Goal: Information Seeking & Learning: Learn about a topic

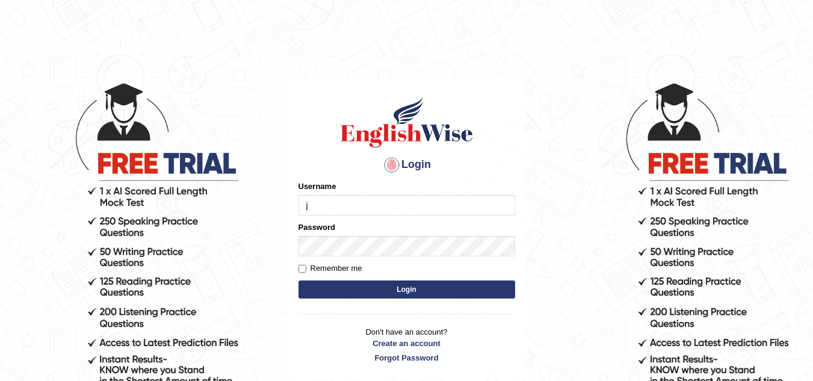
type input "jaspreet07"
click at [362, 292] on button "Login" at bounding box center [407, 290] width 217 height 18
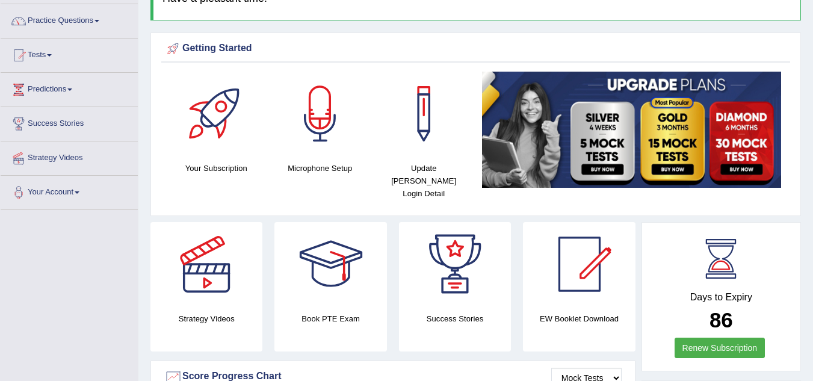
scroll to position [88, 0]
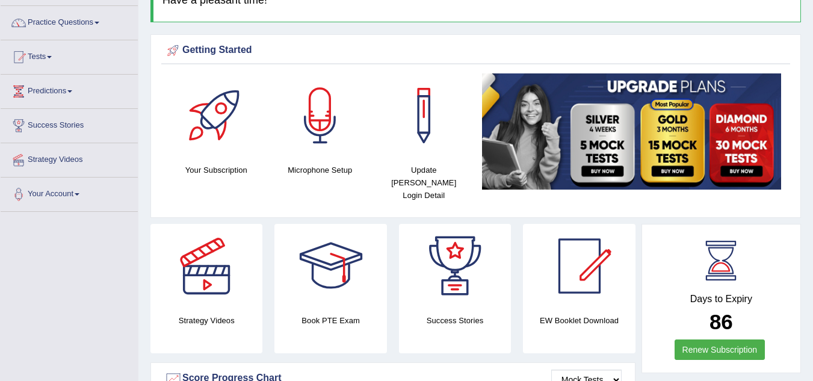
click at [43, 49] on link "Tests" at bounding box center [69, 55] width 137 height 30
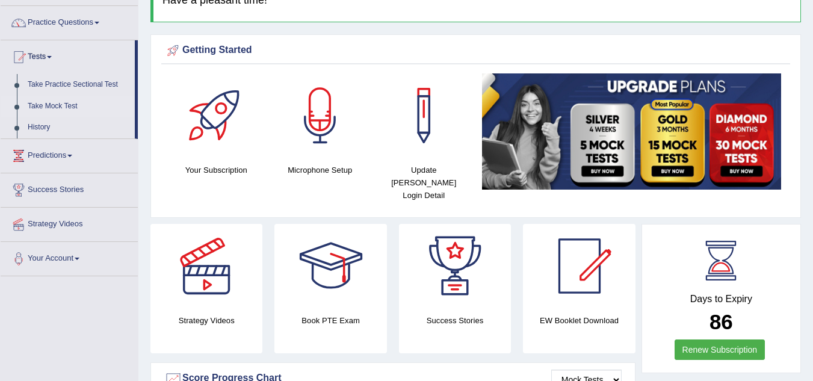
click at [56, 108] on link "Take Mock Test" at bounding box center [78, 107] width 113 height 22
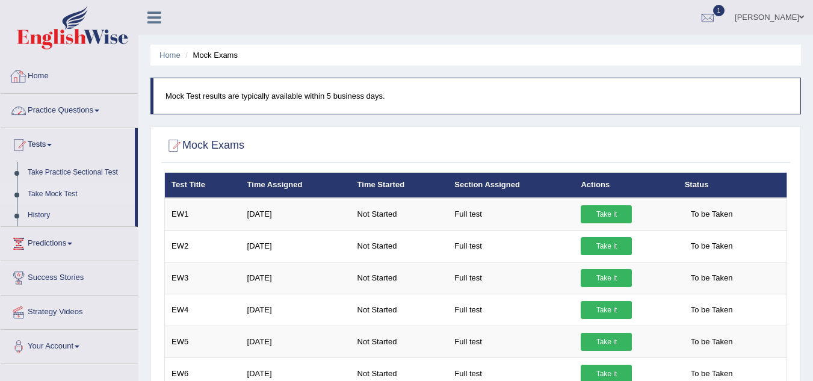
click at [64, 63] on link "Home" at bounding box center [69, 75] width 137 height 30
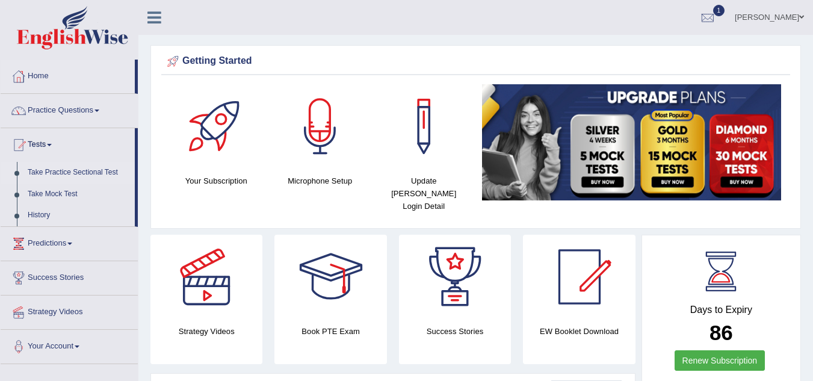
click at [101, 174] on link "Take Practice Sectional Test" at bounding box center [78, 173] width 113 height 22
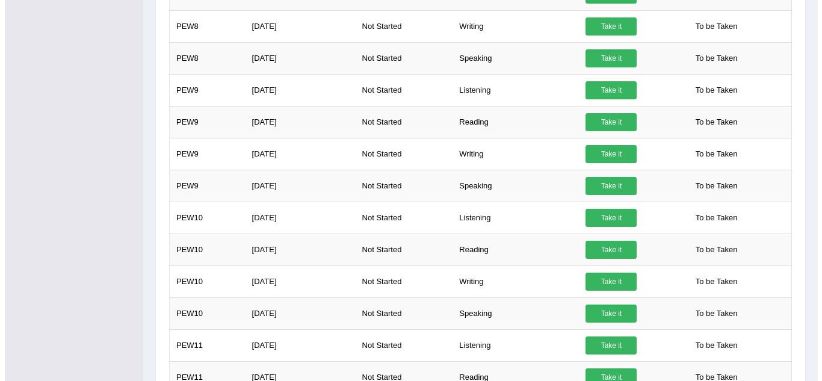
scroll to position [1155, 0]
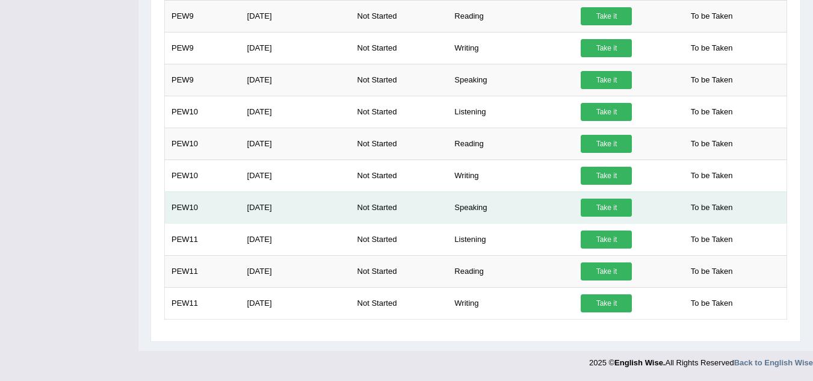
click at [606, 204] on link "Take it" at bounding box center [606, 208] width 51 height 18
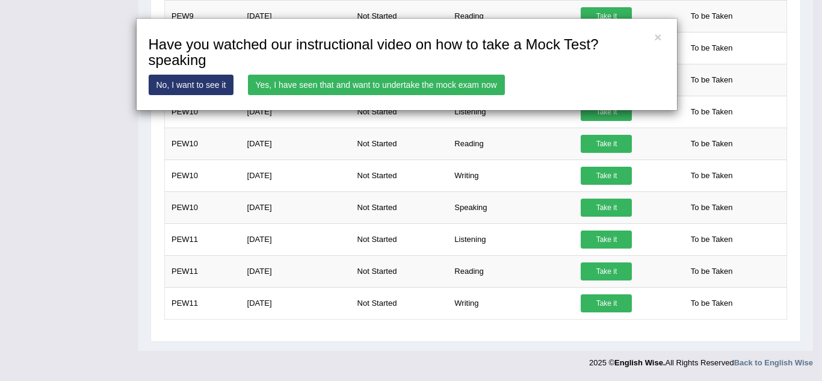
click at [460, 90] on link "Yes, I have seen that and want to undertake the mock exam now" at bounding box center [376, 85] width 257 height 20
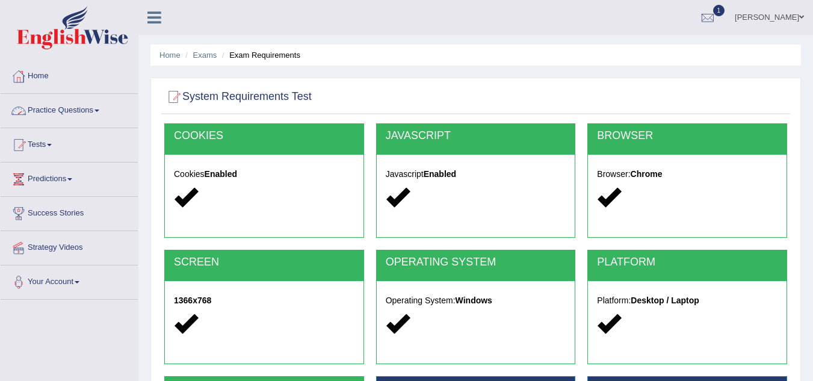
click at [90, 113] on link "Practice Questions" at bounding box center [69, 109] width 137 height 30
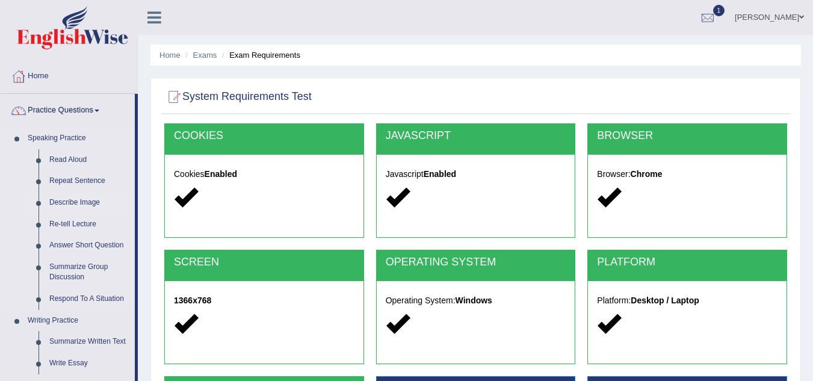
click at [92, 207] on link "Describe Image" at bounding box center [89, 203] width 91 height 22
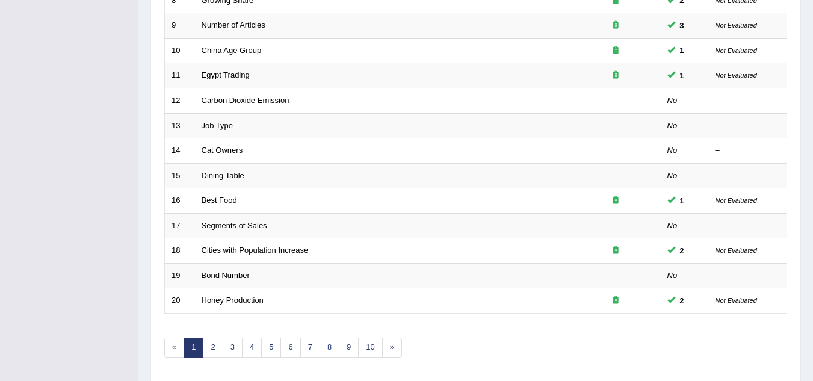
scroll to position [416, 0]
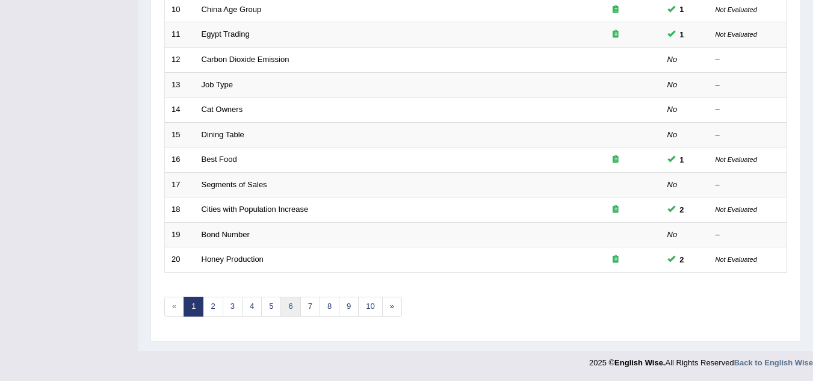
click at [296, 312] on link "6" at bounding box center [291, 307] width 20 height 20
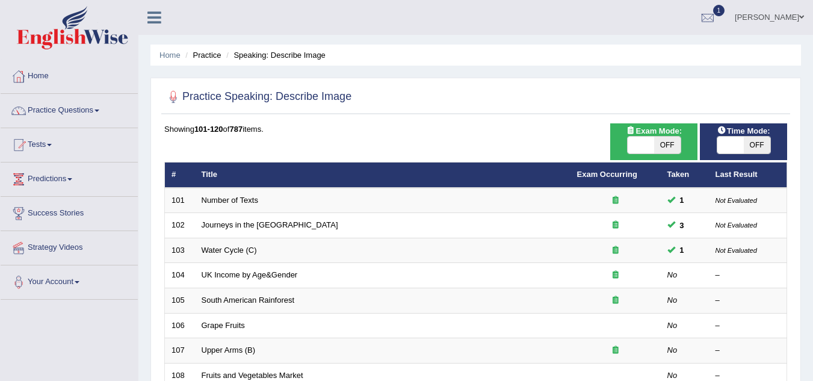
click at [296, 312] on td "South American Rainforest" at bounding box center [383, 300] width 376 height 25
click at [165, 51] on link "Home" at bounding box center [170, 55] width 21 height 9
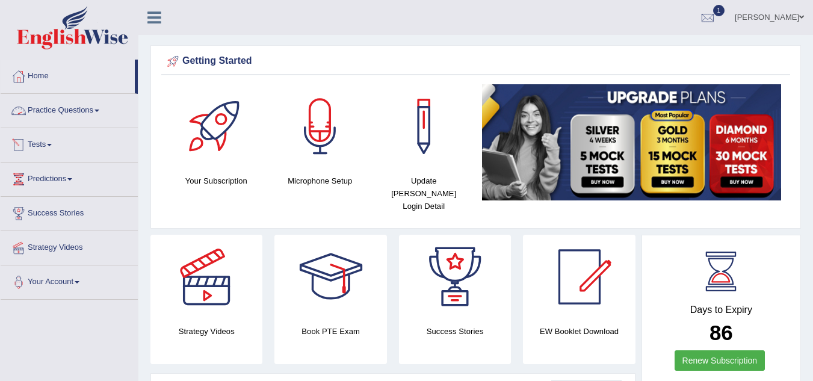
click at [80, 106] on link "Practice Questions" at bounding box center [69, 109] width 137 height 30
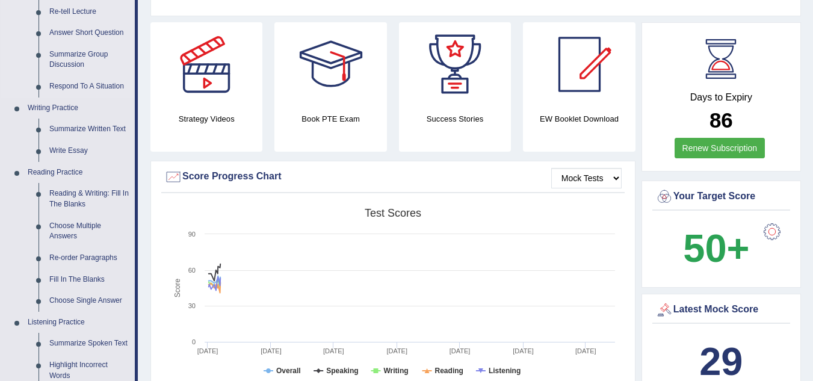
scroll to position [213, 0]
click at [87, 131] on link "Summarize Written Text" at bounding box center [89, 129] width 91 height 22
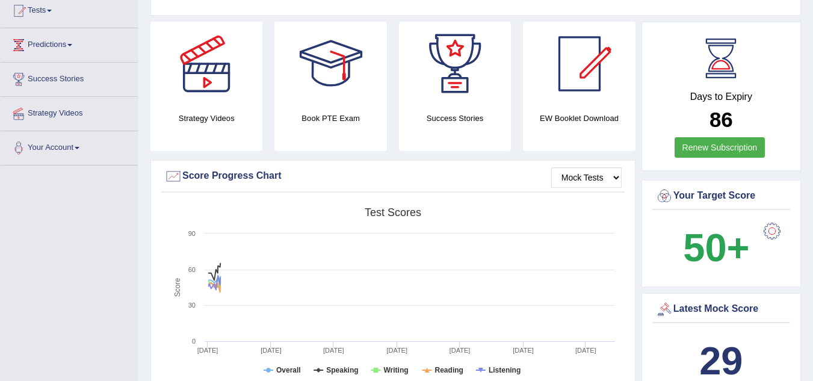
scroll to position [199, 0]
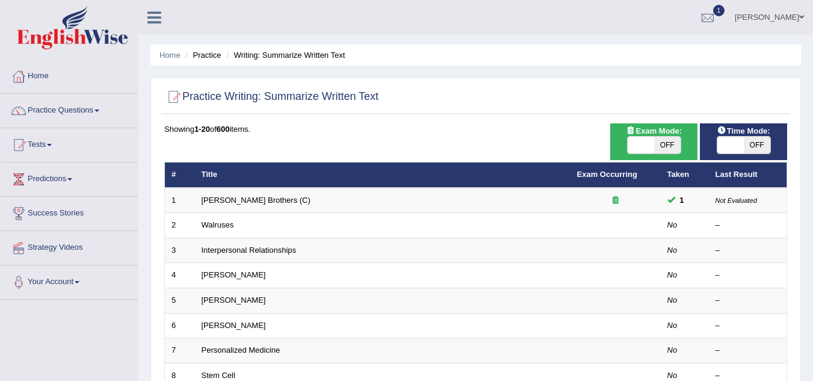
click at [679, 144] on span "OFF" at bounding box center [667, 145] width 26 height 17
checkbox input "true"
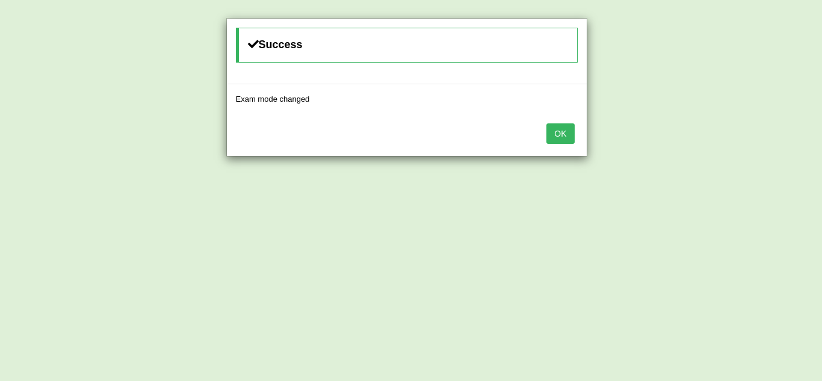
click at [560, 135] on button "OK" at bounding box center [561, 133] width 28 height 20
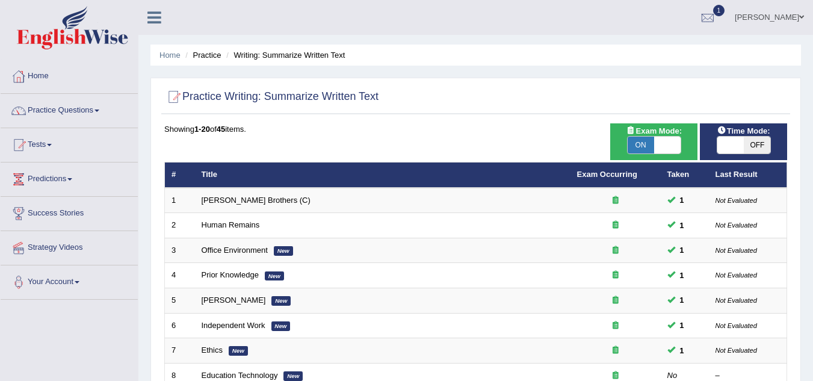
click at [763, 140] on span "OFF" at bounding box center [757, 145] width 26 height 17
checkbox input "true"
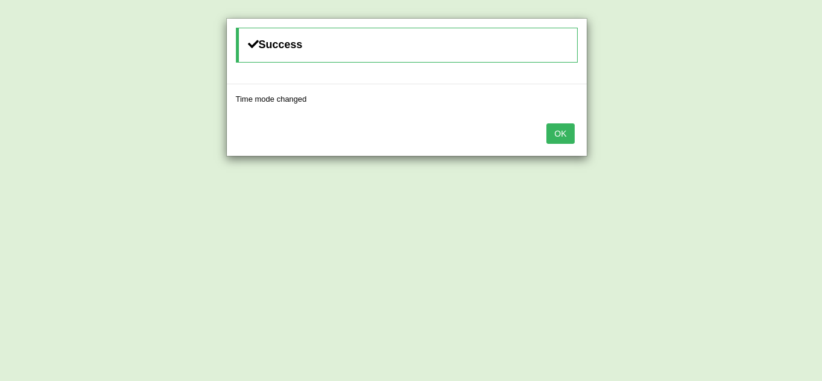
click at [556, 136] on button "OK" at bounding box center [561, 133] width 28 height 20
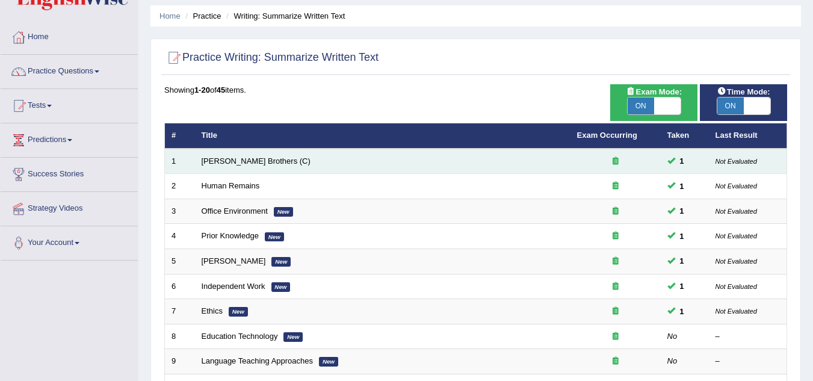
scroll to position [35, 0]
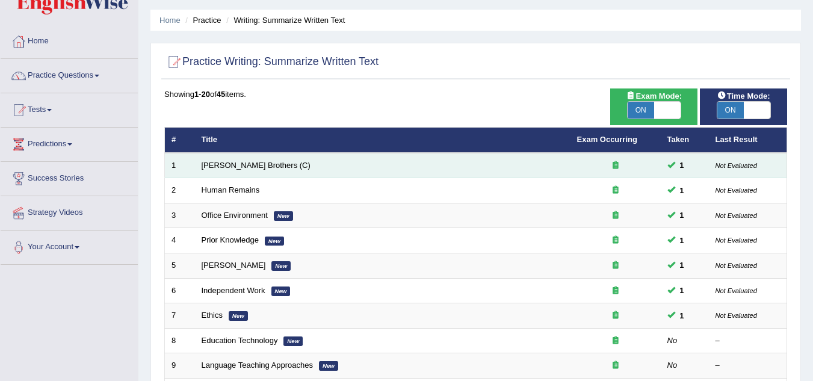
click at [276, 165] on td "[PERSON_NAME] Brothers (C)" at bounding box center [383, 165] width 376 height 25
click at [250, 163] on link "Wright Brothers (C)" at bounding box center [256, 165] width 109 height 9
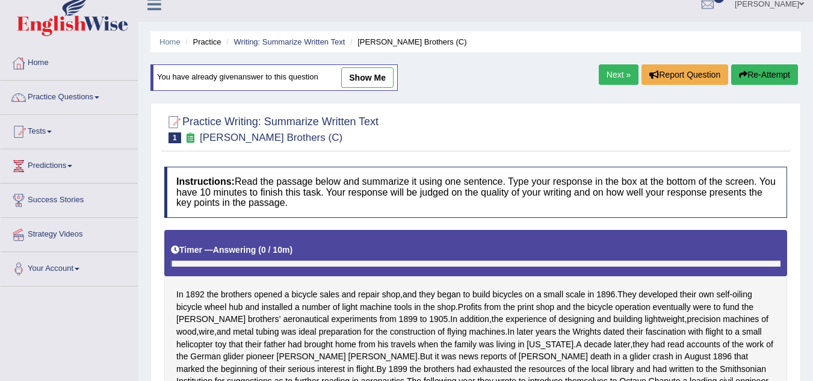
scroll to position [11, 0]
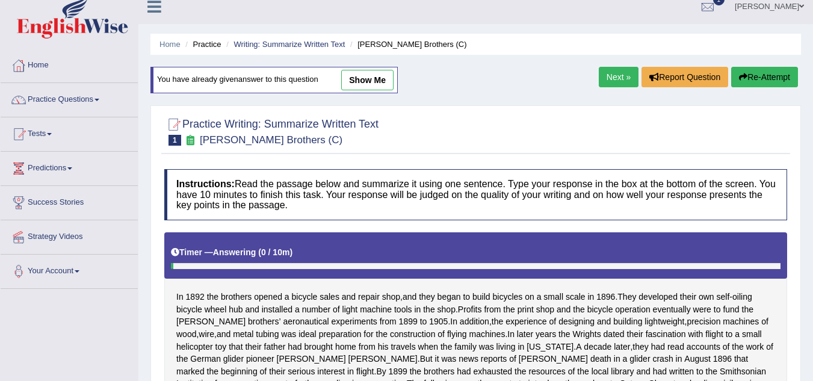
click at [364, 79] on link "show me" at bounding box center [367, 80] width 52 height 20
type textarea "They developed their own self-oiling bicycle wheel hub and installed a number o…"
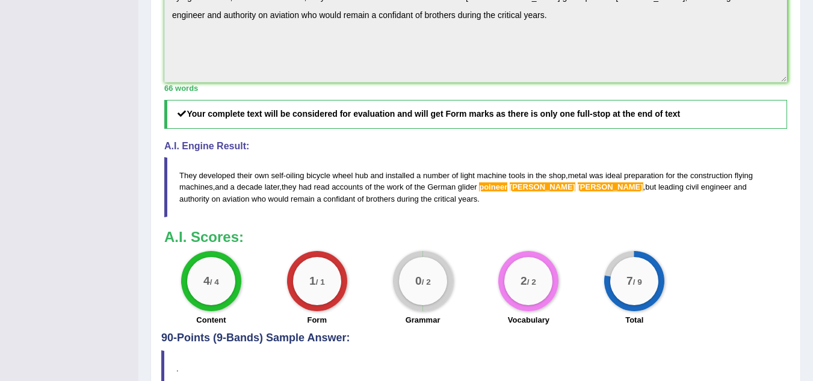
scroll to position [481, 0]
click at [521, 191] on span "[PERSON_NAME]" at bounding box center [543, 186] width 66 height 9
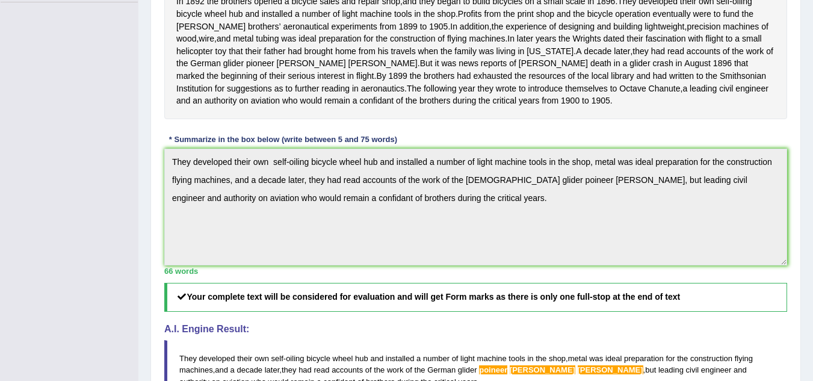
scroll to position [0, 0]
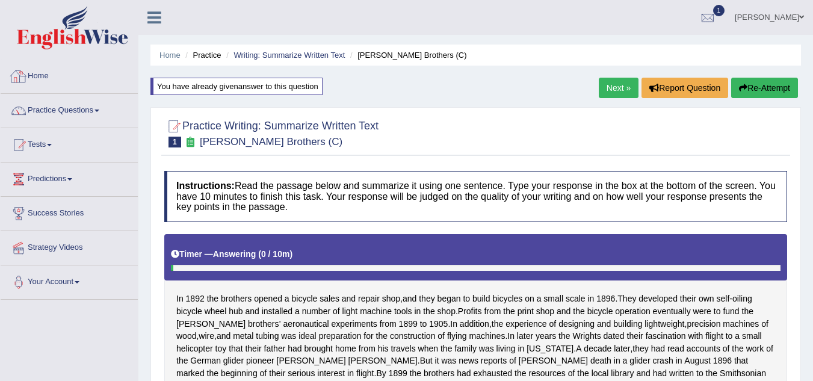
click at [57, 67] on link "Home" at bounding box center [69, 75] width 137 height 30
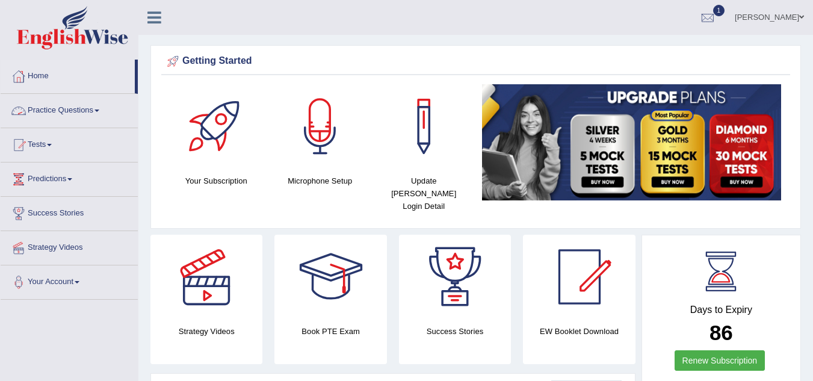
click at [92, 110] on link "Practice Questions" at bounding box center [69, 109] width 137 height 30
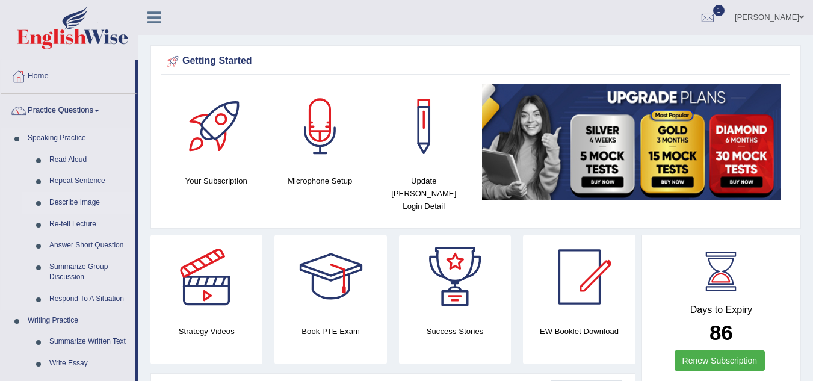
click at [99, 210] on link "Describe Image" at bounding box center [89, 203] width 91 height 22
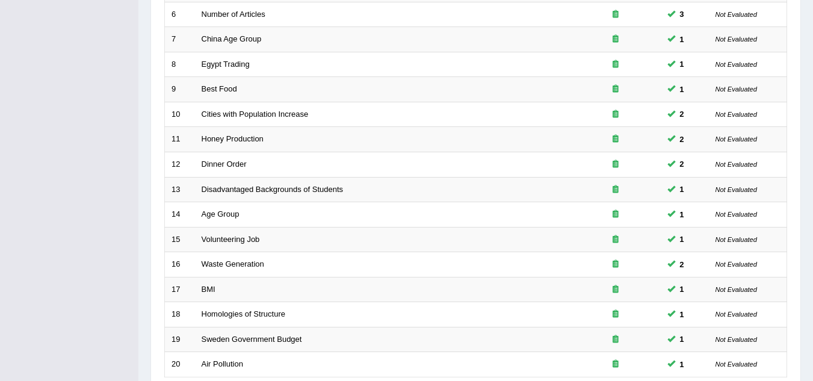
scroll to position [416, 0]
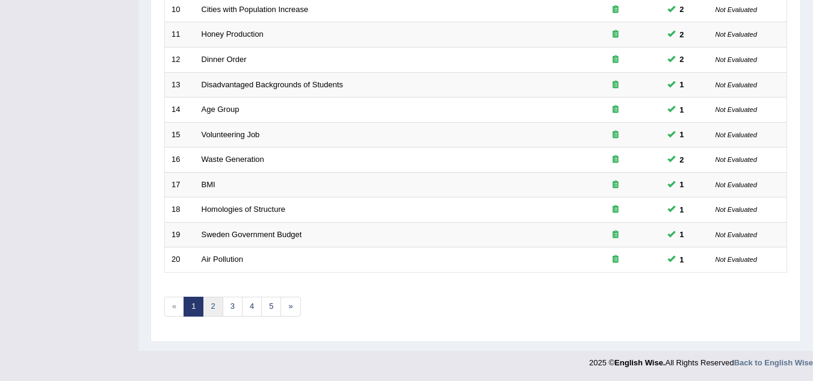
click at [215, 308] on link "2" at bounding box center [213, 307] width 20 height 20
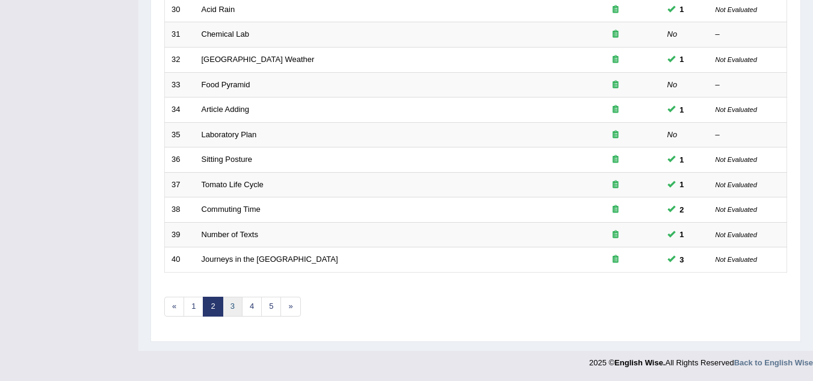
click at [237, 308] on link "3" at bounding box center [233, 307] width 20 height 20
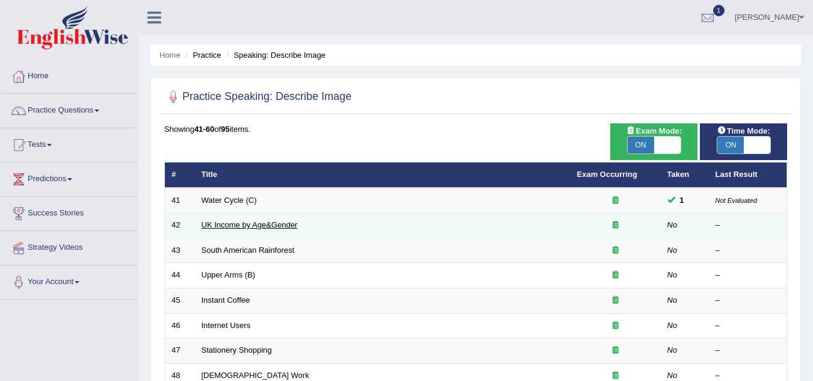
click at [257, 227] on link "UK Income by Age&Gender" at bounding box center [250, 224] width 96 height 9
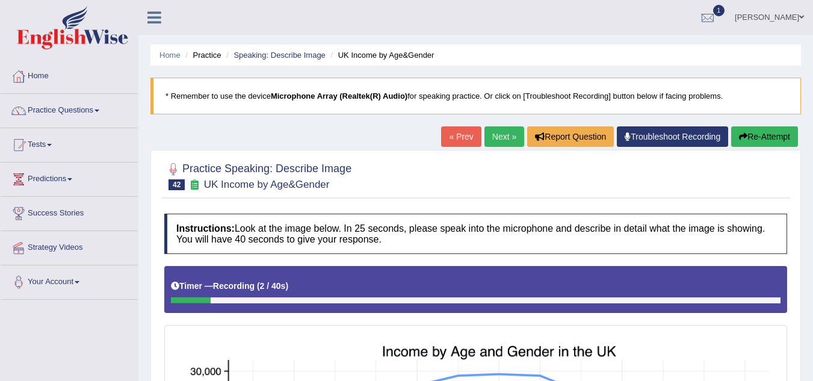
scroll to position [5, 0]
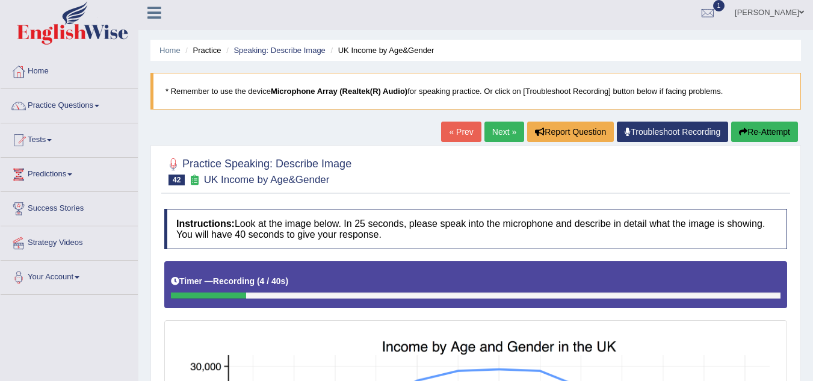
click at [746, 137] on button "Re-Attempt" at bounding box center [765, 132] width 67 height 20
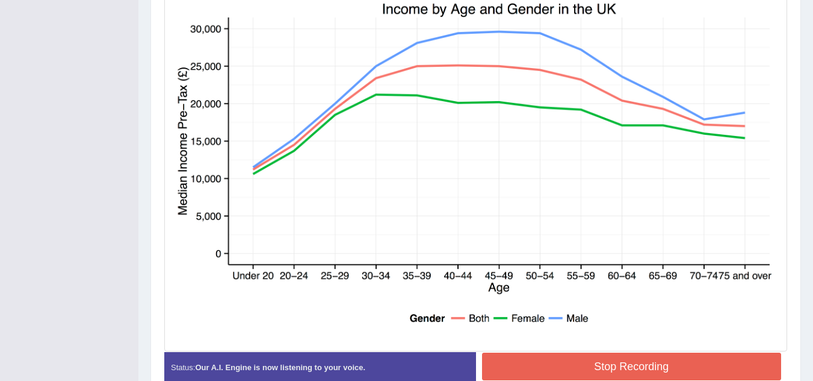
scroll to position [406, 0]
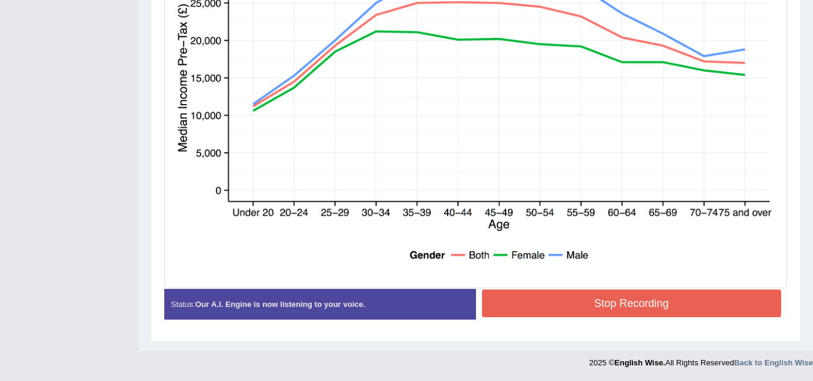
click at [645, 299] on button "Stop Recording" at bounding box center [632, 304] width 300 height 28
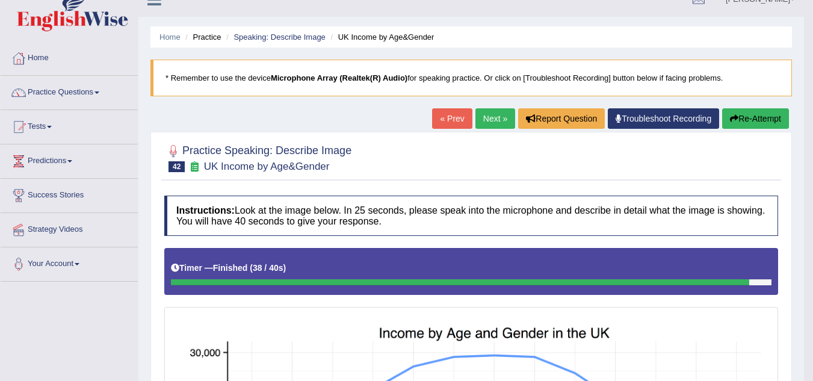
scroll to position [17, 0]
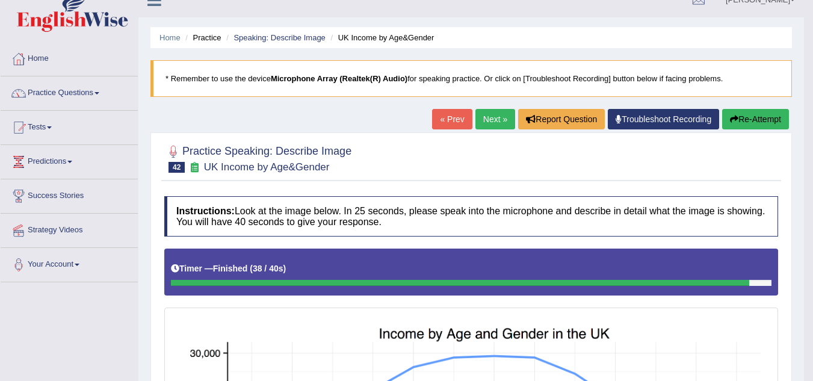
click at [759, 120] on button "Re-Attempt" at bounding box center [755, 119] width 67 height 20
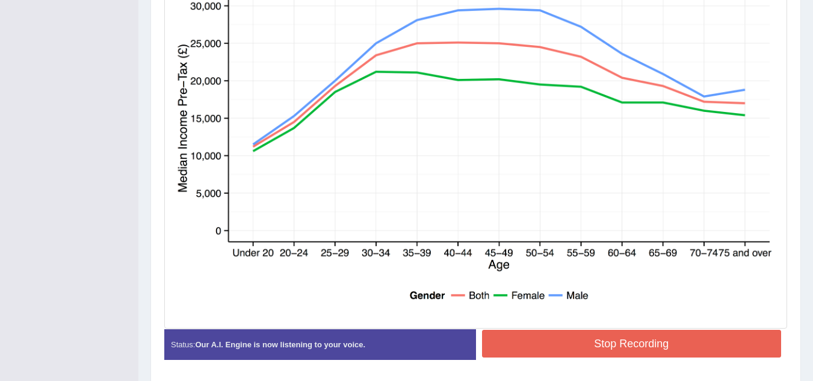
scroll to position [372, 0]
click at [595, 344] on button "Stop Recording" at bounding box center [632, 343] width 300 height 28
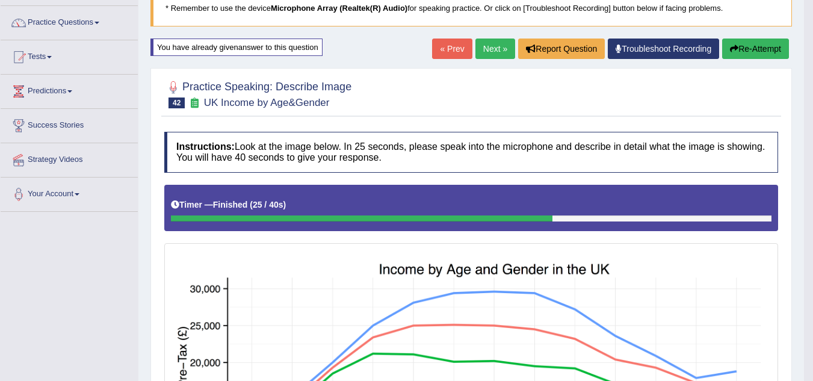
scroll to position [0, 0]
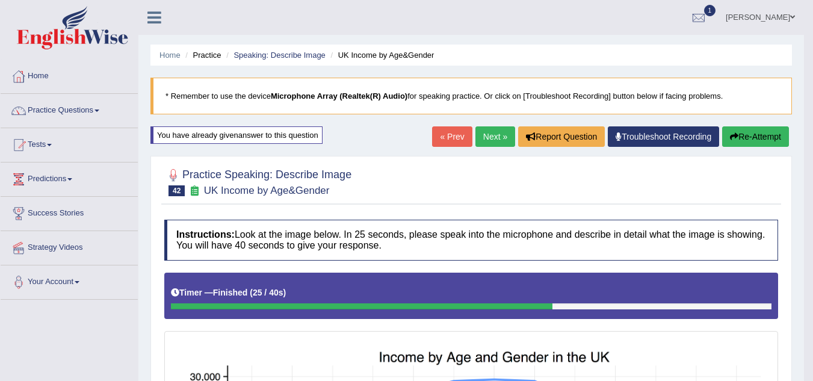
click at [760, 134] on button "Re-Attempt" at bounding box center [755, 136] width 67 height 20
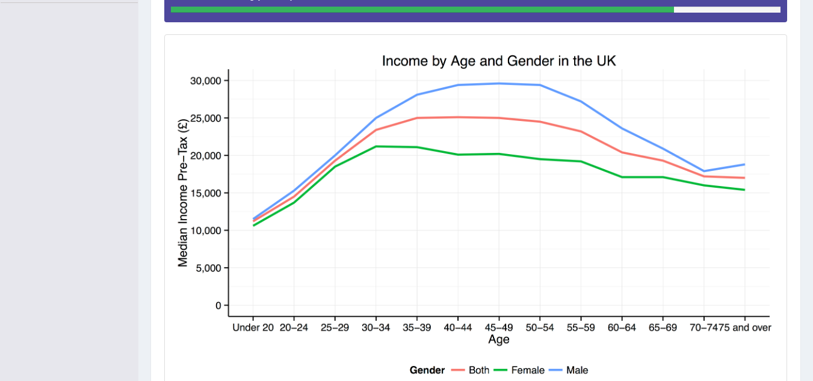
scroll to position [412, 0]
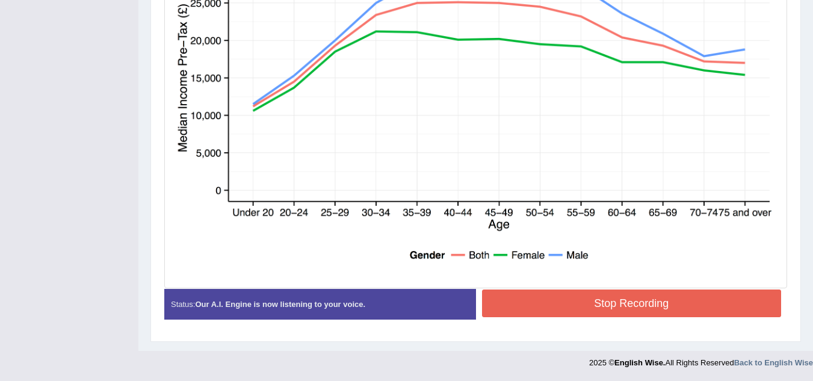
click at [624, 303] on button "Stop Recording" at bounding box center [632, 304] width 300 height 28
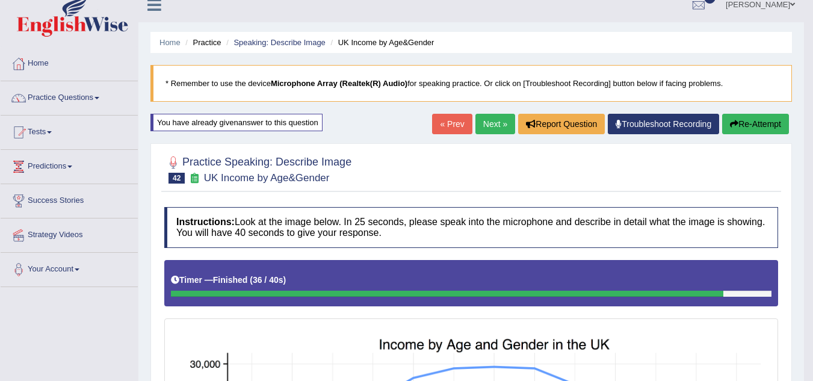
scroll to position [13, 0]
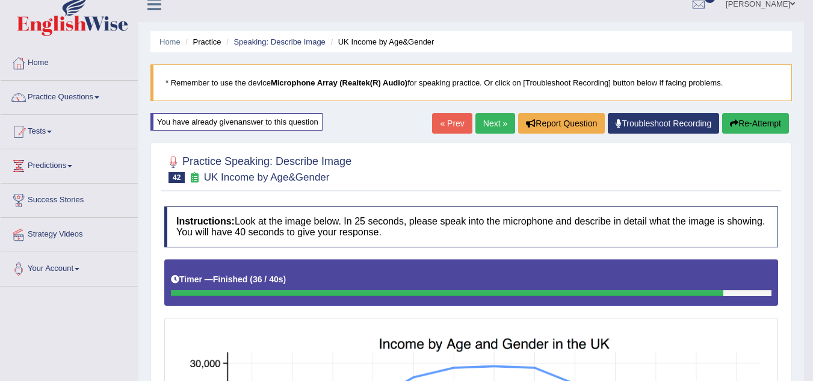
click at [750, 128] on button "Re-Attempt" at bounding box center [755, 123] width 67 height 20
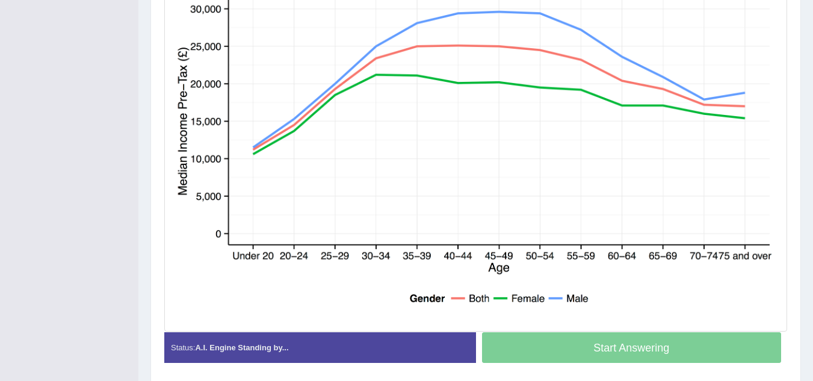
scroll to position [381, 0]
click at [600, 349] on div "Start Answering" at bounding box center [632, 349] width 312 height 34
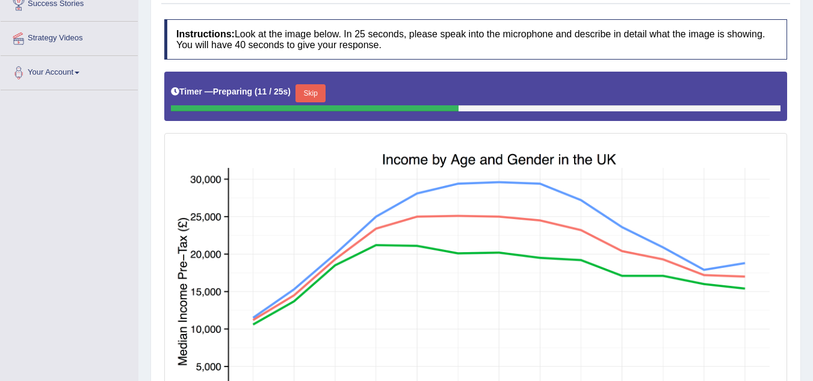
scroll to position [209, 0]
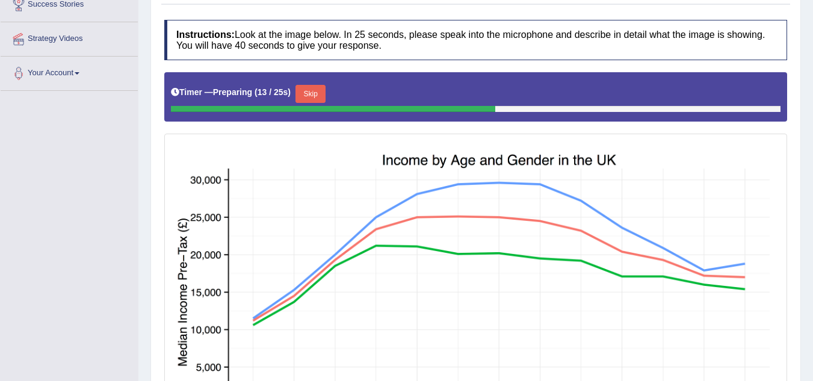
click at [314, 88] on button "Skip" at bounding box center [311, 94] width 30 height 18
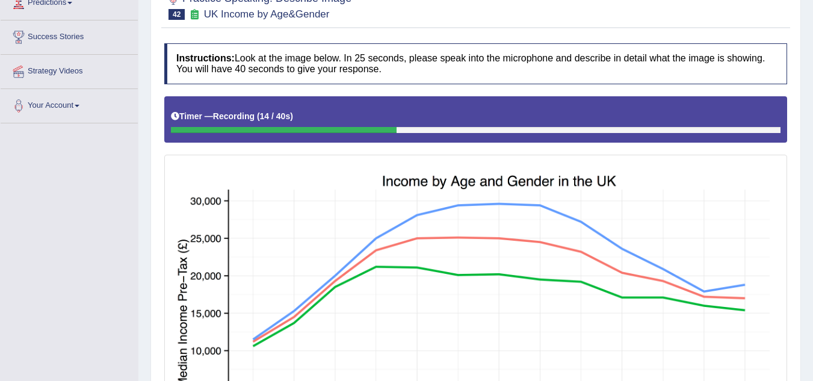
scroll to position [0, 0]
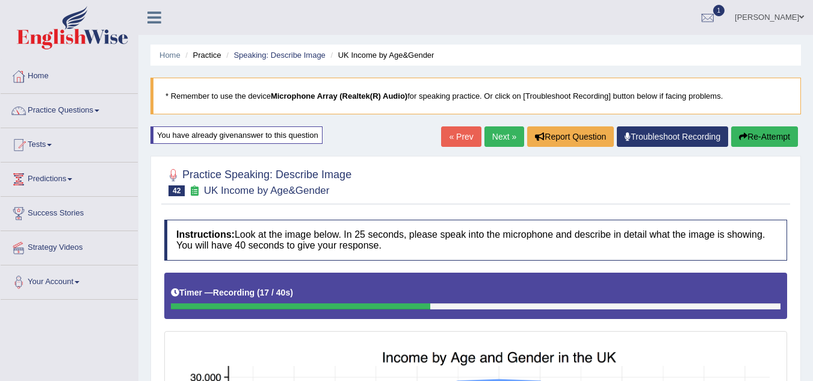
click at [492, 134] on link "Next »" at bounding box center [505, 136] width 40 height 20
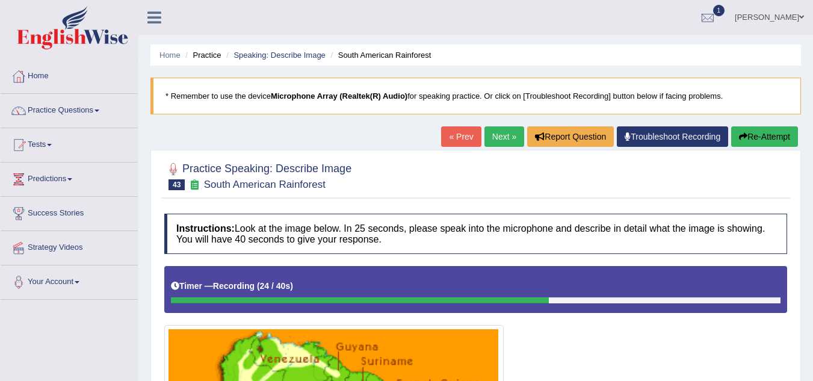
click at [766, 140] on button "Re-Attempt" at bounding box center [765, 136] width 67 height 20
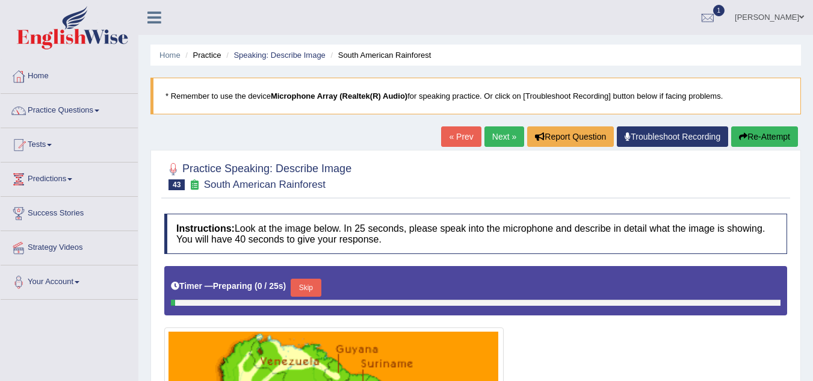
click at [500, 137] on link "Next »" at bounding box center [505, 136] width 40 height 20
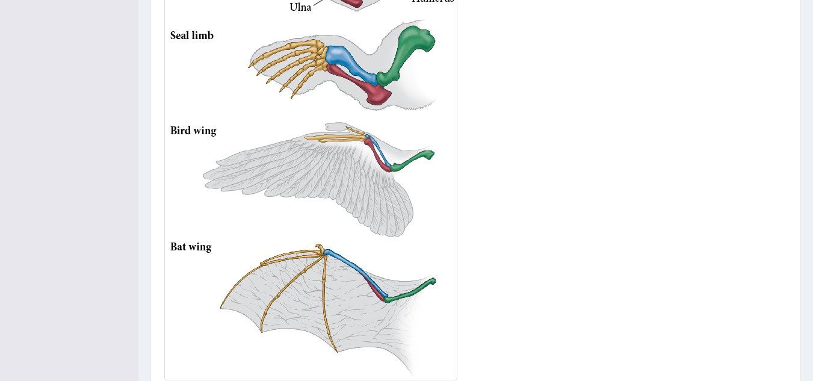
scroll to position [520, 0]
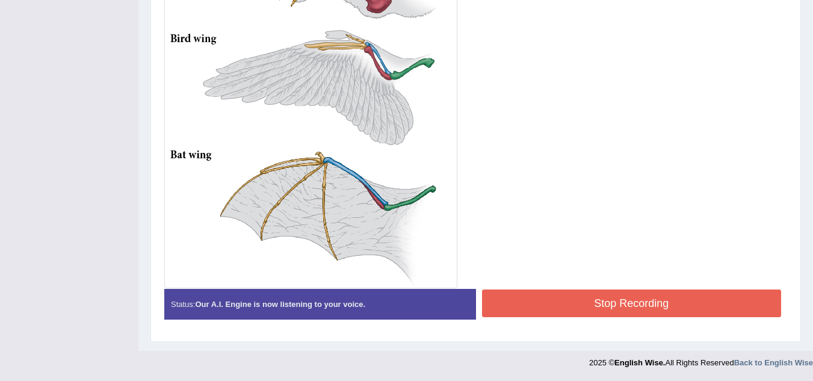
click at [529, 308] on button "Stop Recording" at bounding box center [632, 304] width 300 height 28
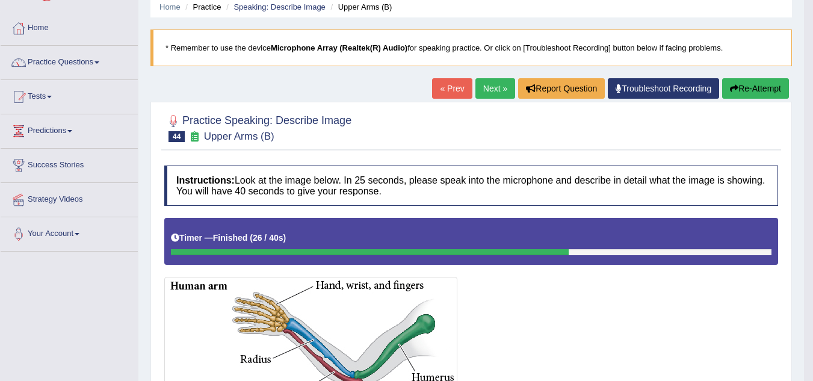
scroll to position [46, 0]
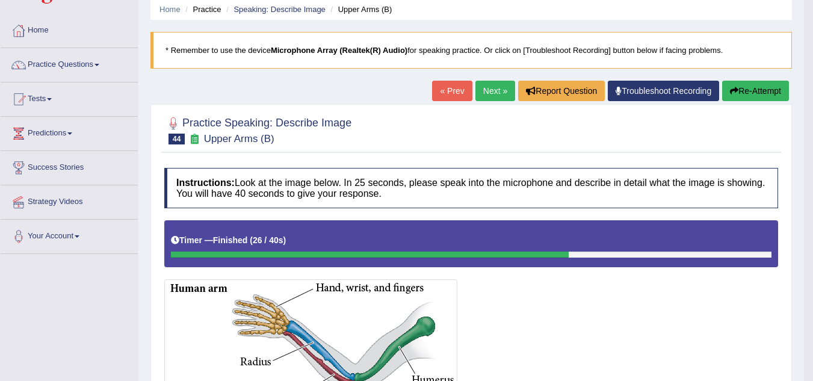
click at [490, 90] on link "Next »" at bounding box center [496, 91] width 40 height 20
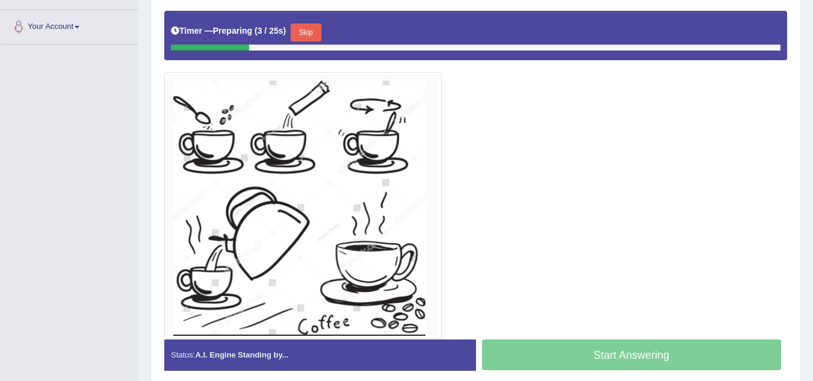
scroll to position [252, 0]
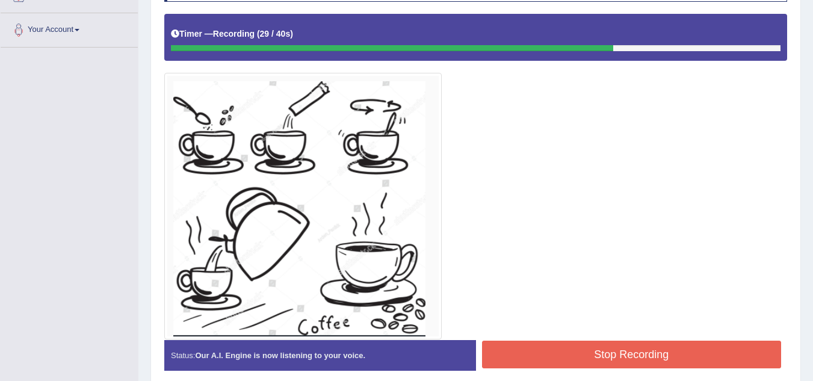
click at [601, 376] on div "Status: Our A.I. Engine is now listening to your voice. Start Answering Stop Re…" at bounding box center [475, 361] width 623 height 43
click at [594, 359] on button "Stop Recording" at bounding box center [632, 355] width 300 height 28
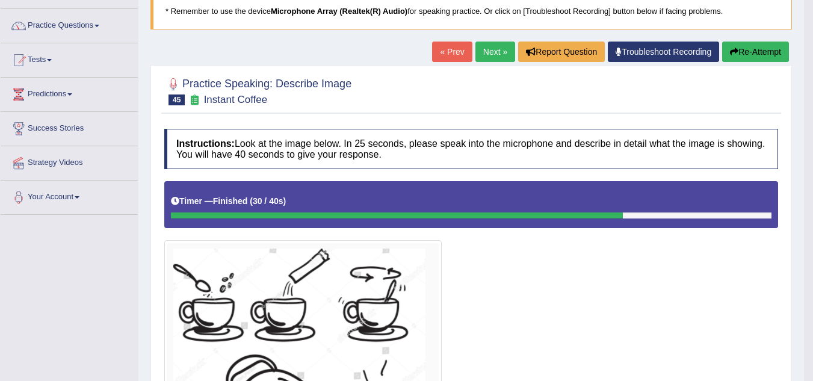
scroll to position [0, 0]
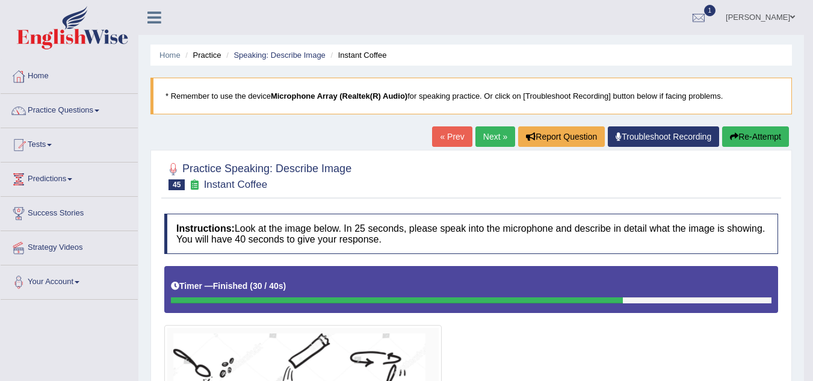
click at [498, 129] on link "Next »" at bounding box center [496, 136] width 40 height 20
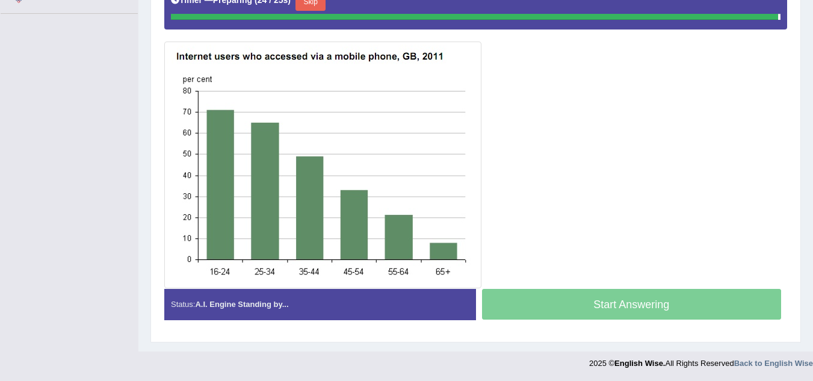
scroll to position [284, 0]
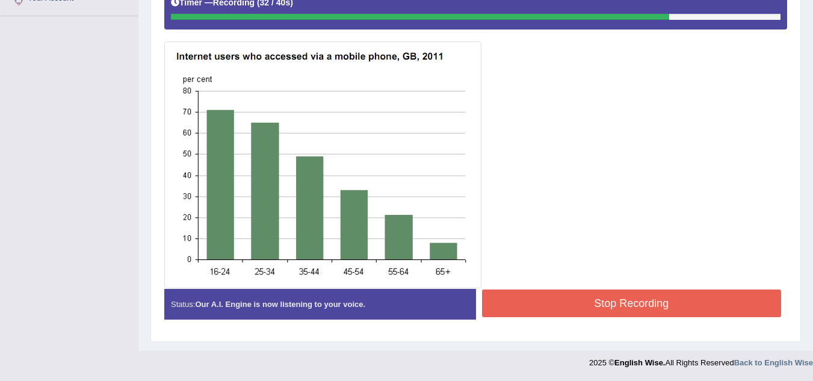
click at [611, 309] on button "Stop Recording" at bounding box center [632, 304] width 300 height 28
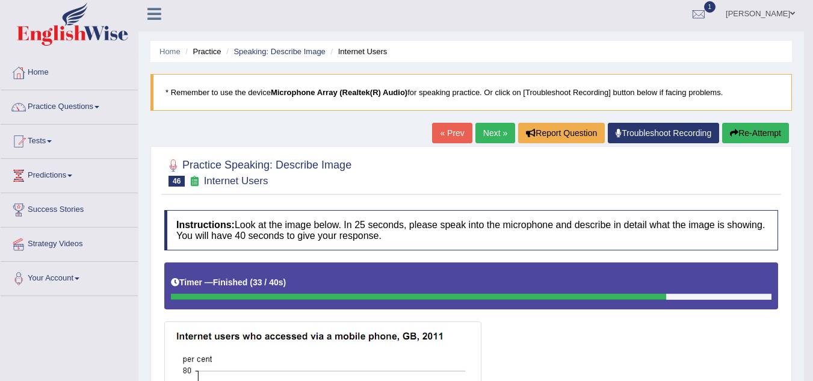
scroll to position [1, 0]
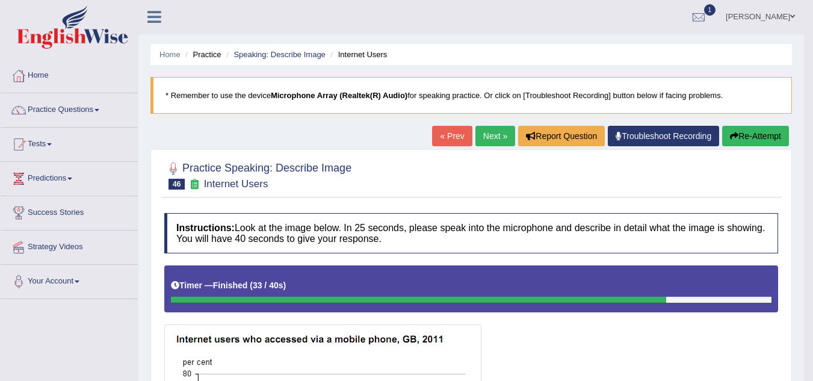
drag, startPoint x: 509, startPoint y: 185, endPoint x: 748, endPoint y: 132, distance: 244.8
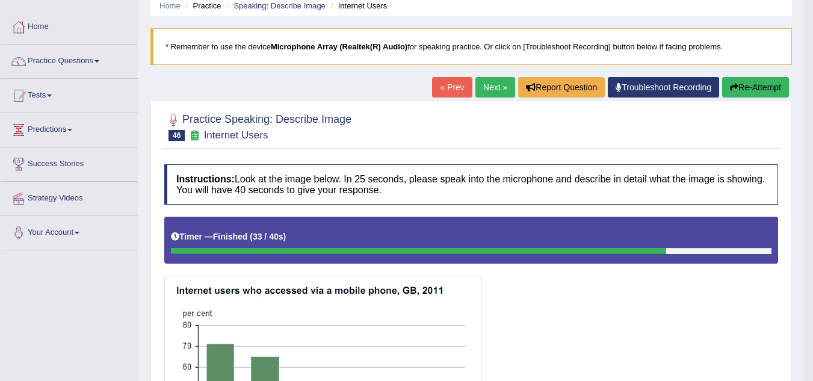
scroll to position [50, 0]
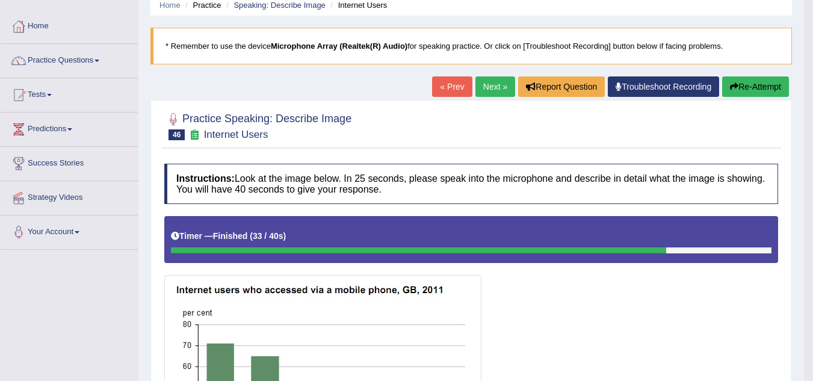
click at [763, 81] on button "Re-Attempt" at bounding box center [755, 86] width 67 height 20
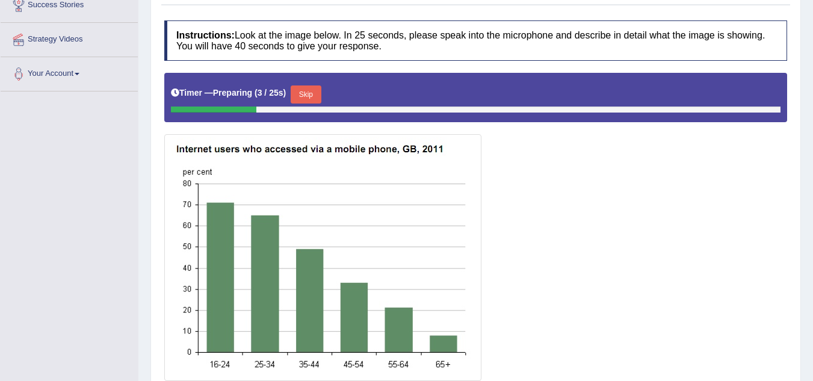
scroll to position [234, 0]
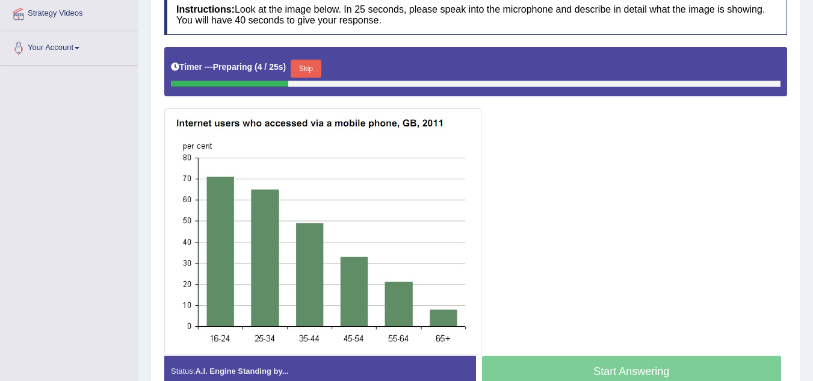
click at [321, 68] on button "Skip" at bounding box center [306, 69] width 30 height 18
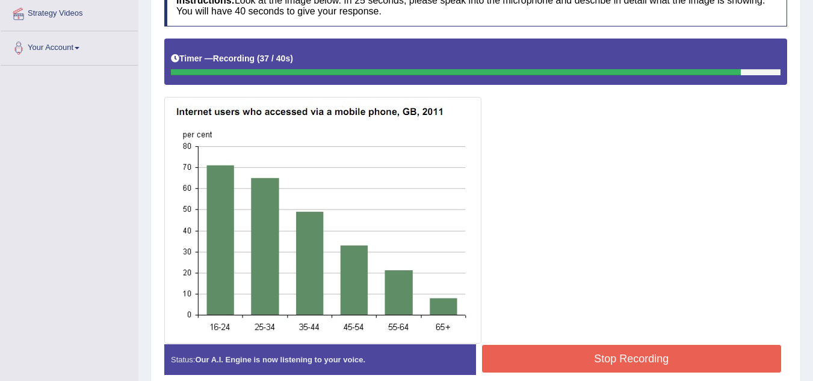
click at [530, 347] on button "Stop Recording" at bounding box center [632, 359] width 300 height 28
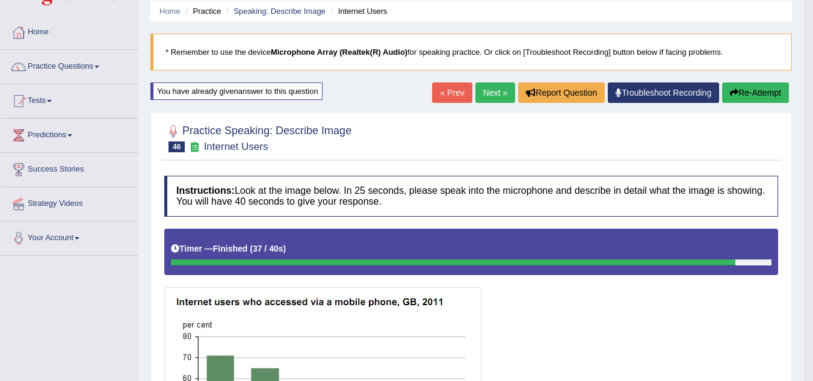
scroll to position [45, 0]
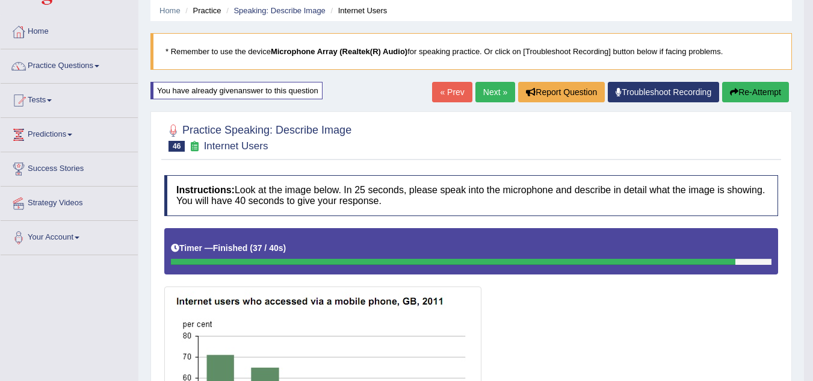
click at [483, 93] on link "Next »" at bounding box center [496, 92] width 40 height 20
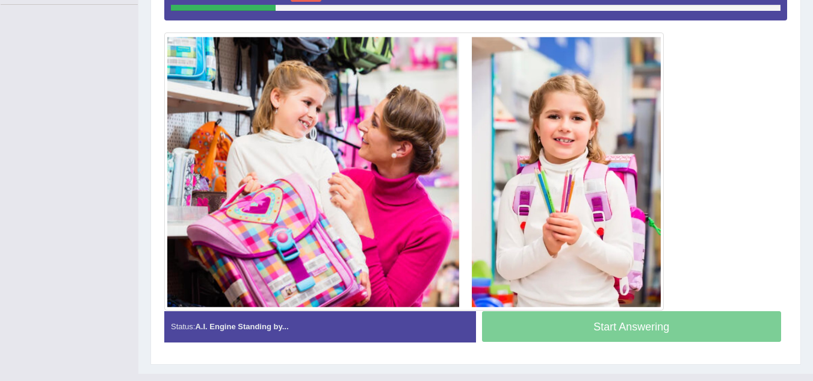
scroll to position [294, 0]
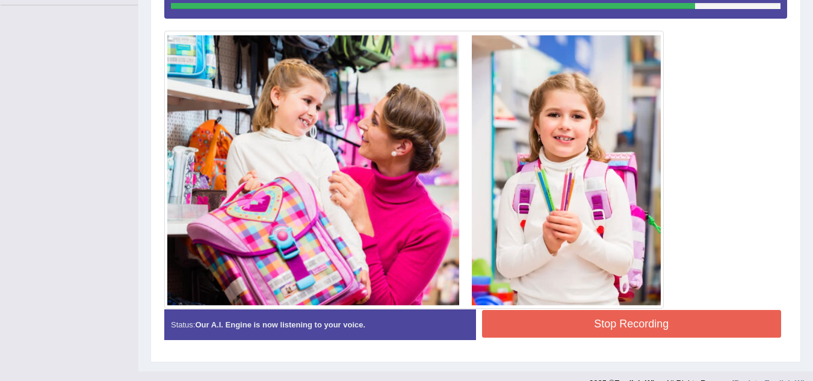
click at [571, 340] on div "Stop Recording" at bounding box center [632, 325] width 312 height 31
click at [565, 331] on button "Stop Recording" at bounding box center [632, 324] width 300 height 28
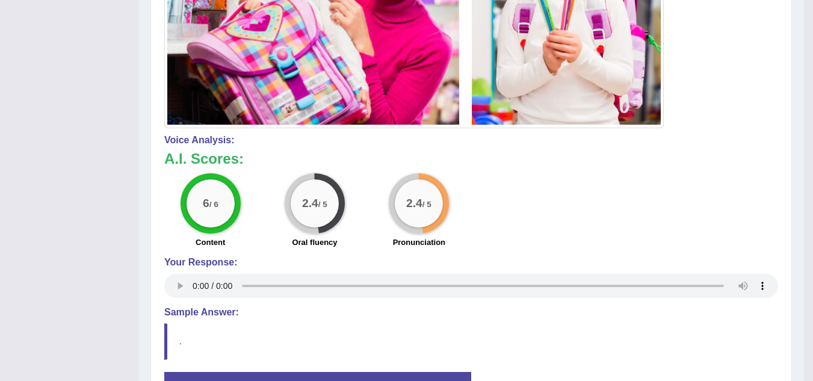
scroll to position [478, 0]
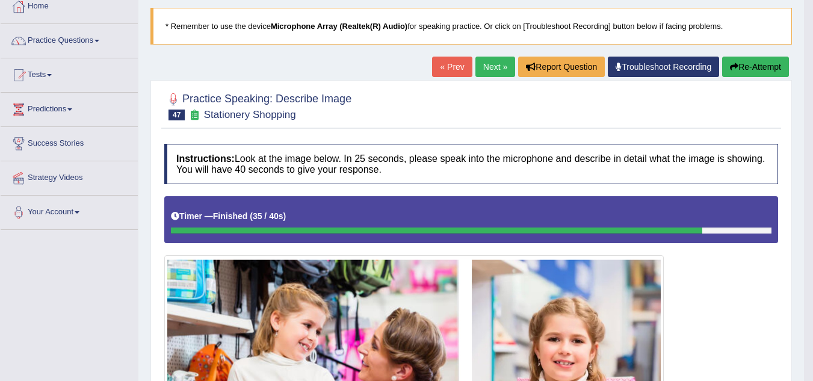
scroll to position [70, 0]
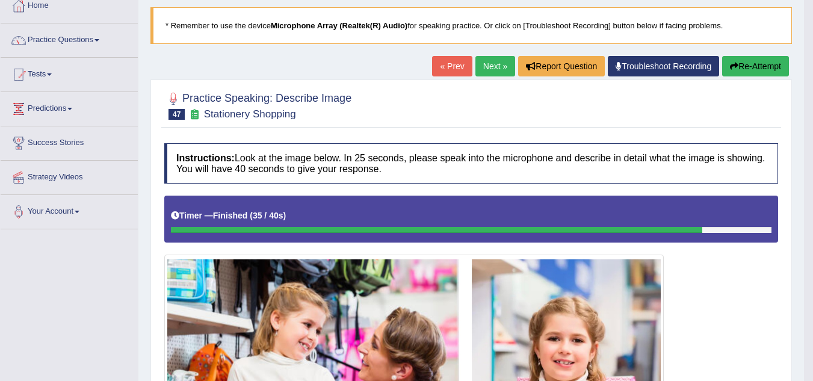
click at [486, 66] on link "Next »" at bounding box center [496, 66] width 40 height 20
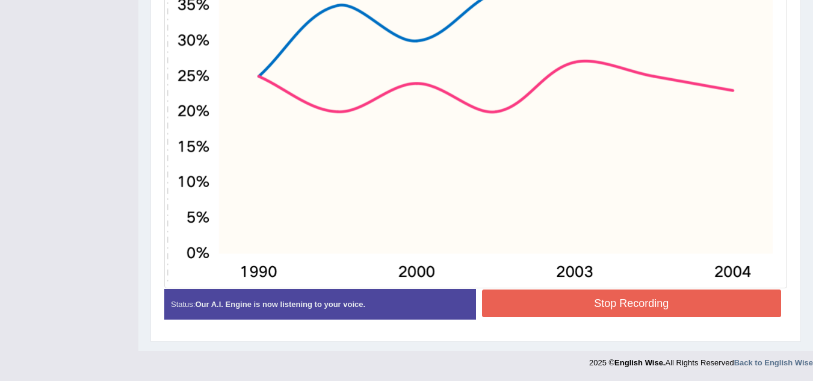
scroll to position [489, 0]
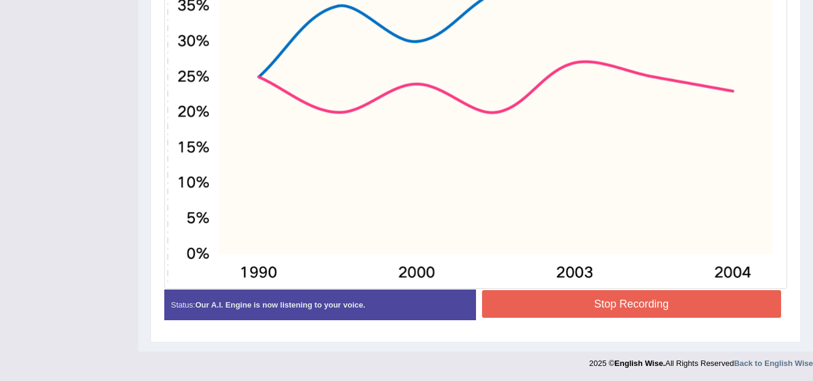
click at [607, 296] on button "Stop Recording" at bounding box center [632, 304] width 300 height 28
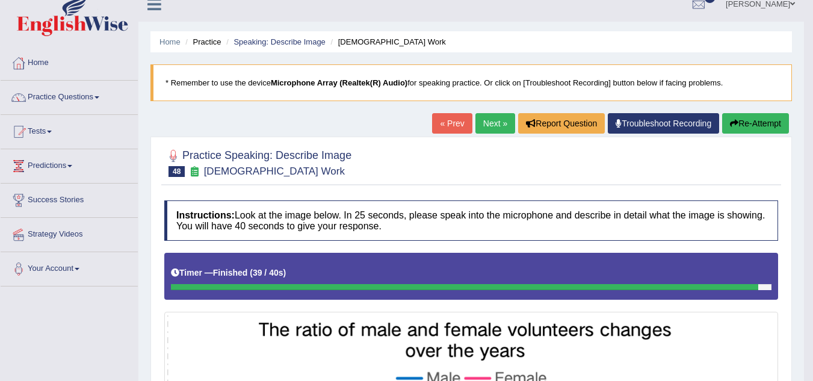
scroll to position [0, 0]
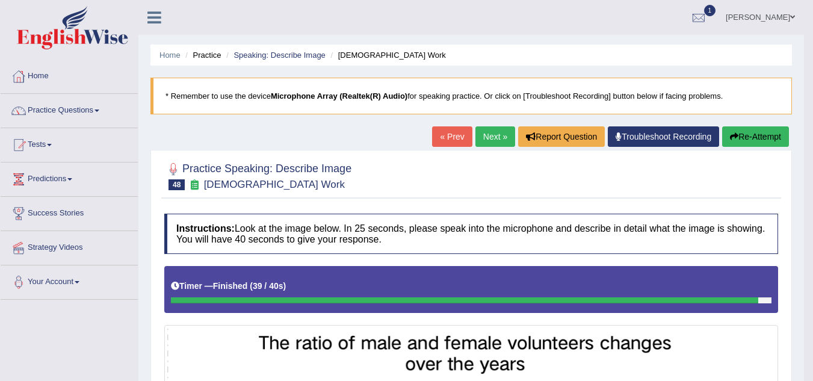
click at [487, 137] on link "Next »" at bounding box center [496, 136] width 40 height 20
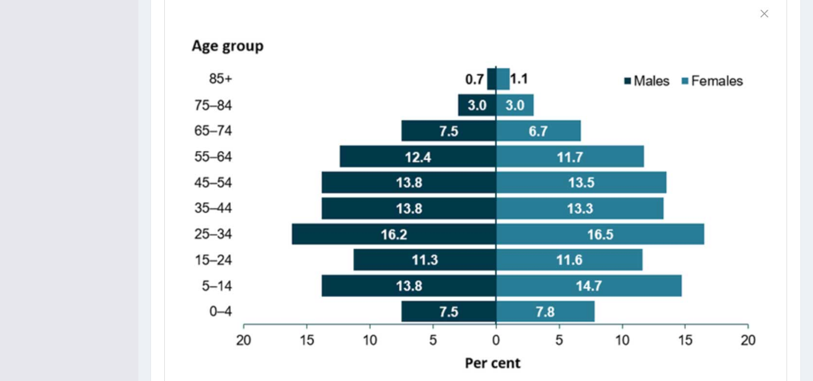
scroll to position [437, 0]
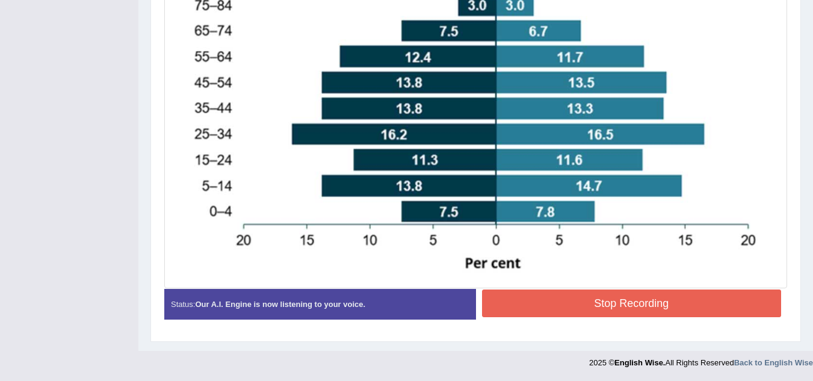
click at [679, 310] on button "Stop Recording" at bounding box center [632, 304] width 300 height 28
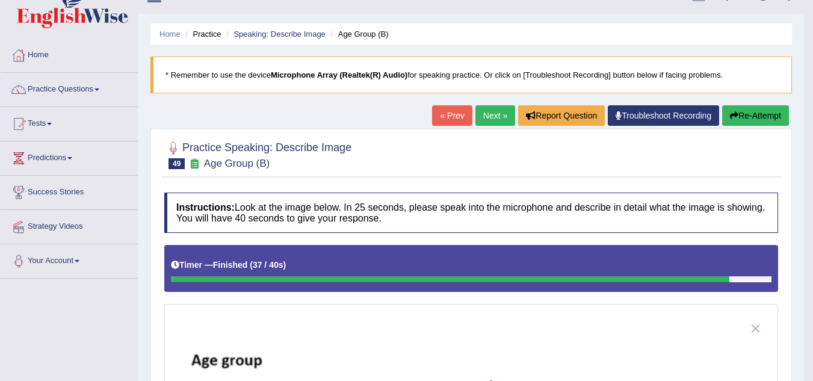
scroll to position [0, 0]
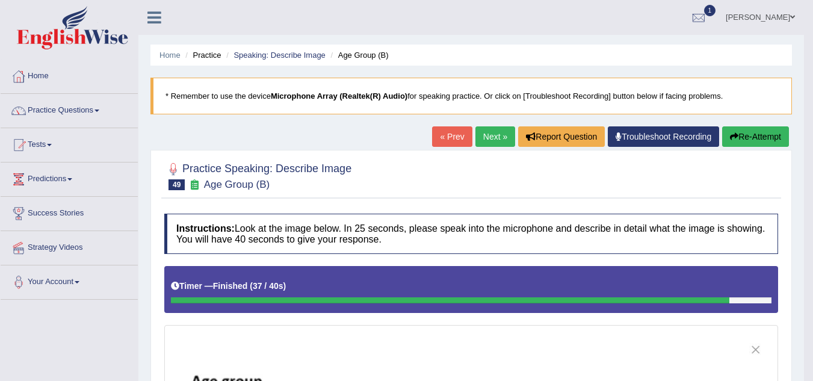
click at [490, 135] on link "Next »" at bounding box center [496, 136] width 40 height 20
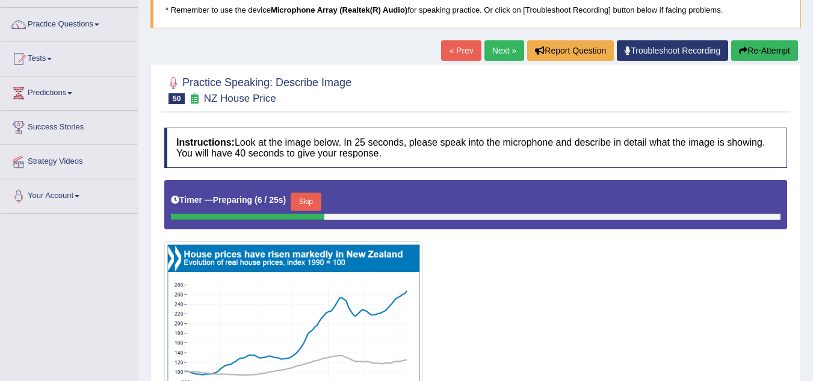
scroll to position [85, 0]
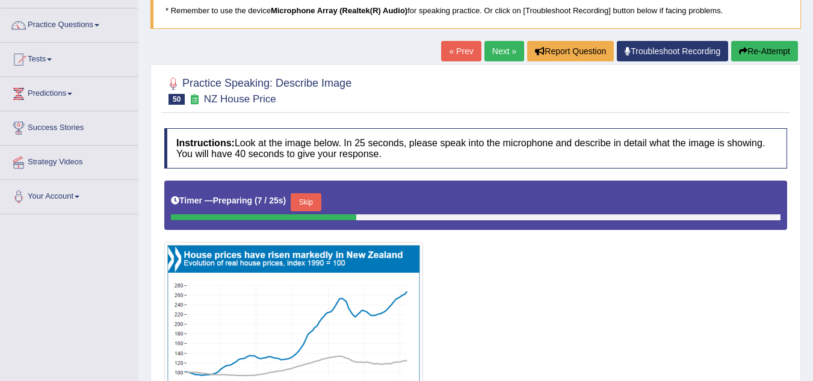
click at [501, 46] on link "Next »" at bounding box center [505, 51] width 40 height 20
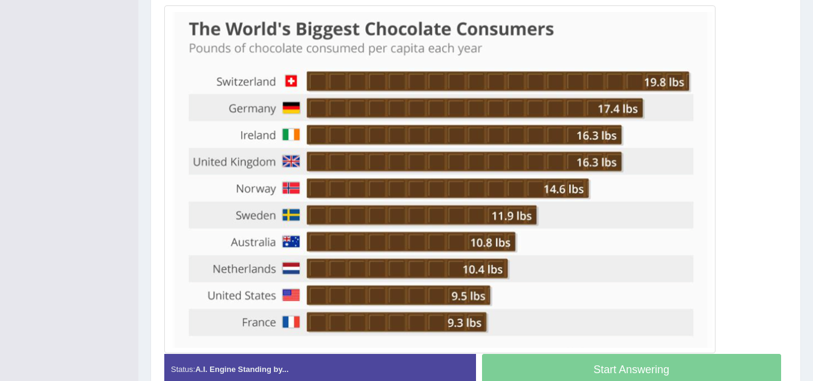
scroll to position [320, 0]
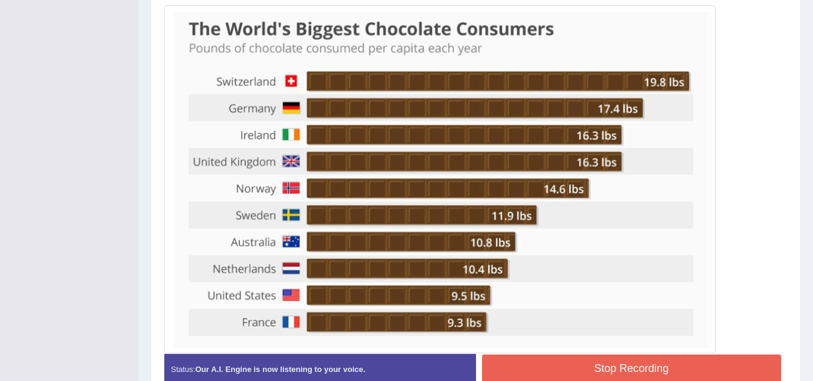
click at [649, 362] on button "Stop Recording" at bounding box center [632, 369] width 300 height 28
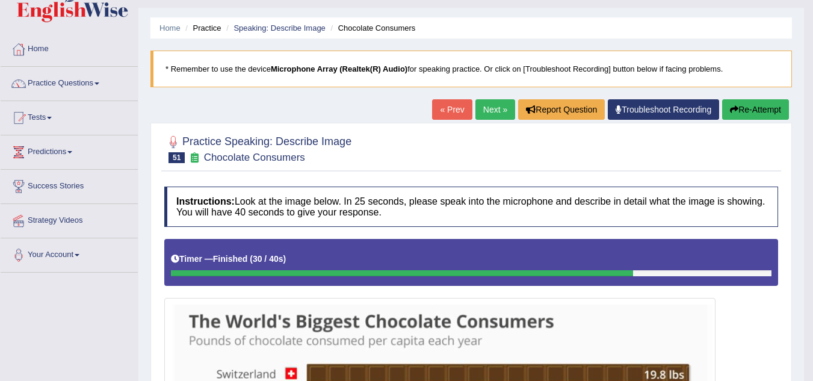
scroll to position [0, 0]
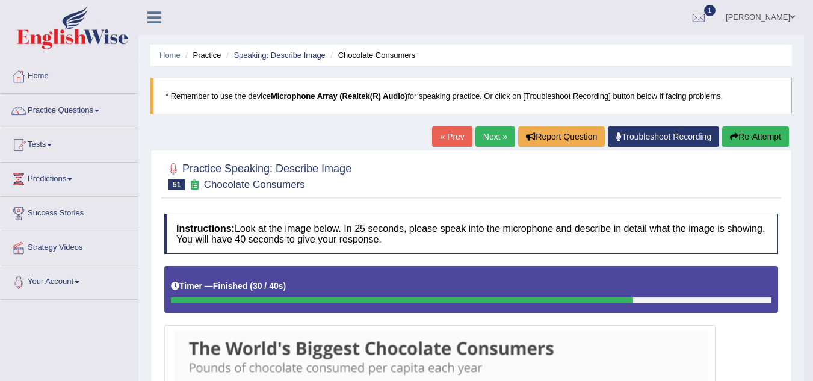
click at [489, 137] on link "Next »" at bounding box center [496, 136] width 40 height 20
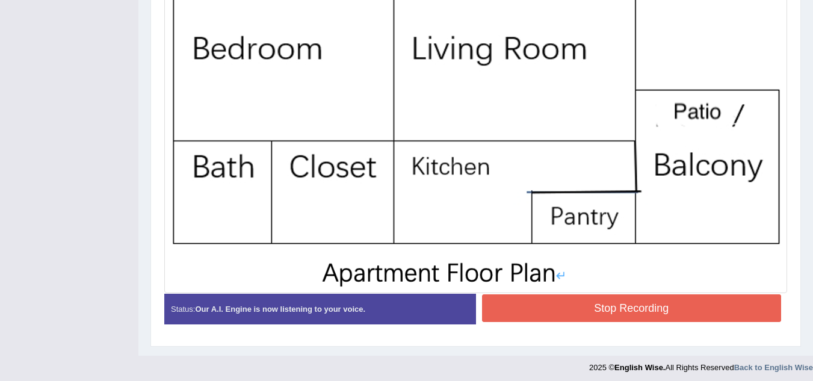
scroll to position [412, 0]
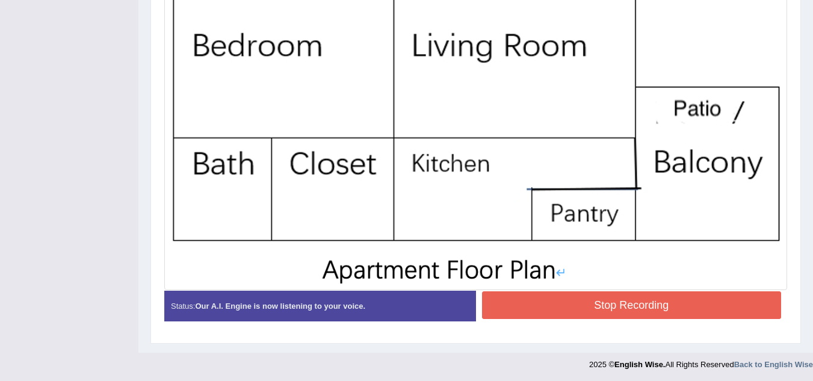
click at [652, 312] on button "Stop Recording" at bounding box center [632, 305] width 300 height 28
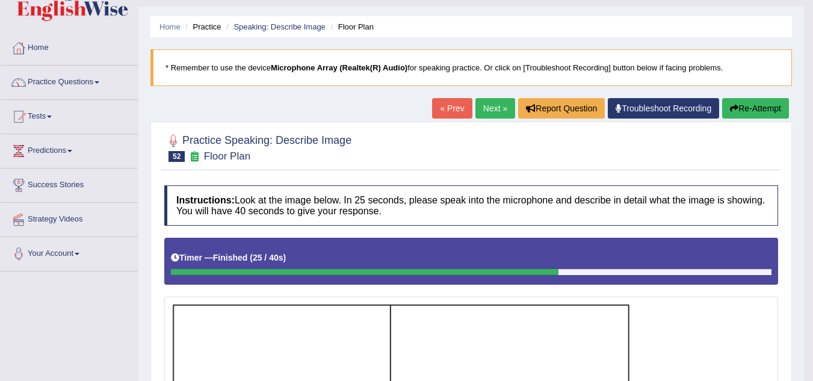
scroll to position [23, 0]
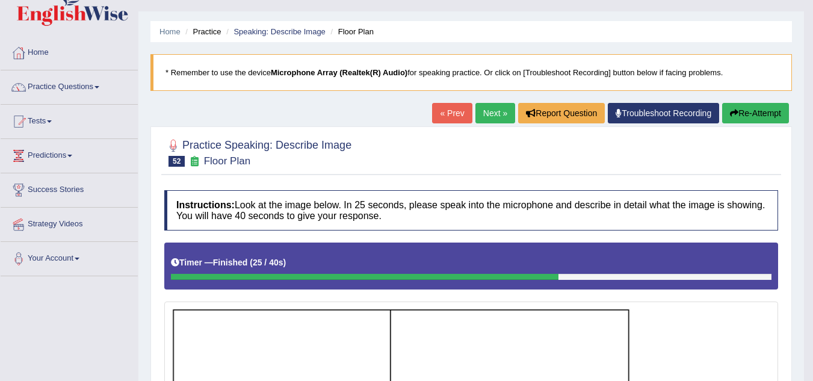
click at [730, 113] on icon "button" at bounding box center [734, 113] width 8 height 8
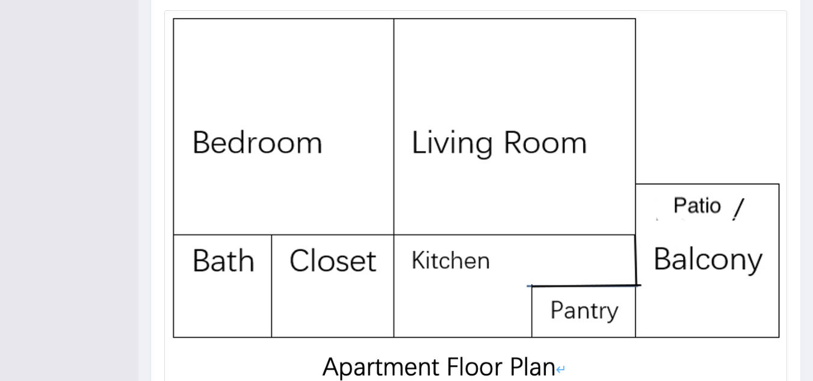
scroll to position [420, 0]
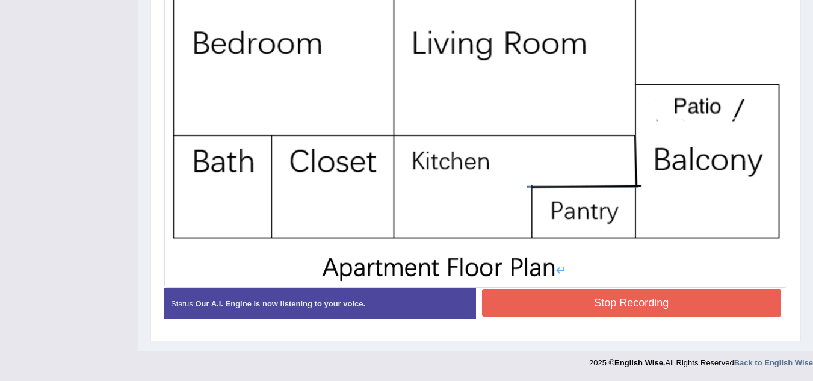
click at [621, 314] on button "Stop Recording" at bounding box center [632, 303] width 300 height 28
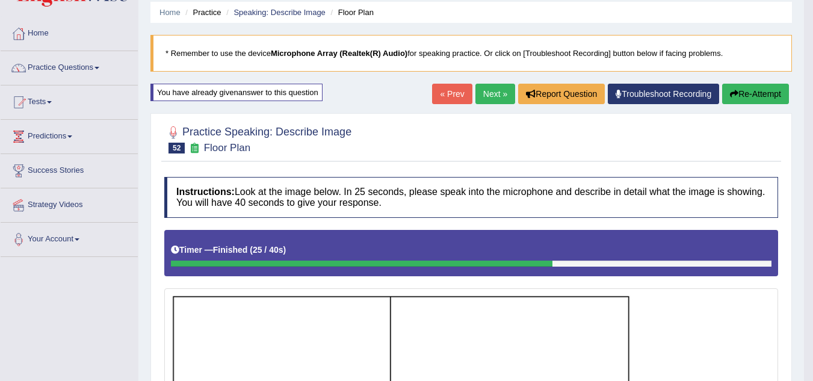
scroll to position [42, 0]
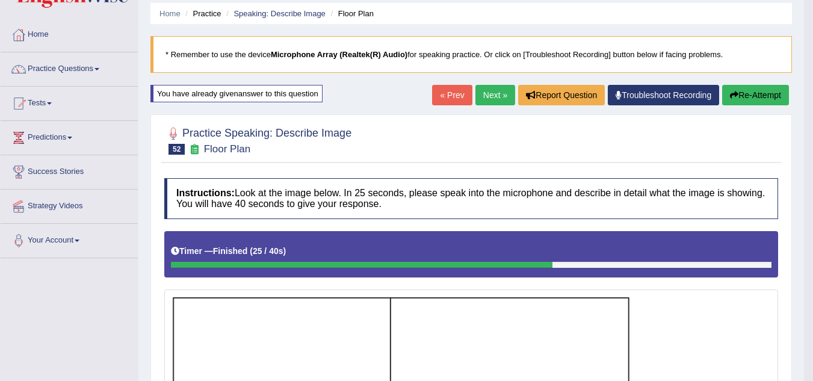
click at [762, 102] on button "Re-Attempt" at bounding box center [755, 95] width 67 height 20
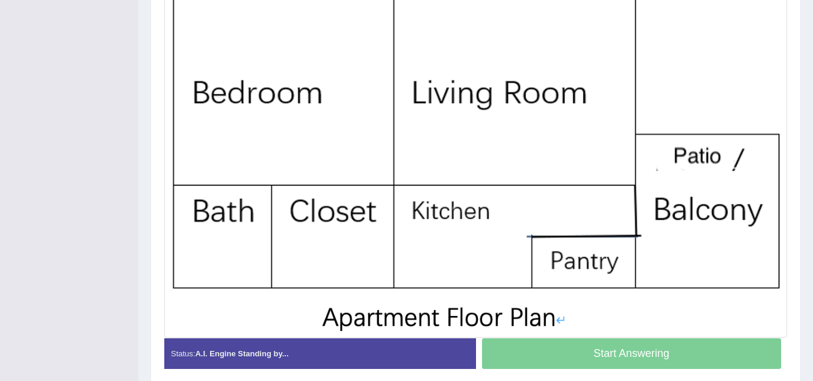
scroll to position [371, 0]
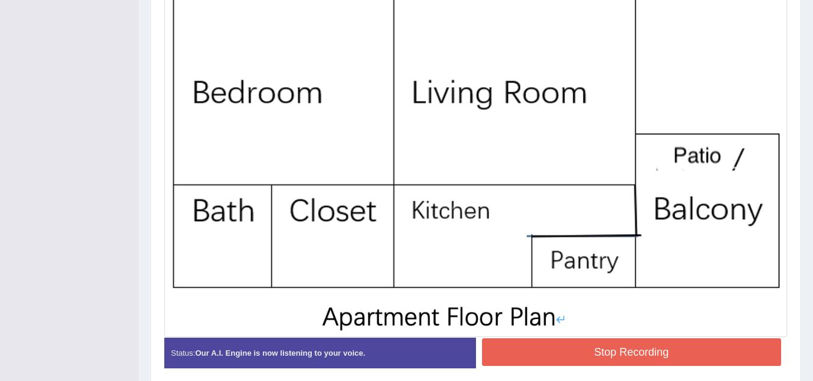
click at [596, 349] on button "Stop Recording" at bounding box center [632, 352] width 300 height 28
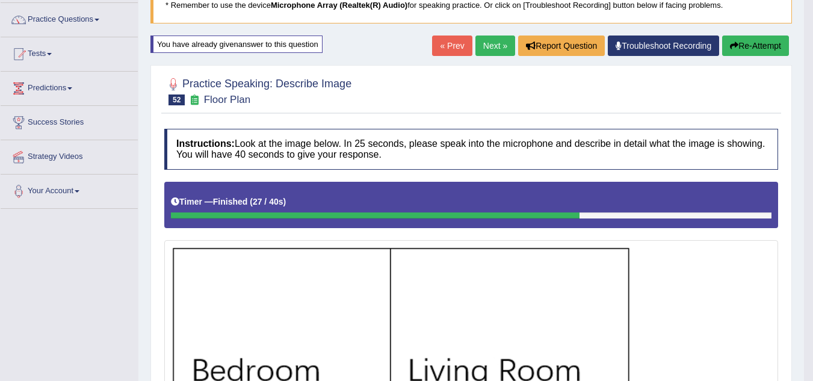
scroll to position [92, 0]
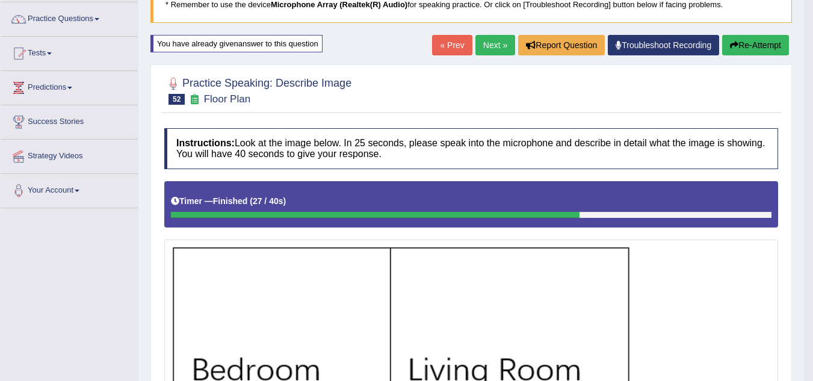
click at [779, 40] on button "Re-Attempt" at bounding box center [755, 45] width 67 height 20
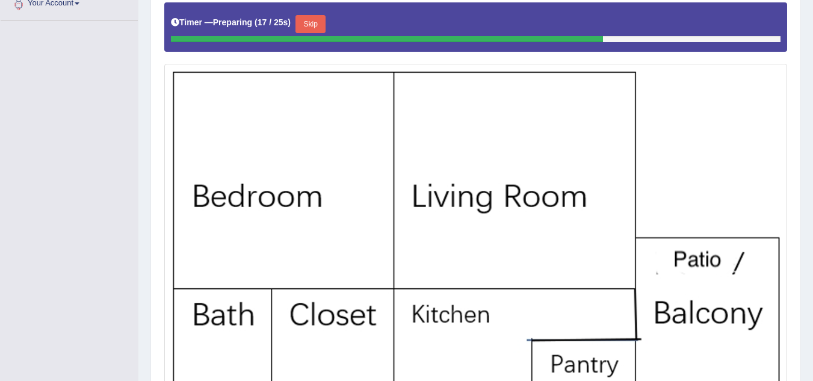
scroll to position [256, 0]
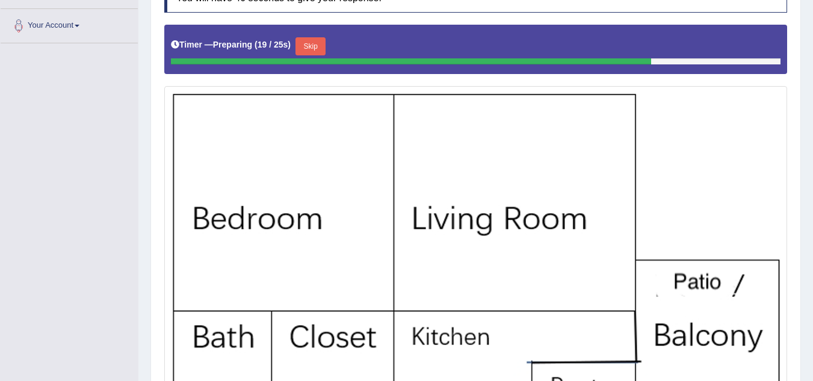
click at [319, 46] on button "Skip" at bounding box center [311, 46] width 30 height 18
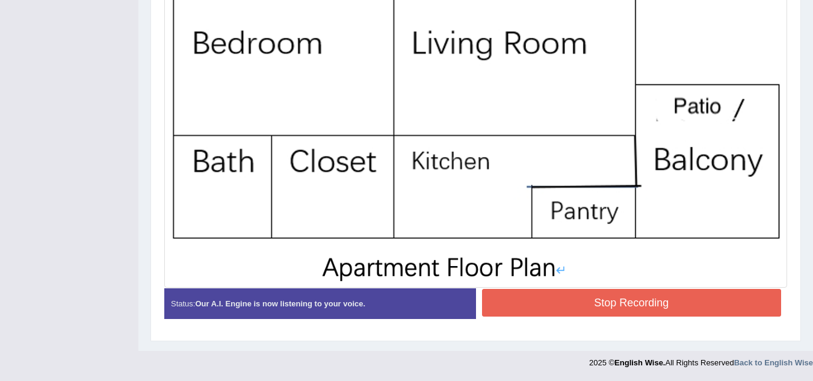
scroll to position [418, 0]
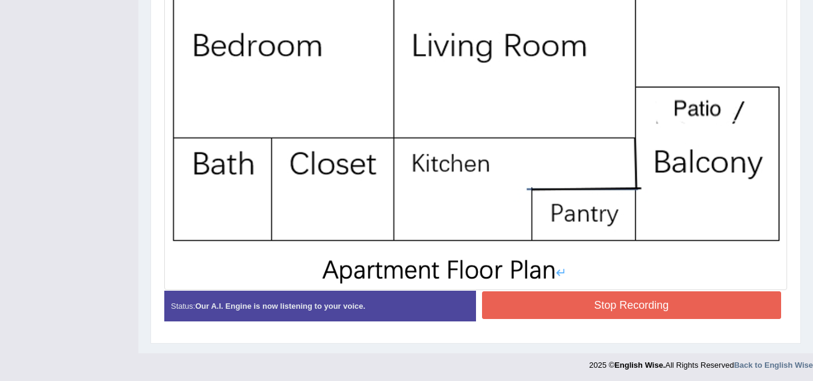
click at [615, 305] on button "Stop Recording" at bounding box center [632, 305] width 300 height 28
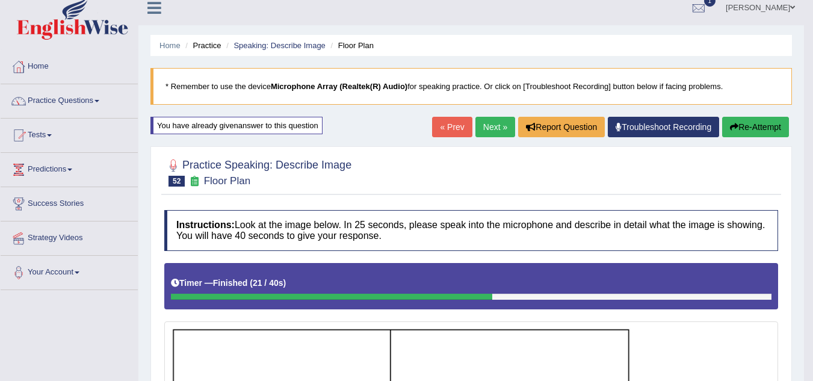
scroll to position [4, 0]
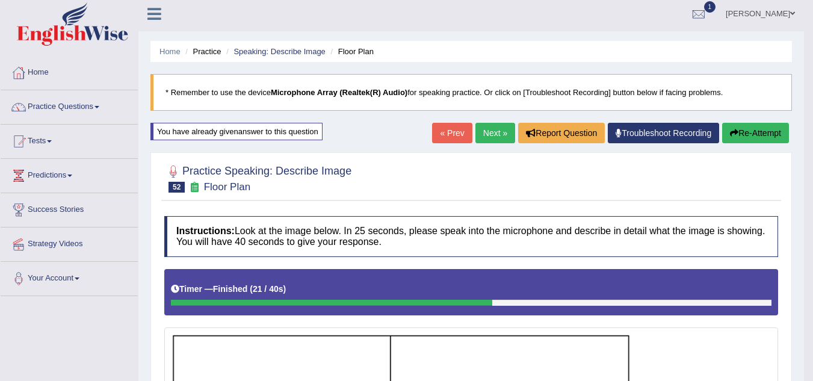
click at [766, 136] on button "Re-Attempt" at bounding box center [755, 133] width 67 height 20
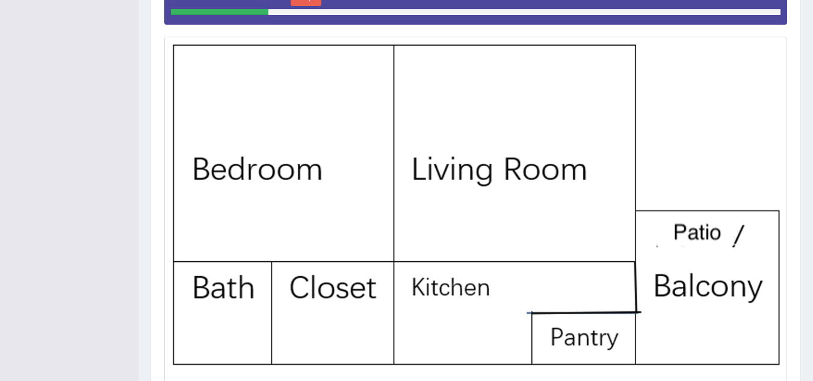
scroll to position [304, 0]
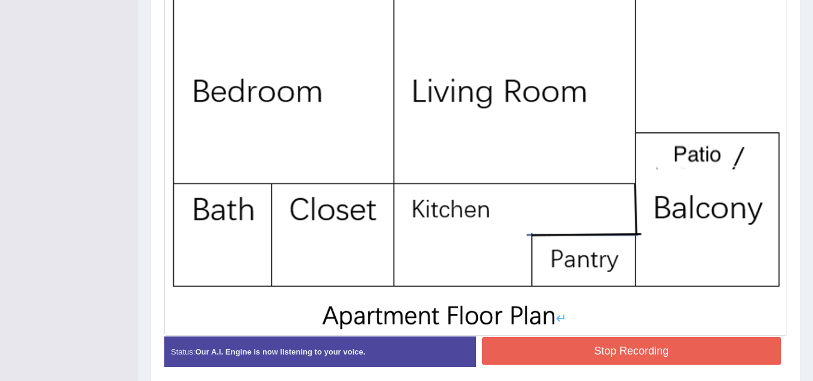
scroll to position [371, 0]
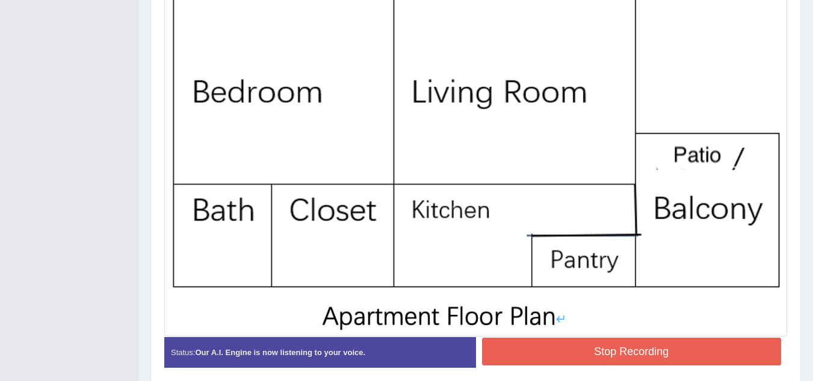
click at [625, 345] on button "Stop Recording" at bounding box center [632, 352] width 300 height 28
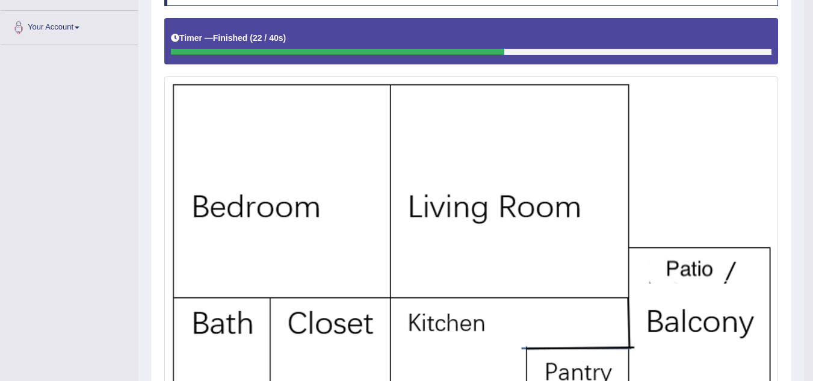
scroll to position [0, 0]
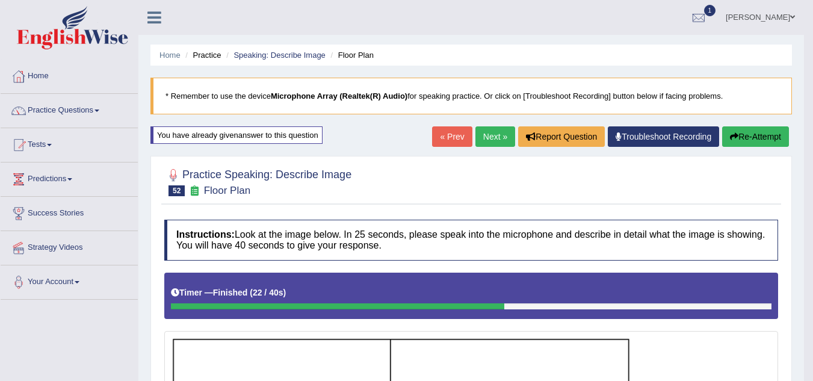
click at [740, 132] on button "Re-Attempt" at bounding box center [755, 136] width 67 height 20
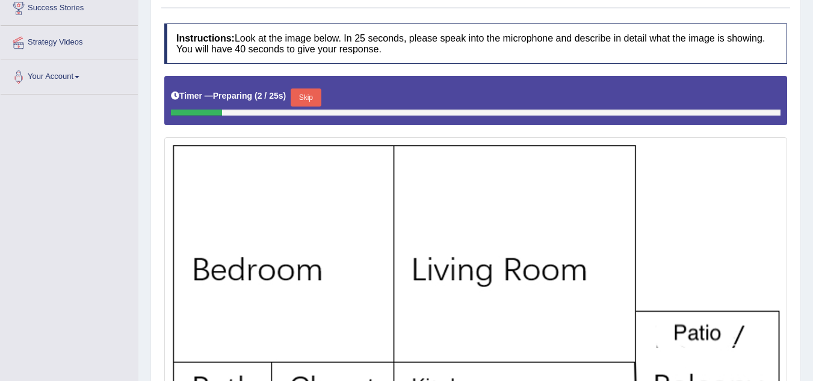
click at [308, 99] on button "Skip" at bounding box center [306, 98] width 30 height 18
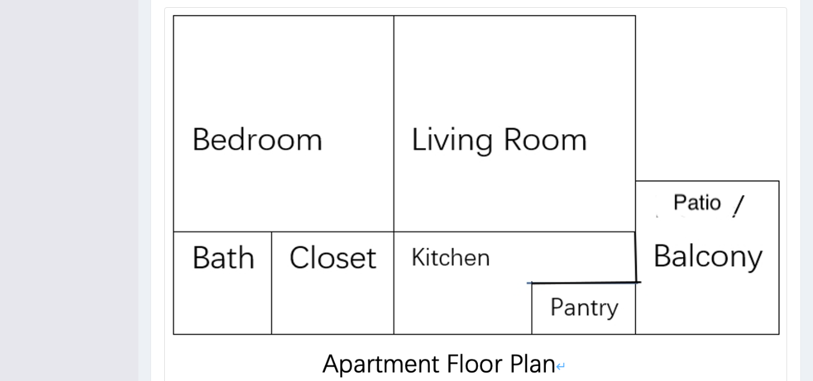
scroll to position [420, 0]
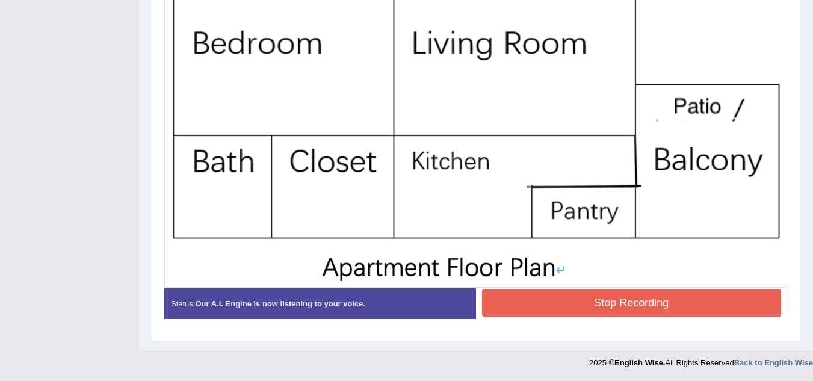
click at [537, 293] on button "Stop Recording" at bounding box center [632, 303] width 300 height 28
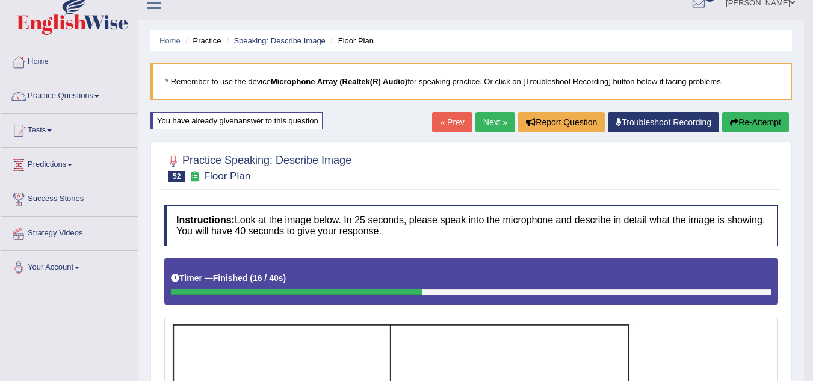
scroll to position [11, 0]
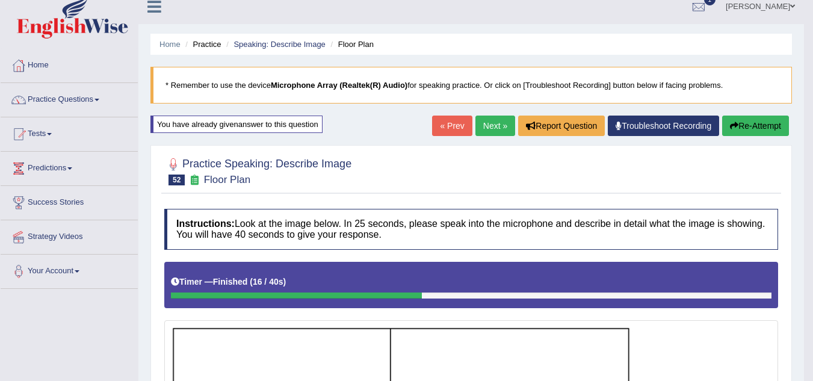
click at [489, 129] on link "Next »" at bounding box center [496, 126] width 40 height 20
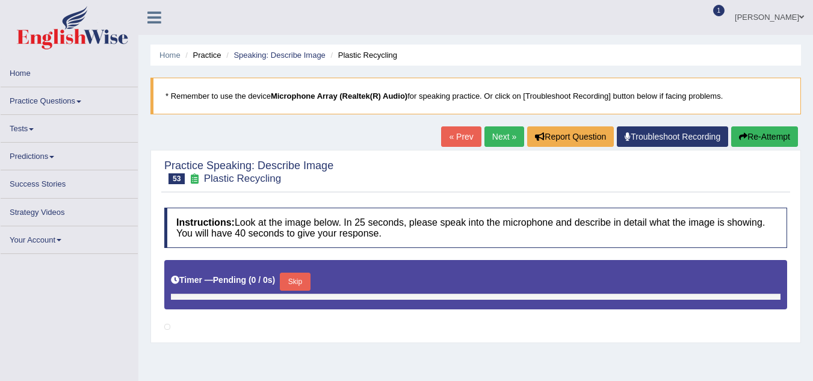
scroll to position [1, 0]
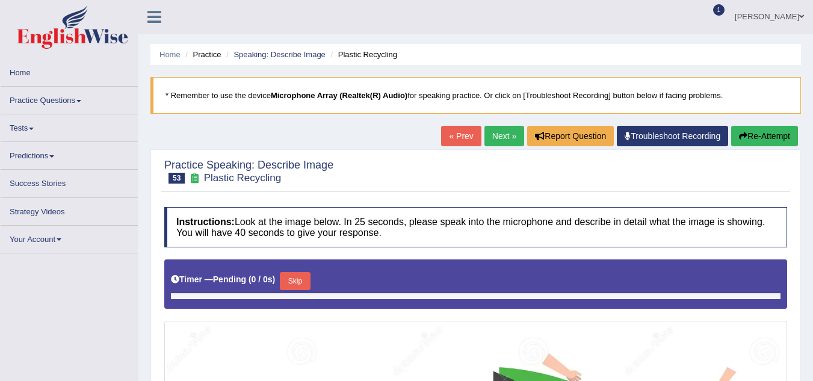
click at [496, 139] on link "Next »" at bounding box center [505, 136] width 40 height 20
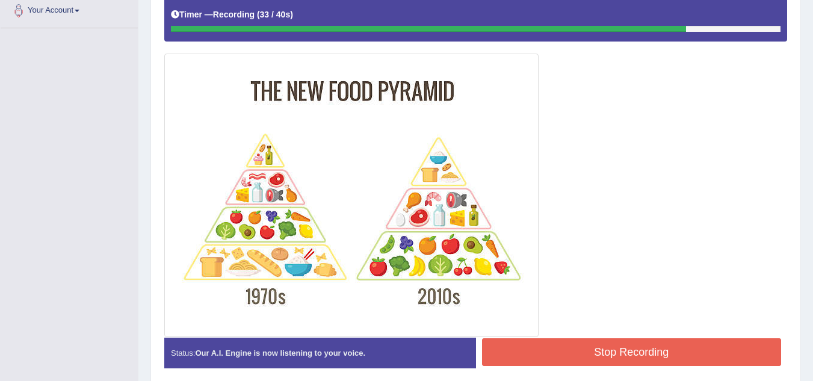
click at [548, 367] on div "Stop Recording" at bounding box center [632, 353] width 312 height 31
click at [536, 344] on button "Stop Recording" at bounding box center [632, 352] width 300 height 28
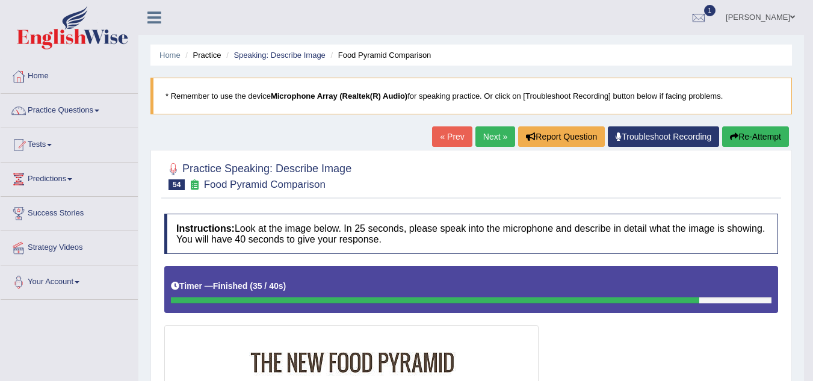
click at [753, 137] on button "Re-Attempt" at bounding box center [755, 136] width 67 height 20
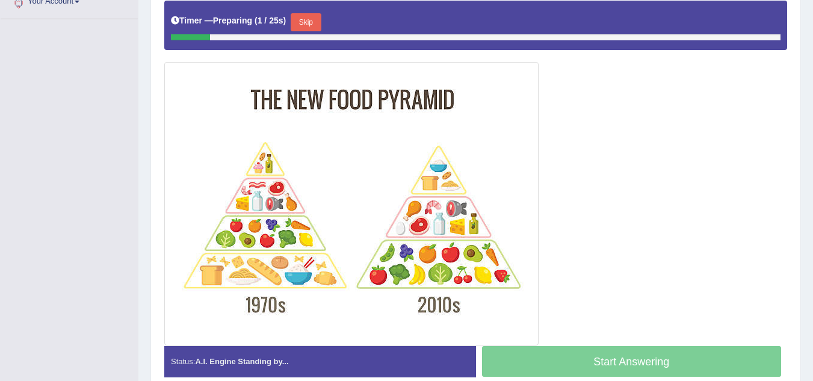
scroll to position [279, 0]
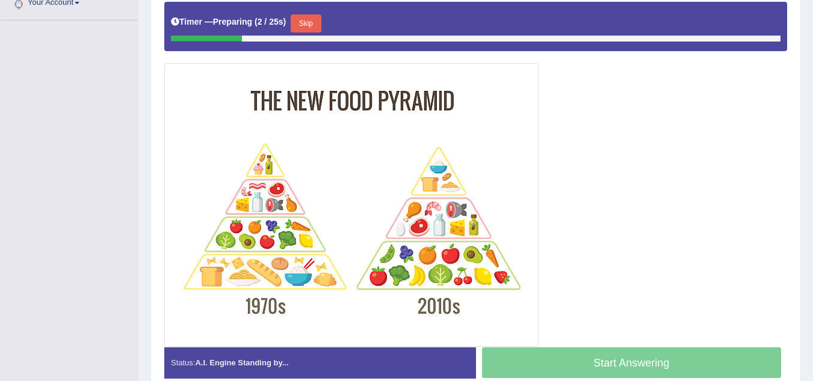
click at [318, 25] on button "Skip" at bounding box center [306, 23] width 30 height 18
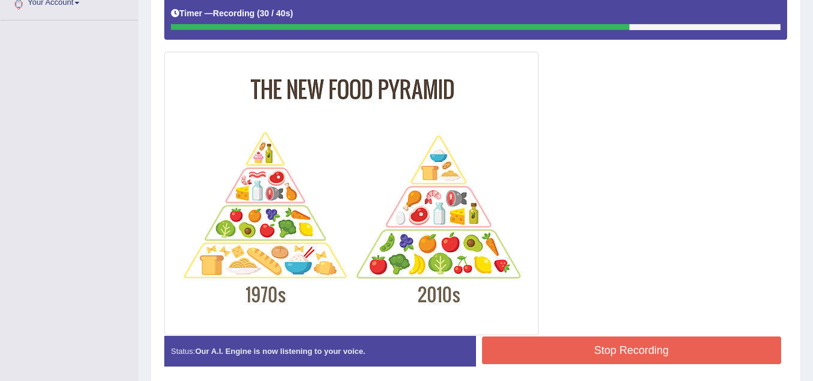
click at [555, 351] on button "Stop Recording" at bounding box center [632, 351] width 300 height 28
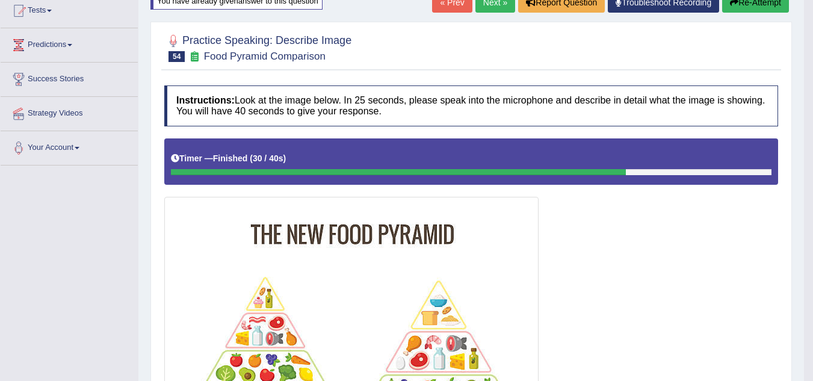
scroll to position [133, 0]
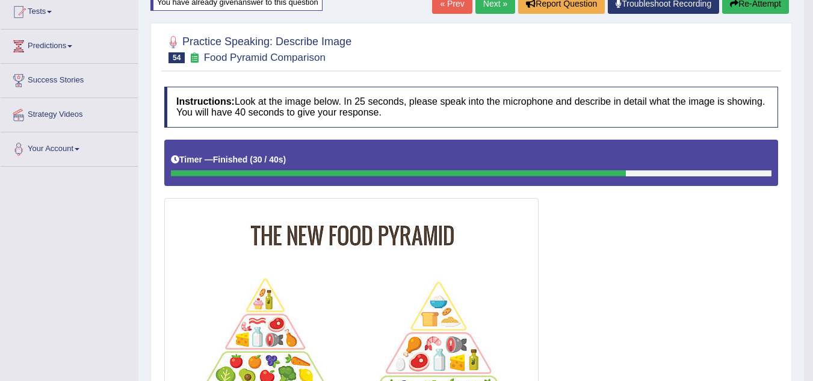
click at [486, 14] on div "« Prev Next » Report Question Troubleshoot Recording Re-Attempt" at bounding box center [612, 4] width 360 height 23
click at [488, 3] on link "Next »" at bounding box center [496, 3] width 40 height 20
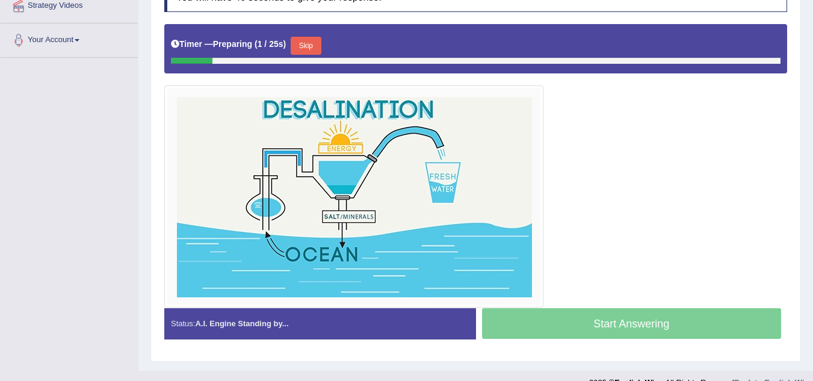
scroll to position [237, 0]
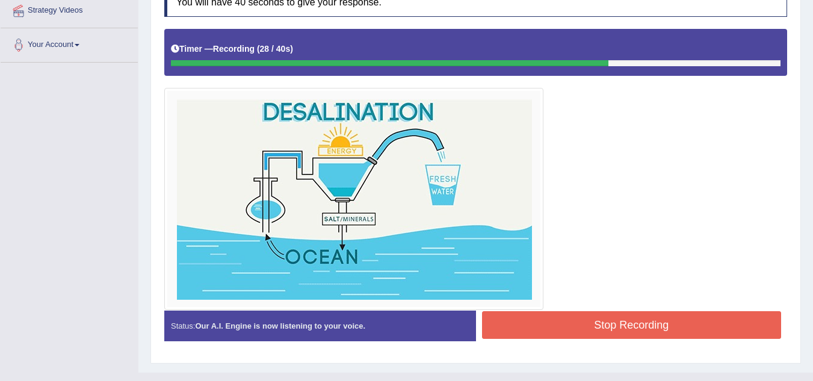
click at [624, 321] on button "Stop Recording" at bounding box center [632, 325] width 300 height 28
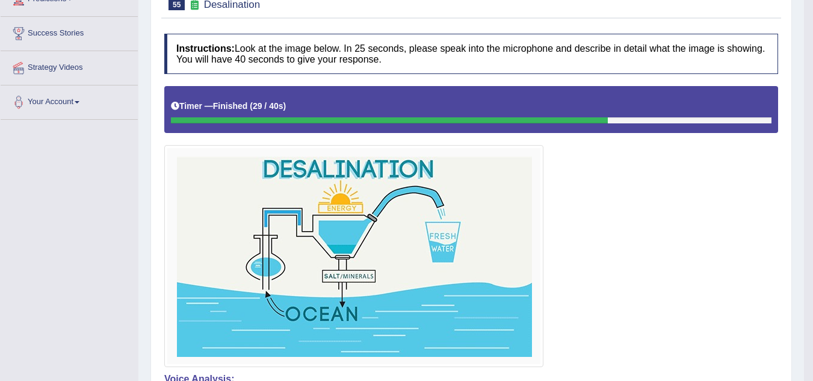
scroll to position [0, 0]
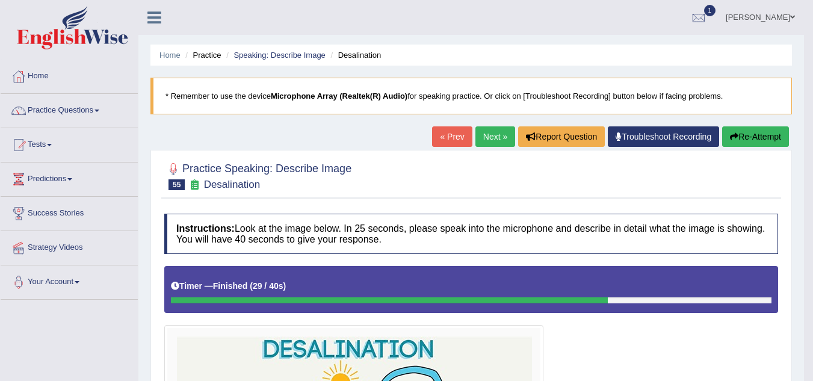
click at [487, 133] on link "Next »" at bounding box center [496, 136] width 40 height 20
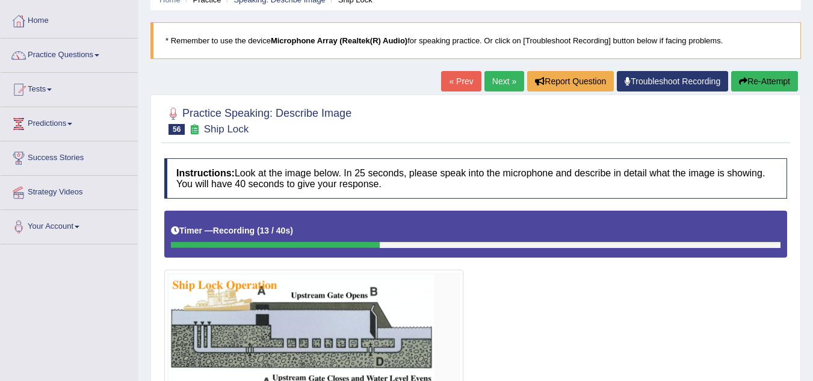
scroll to position [57, 0]
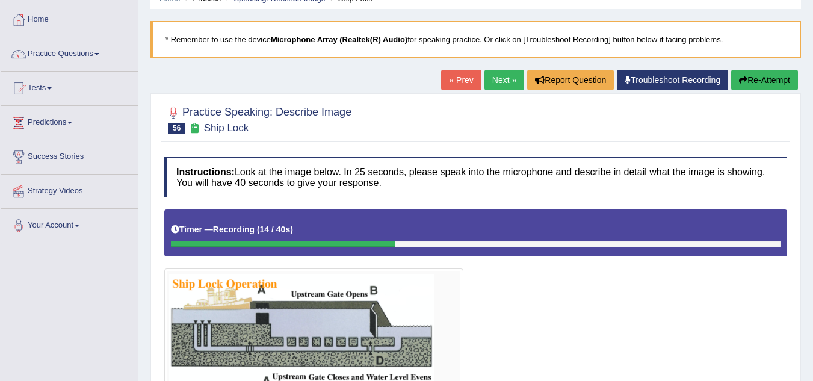
click at [762, 87] on button "Re-Attempt" at bounding box center [765, 80] width 67 height 20
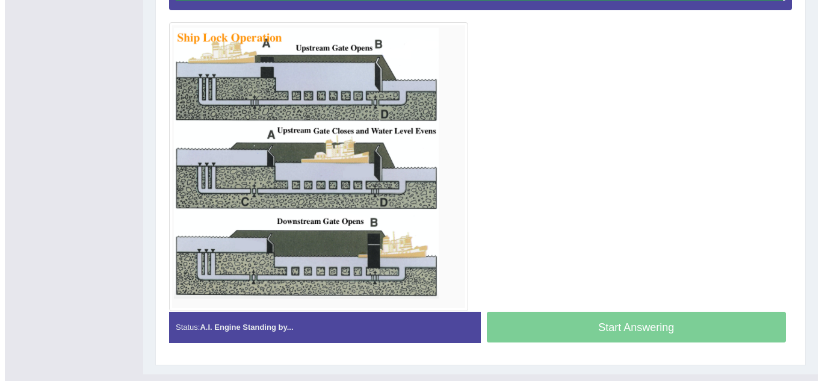
scroll to position [303, 0]
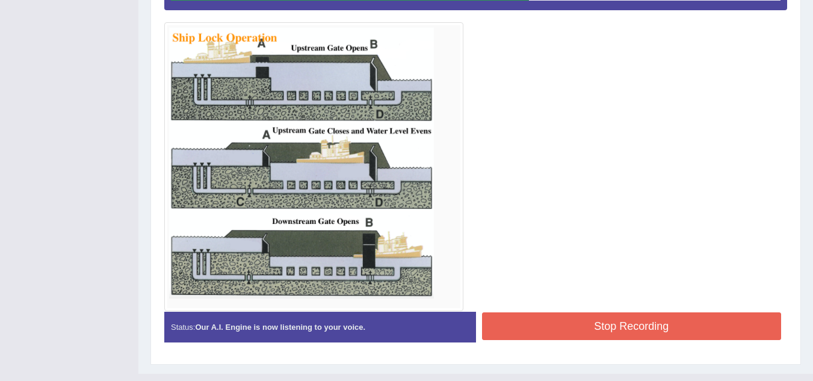
click at [697, 337] on button "Stop Recording" at bounding box center [632, 326] width 300 height 28
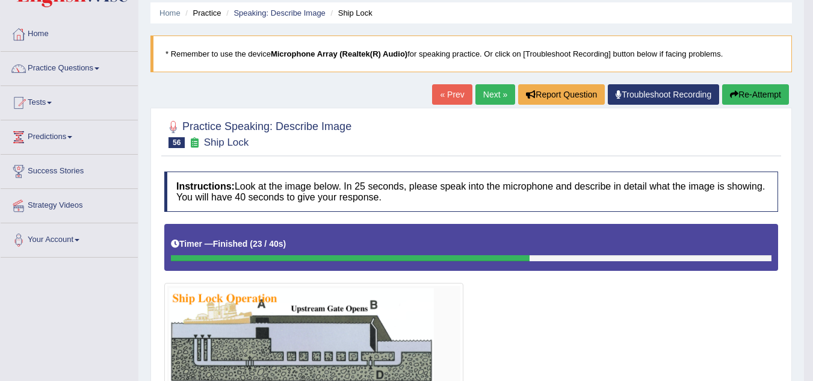
scroll to position [0, 0]
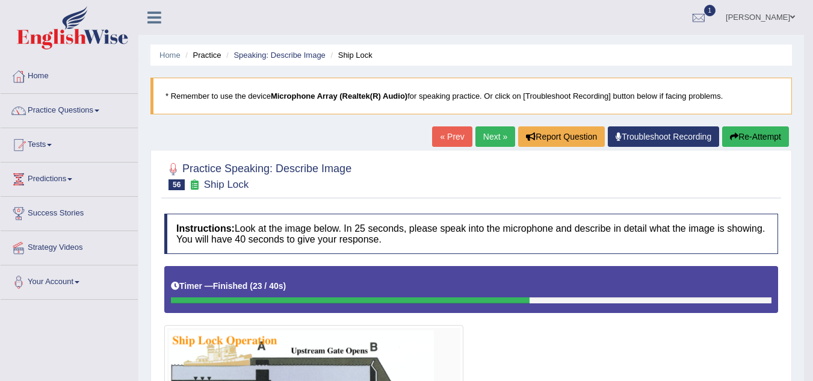
click at [742, 137] on button "Re-Attempt" at bounding box center [755, 136] width 67 height 20
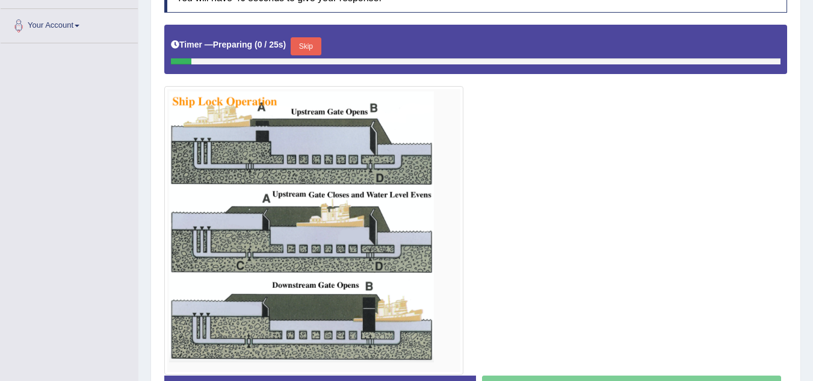
scroll to position [222, 0]
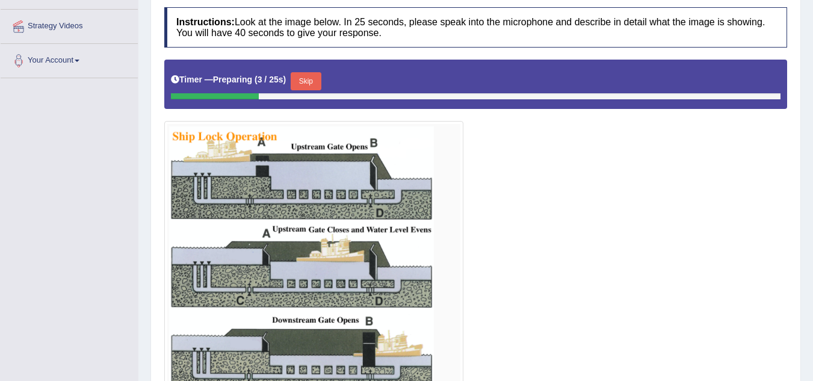
click at [312, 81] on button "Skip" at bounding box center [306, 81] width 30 height 18
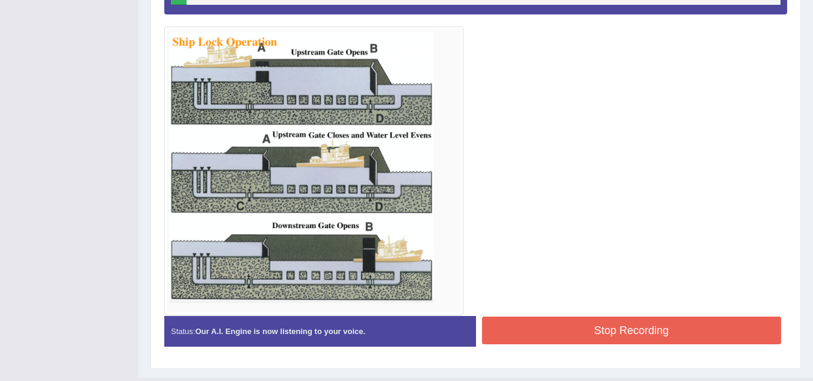
scroll to position [304, 0]
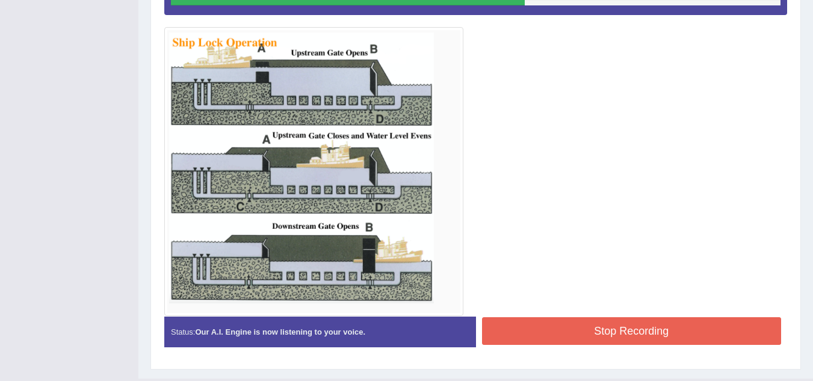
click at [564, 314] on div at bounding box center [475, 142] width 623 height 347
click at [558, 329] on button "Stop Recording" at bounding box center [632, 331] width 300 height 28
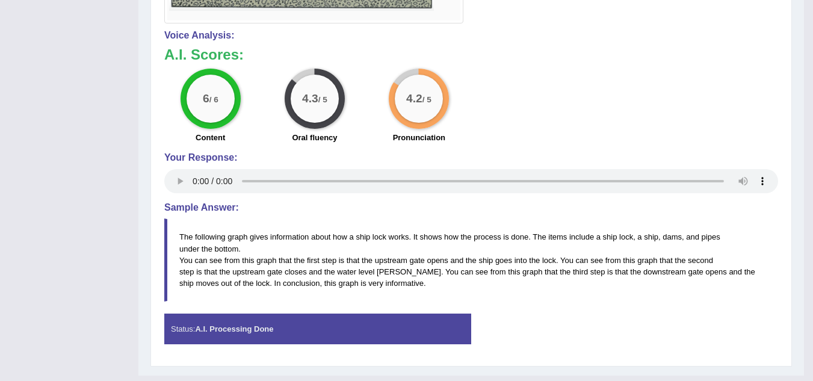
scroll to position [597, 0]
click at [250, 255] on blockquote "The following graph gives information about how a ship lock works. It shows how…" at bounding box center [471, 260] width 614 height 83
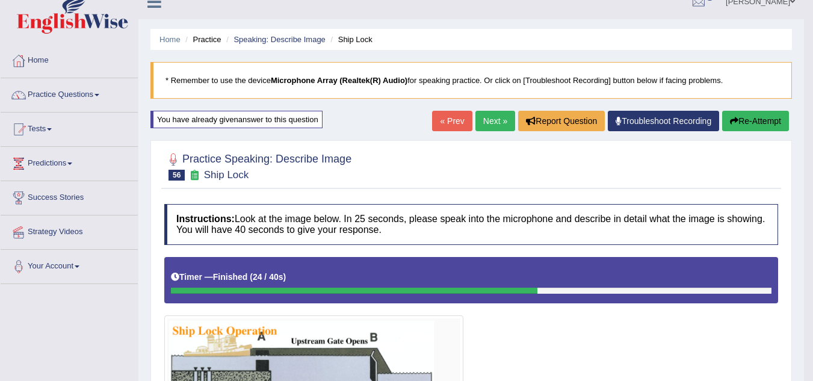
scroll to position [15, 0]
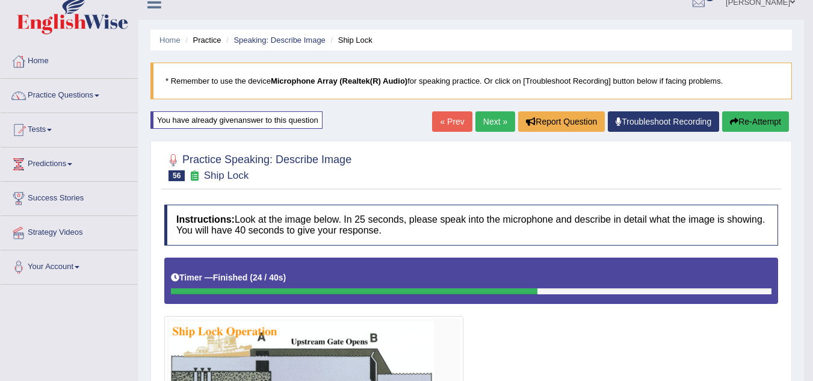
click at [759, 120] on button "Re-Attempt" at bounding box center [755, 121] width 67 height 20
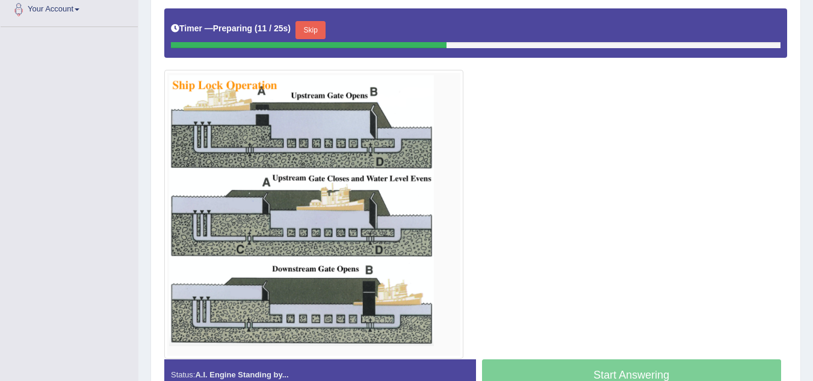
click at [309, 24] on button "Skip" at bounding box center [311, 30] width 30 height 18
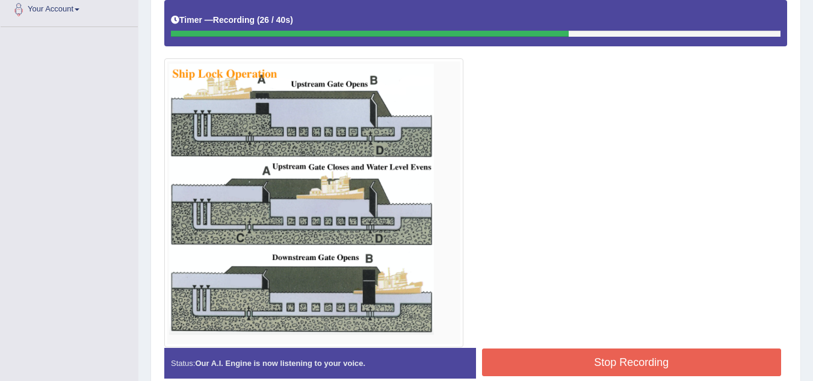
click at [609, 364] on button "Stop Recording" at bounding box center [632, 363] width 300 height 28
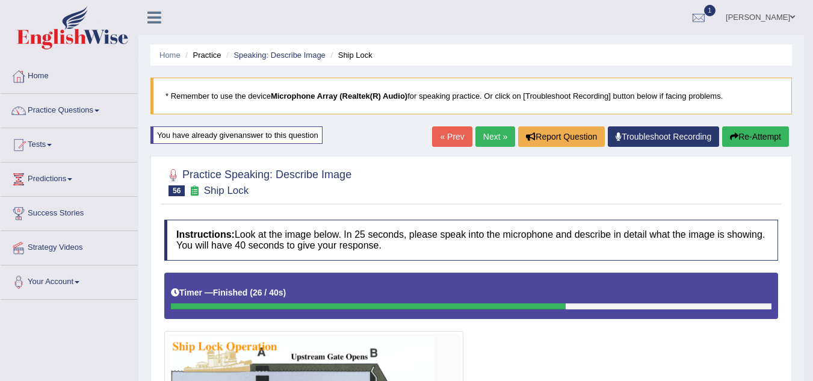
click at [496, 131] on link "Next »" at bounding box center [496, 136] width 40 height 20
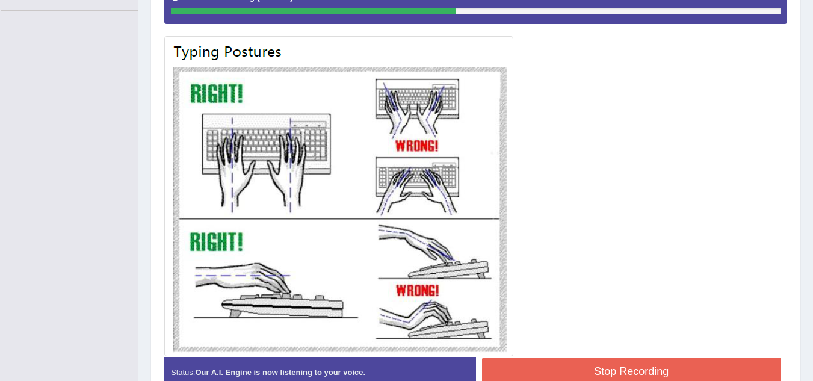
click at [525, 359] on button "Stop Recording" at bounding box center [632, 372] width 300 height 28
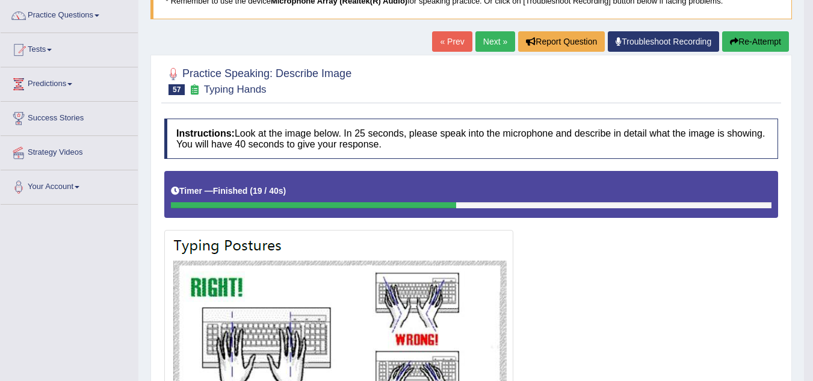
scroll to position [95, 0]
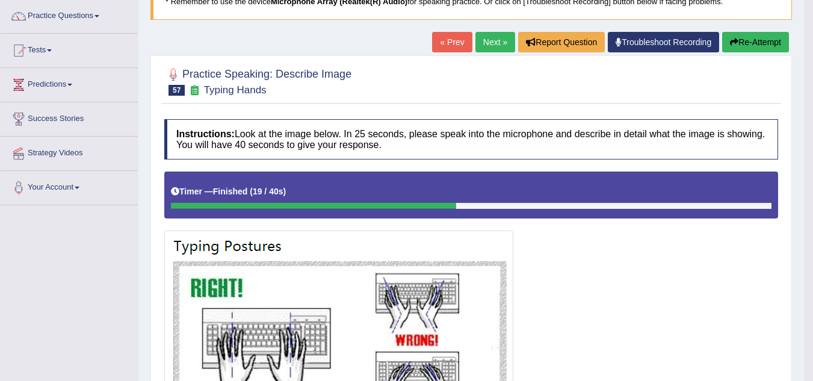
click at [774, 42] on button "Re-Attempt" at bounding box center [755, 42] width 67 height 20
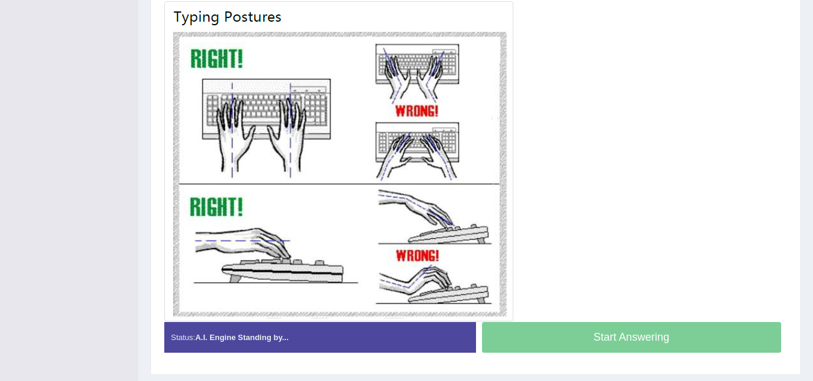
scroll to position [322, 0]
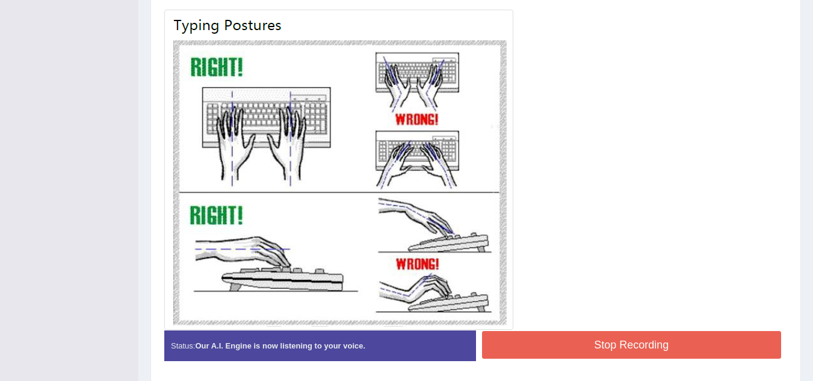
click at [601, 352] on button "Stop Recording" at bounding box center [632, 345] width 300 height 28
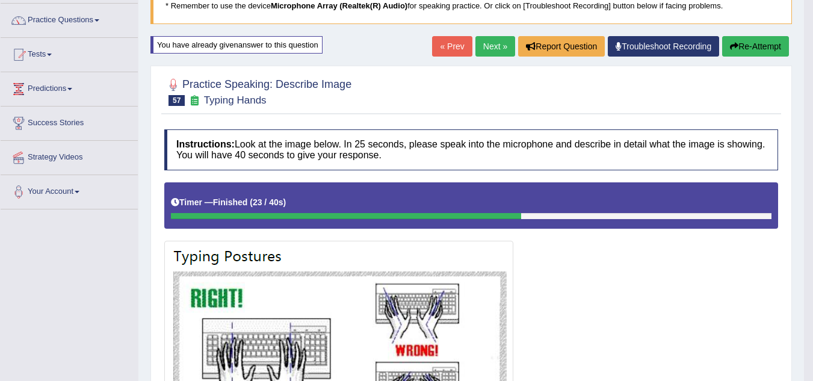
scroll to position [90, 0]
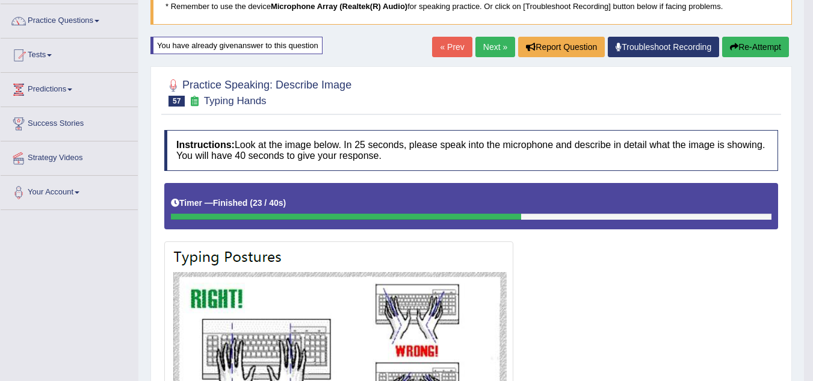
click at [762, 54] on button "Re-Attempt" at bounding box center [755, 47] width 67 height 20
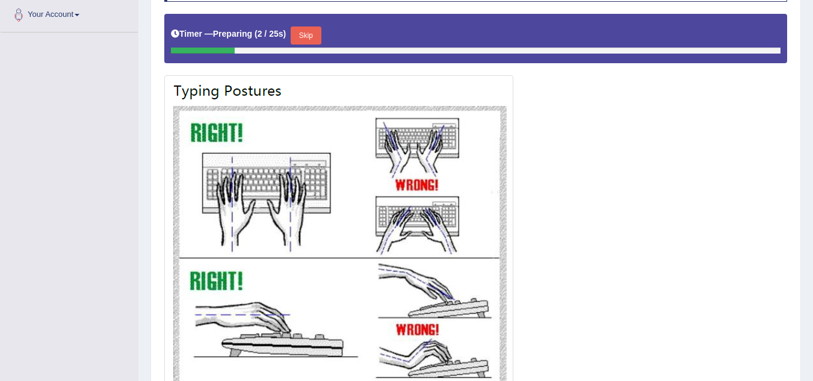
scroll to position [268, 0]
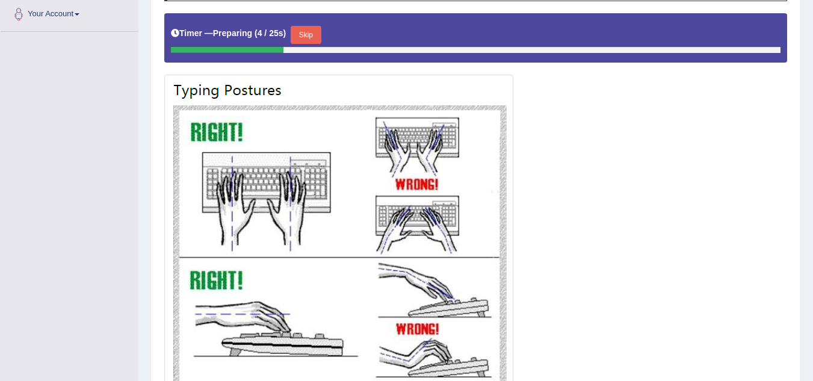
click at [310, 35] on button "Skip" at bounding box center [306, 35] width 30 height 18
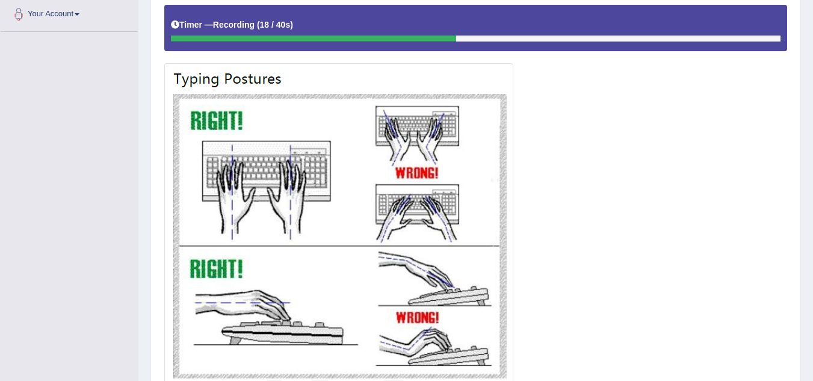
scroll to position [363, 0]
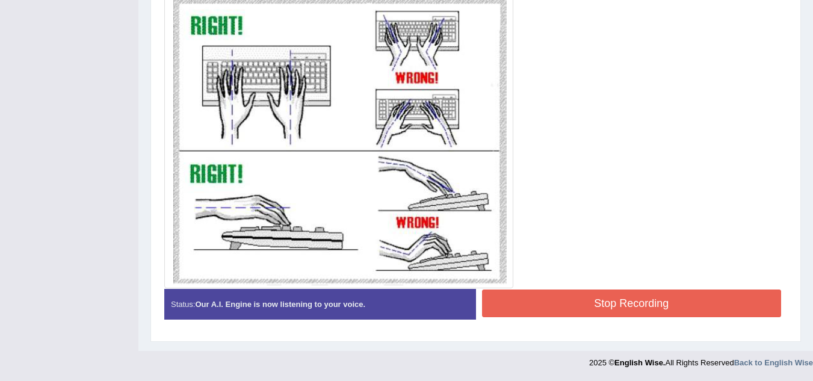
click at [545, 302] on button "Stop Recording" at bounding box center [632, 304] width 300 height 28
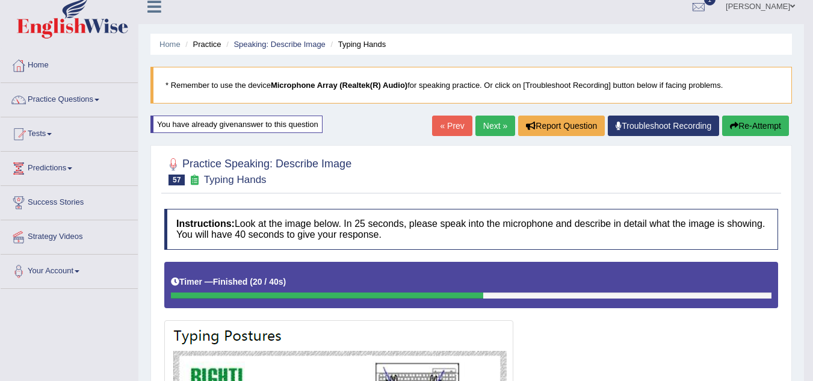
scroll to position [0, 0]
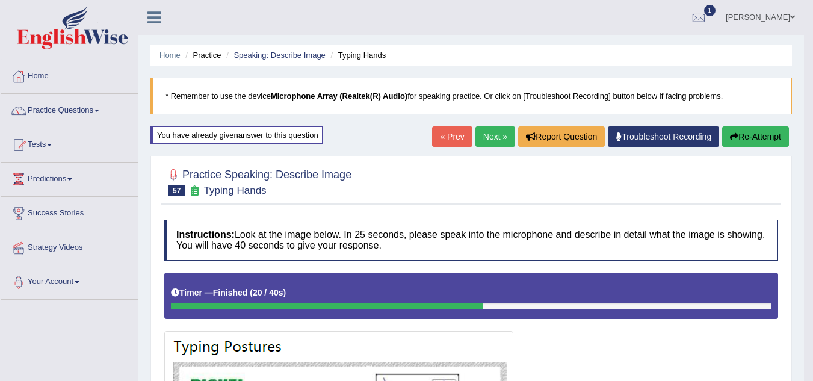
click at [730, 135] on icon "button" at bounding box center [734, 136] width 8 height 8
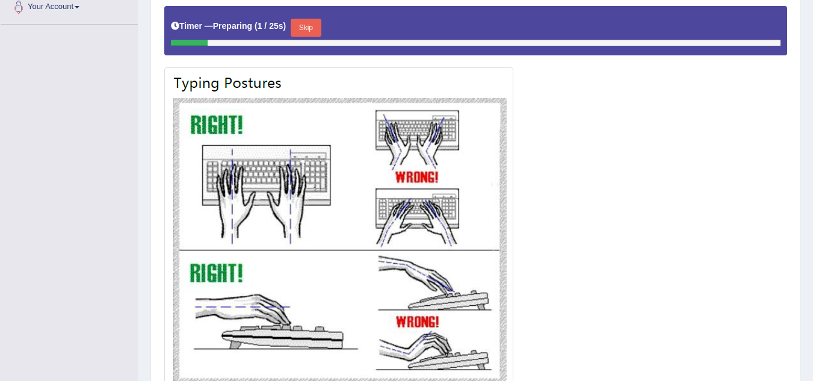
scroll to position [272, 0]
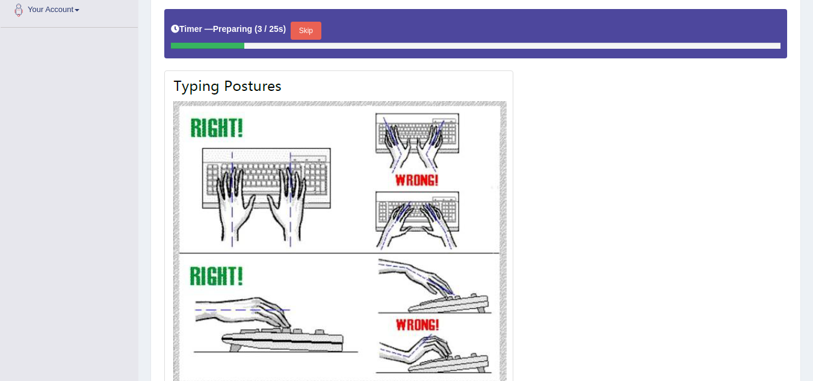
click at [321, 30] on button "Skip" at bounding box center [306, 31] width 30 height 18
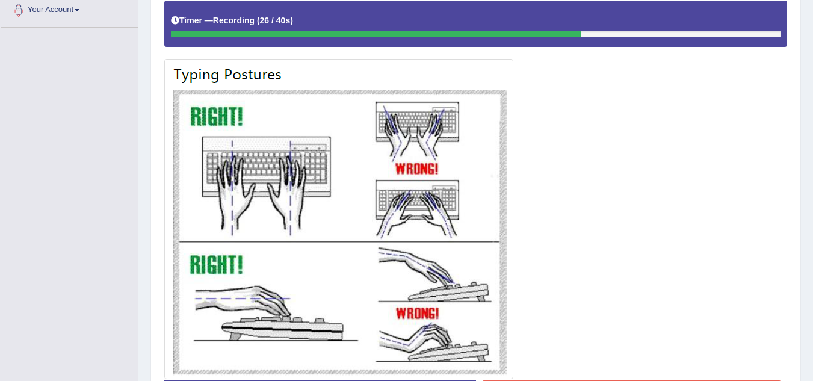
scroll to position [363, 0]
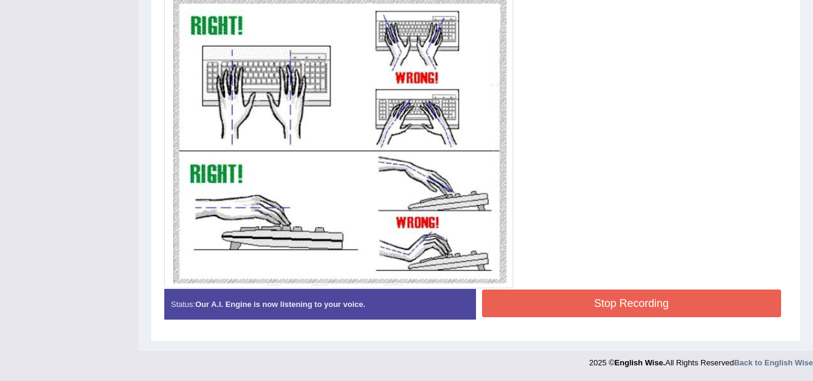
click at [521, 297] on button "Stop Recording" at bounding box center [632, 304] width 300 height 28
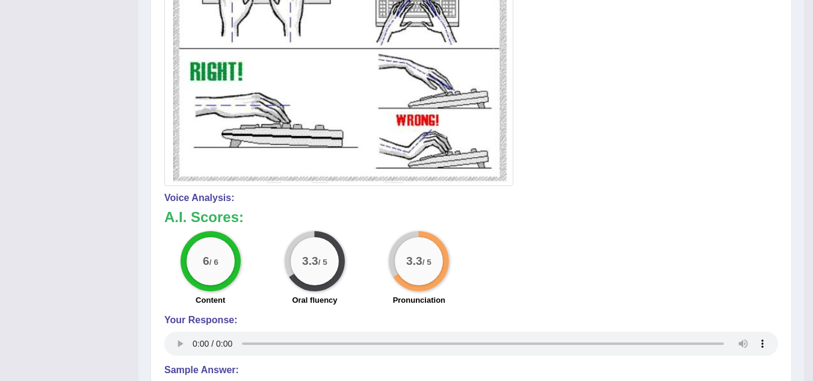
scroll to position [0, 0]
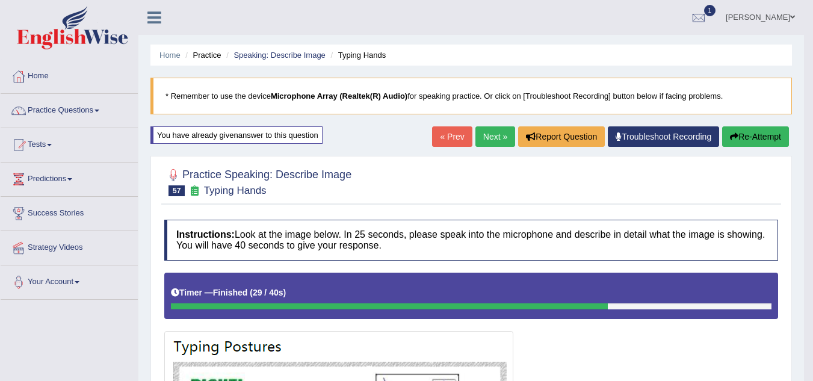
click at [495, 132] on link "Next »" at bounding box center [496, 136] width 40 height 20
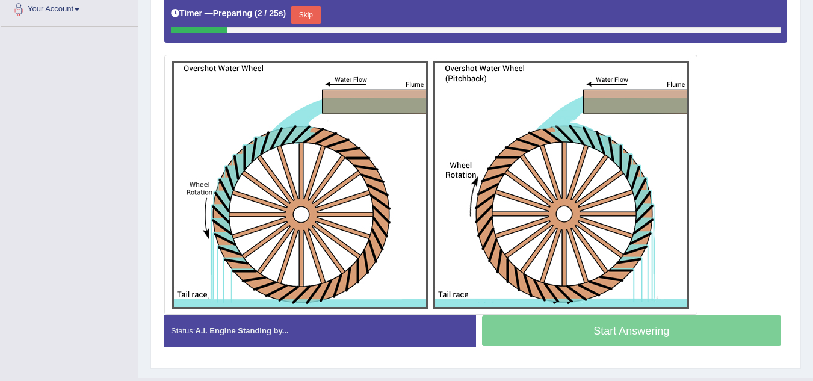
scroll to position [272, 0]
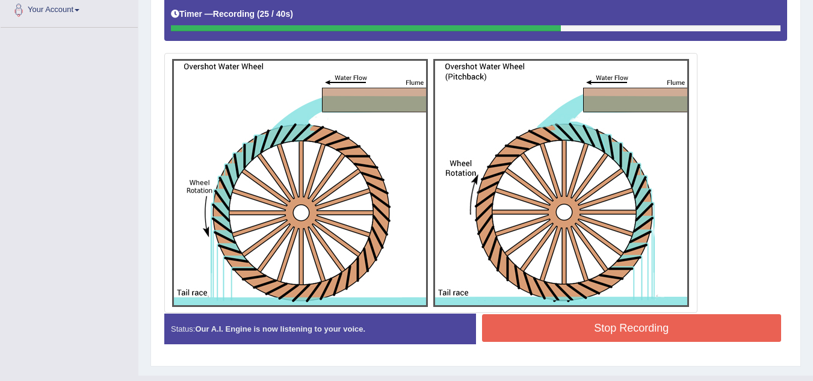
click at [581, 330] on button "Stop Recording" at bounding box center [632, 328] width 300 height 28
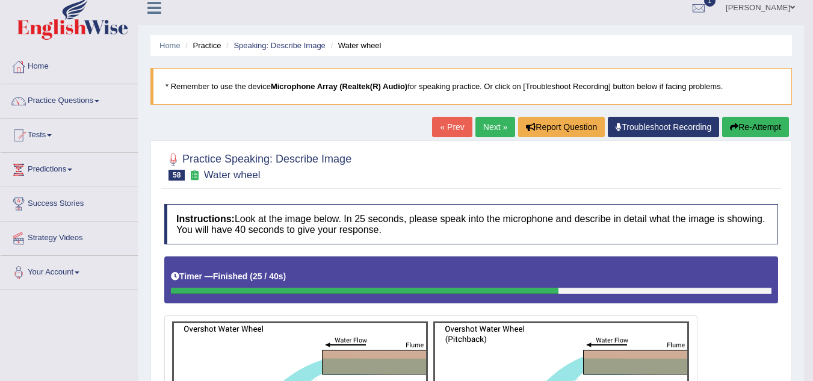
scroll to position [0, 0]
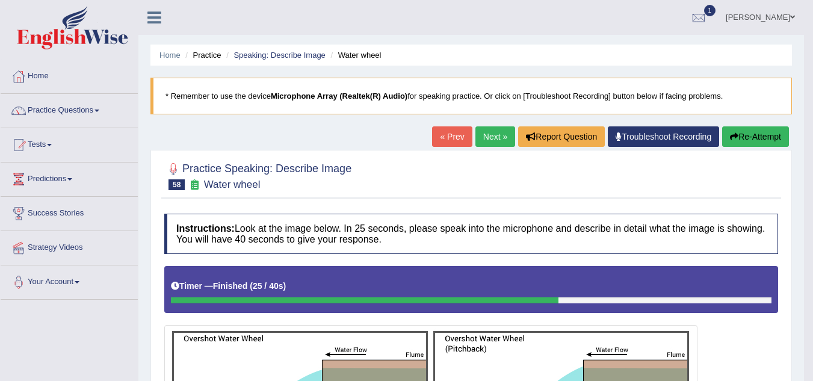
click at [488, 139] on link "Next »" at bounding box center [496, 136] width 40 height 20
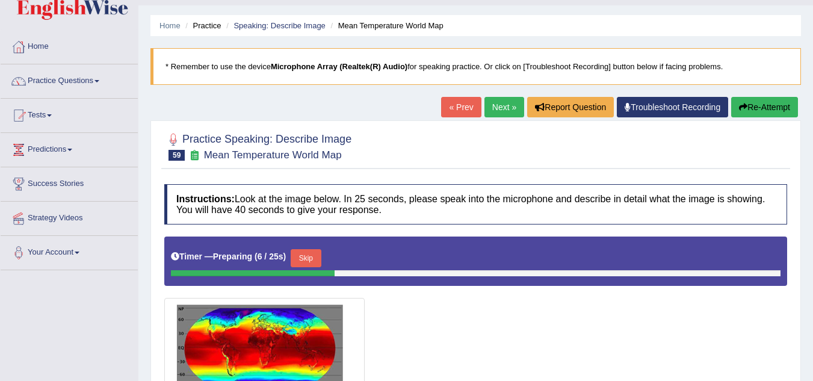
scroll to position [29, 0]
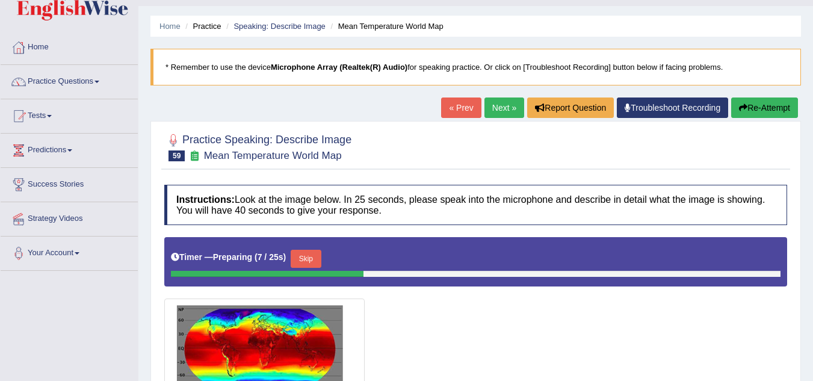
click at [501, 103] on link "Next »" at bounding box center [505, 108] width 40 height 20
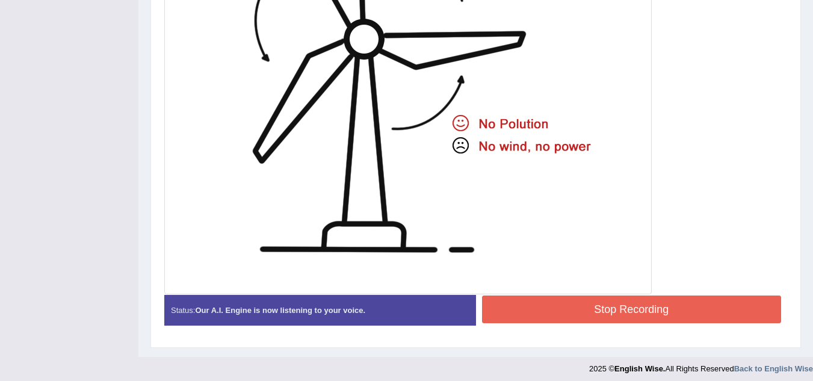
scroll to position [483, 0]
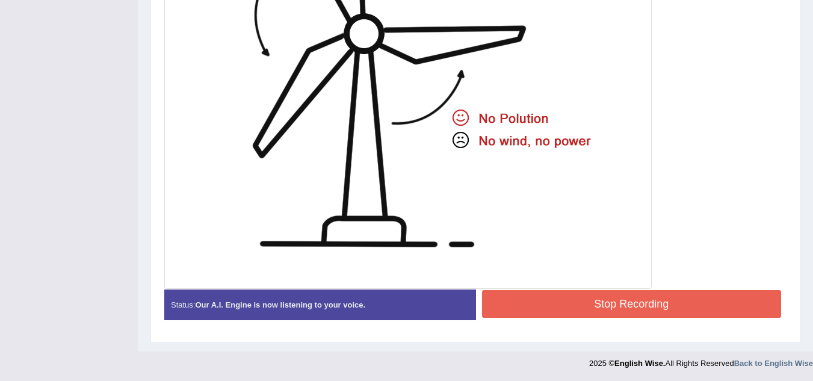
click at [601, 314] on button "Stop Recording" at bounding box center [632, 304] width 300 height 28
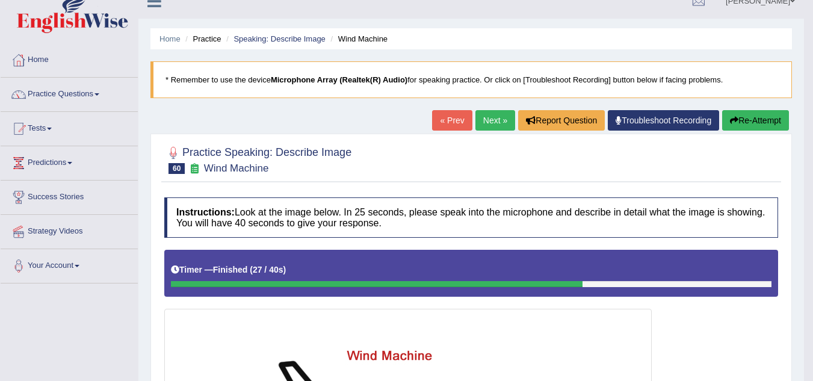
scroll to position [16, 0]
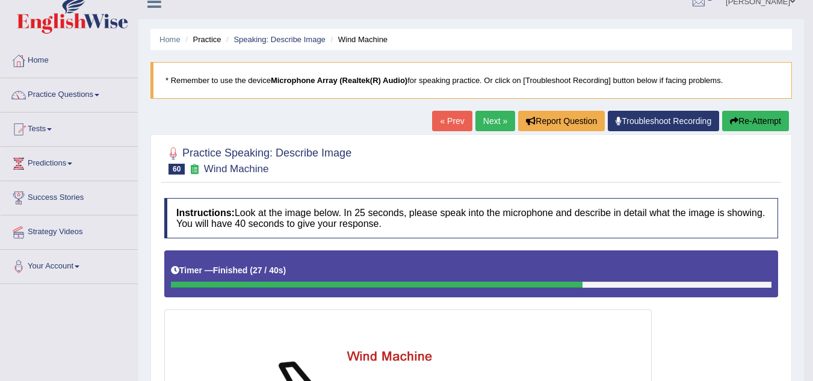
click at [738, 125] on button "Re-Attempt" at bounding box center [755, 121] width 67 height 20
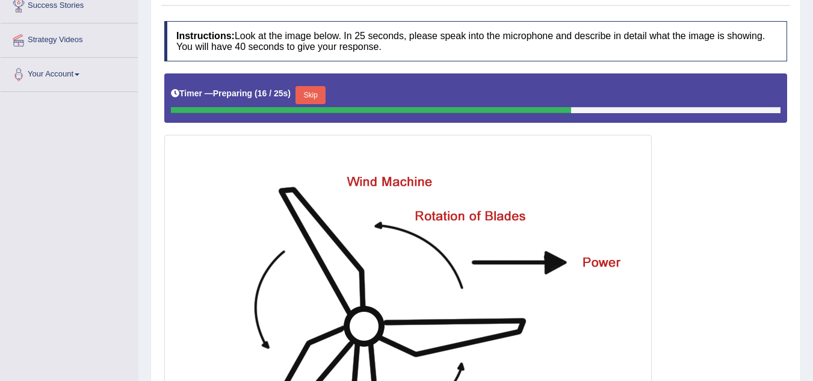
scroll to position [207, 0]
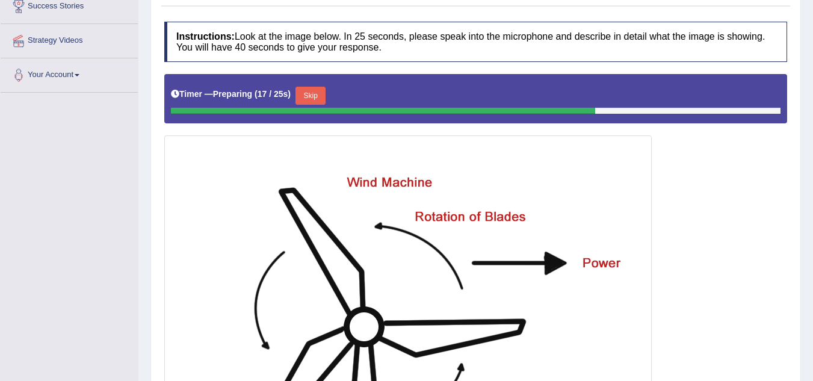
click at [326, 94] on button "Skip" at bounding box center [311, 96] width 30 height 18
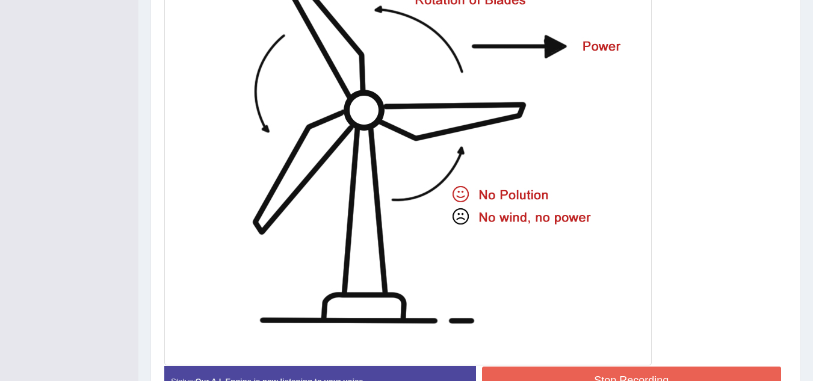
scroll to position [489, 0]
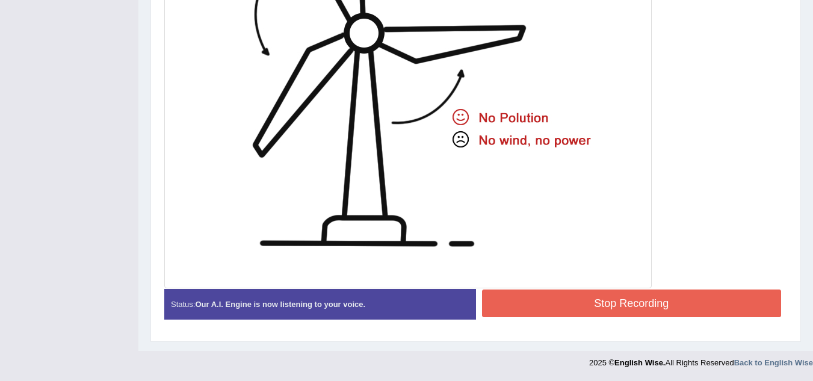
click at [589, 293] on button "Stop Recording" at bounding box center [632, 304] width 300 height 28
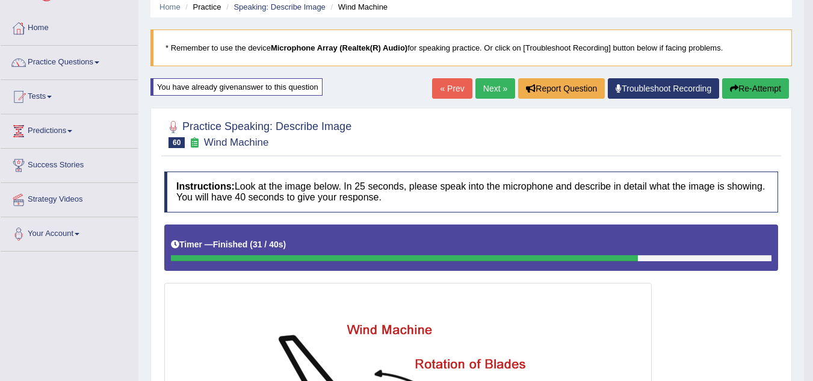
scroll to position [41, 0]
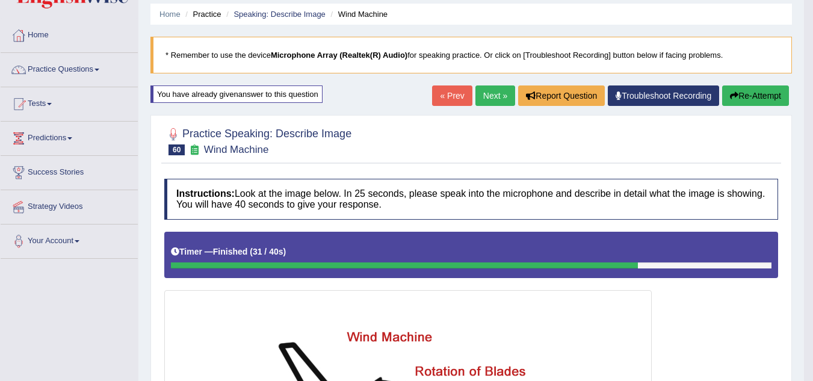
click at [493, 95] on link "Next »" at bounding box center [496, 95] width 40 height 20
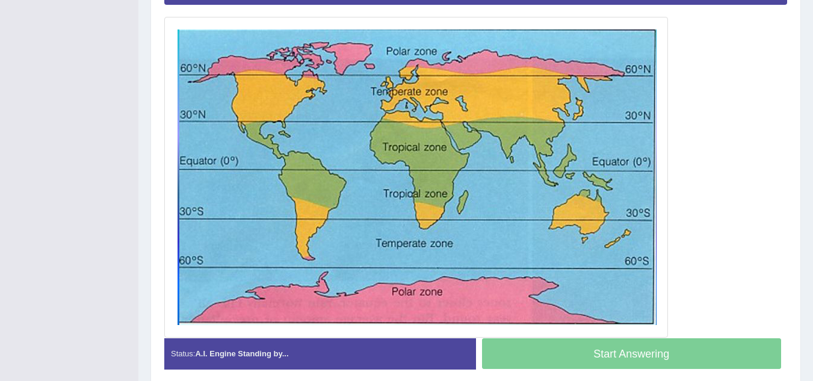
scroll to position [308, 0]
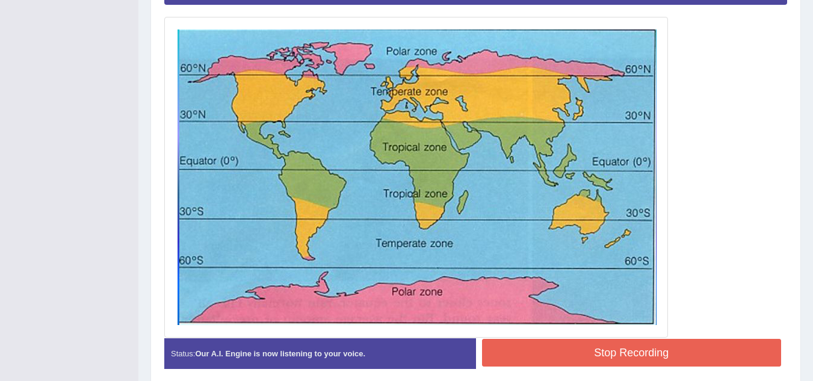
click at [602, 356] on button "Stop Recording" at bounding box center [632, 353] width 300 height 28
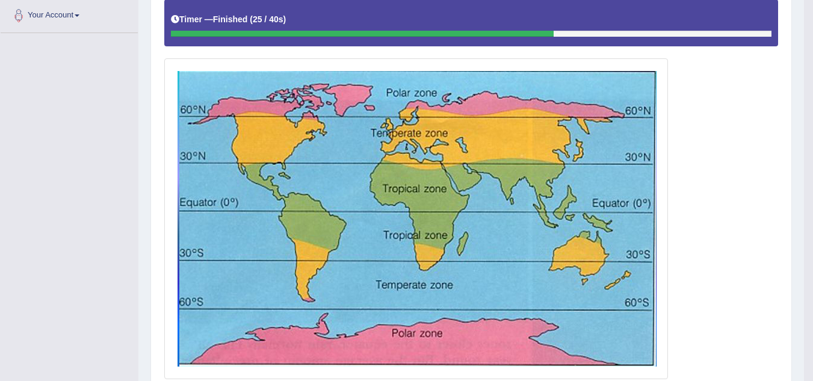
scroll to position [0, 0]
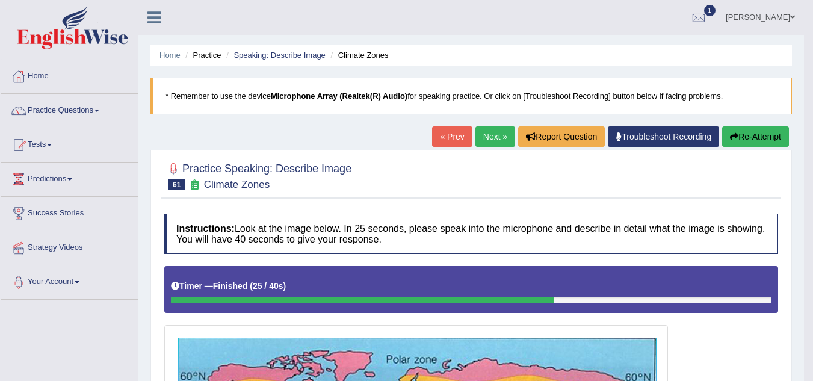
click at [493, 136] on link "Next »" at bounding box center [496, 136] width 40 height 20
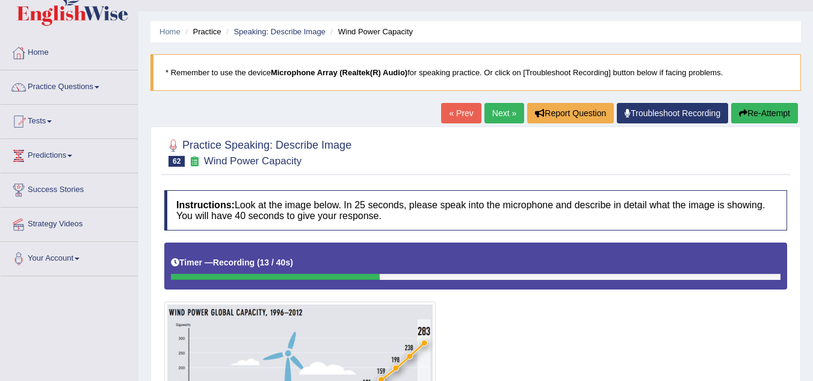
scroll to position [23, 0]
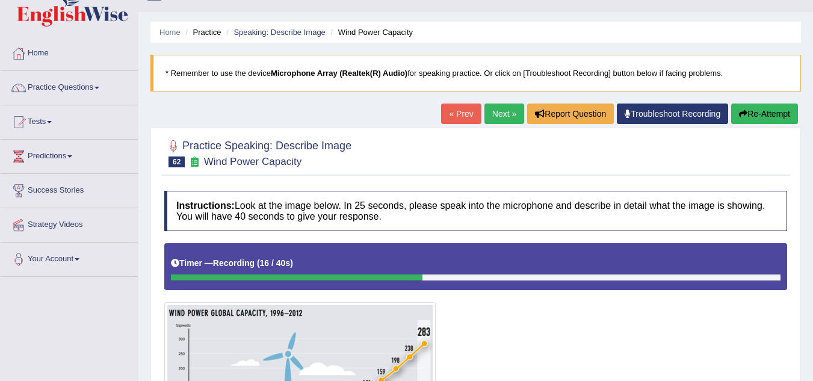
click at [774, 109] on button "Re-Attempt" at bounding box center [765, 114] width 67 height 20
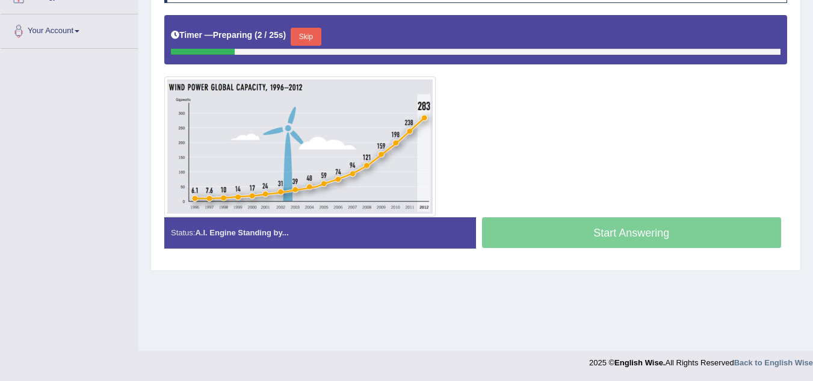
click at [321, 30] on button "Skip" at bounding box center [306, 37] width 30 height 18
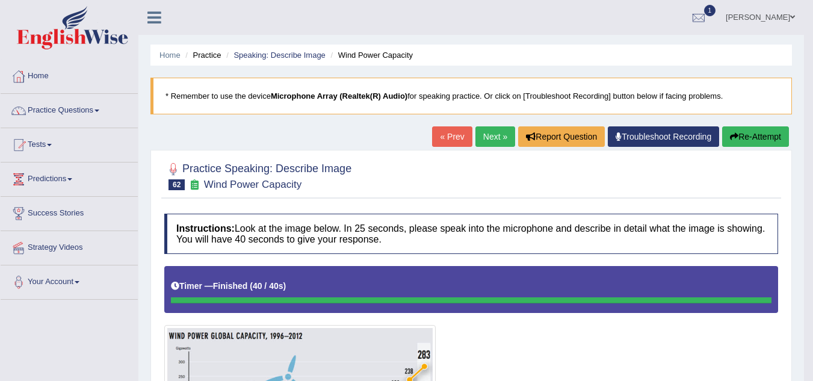
click at [489, 132] on link "Next »" at bounding box center [496, 136] width 40 height 20
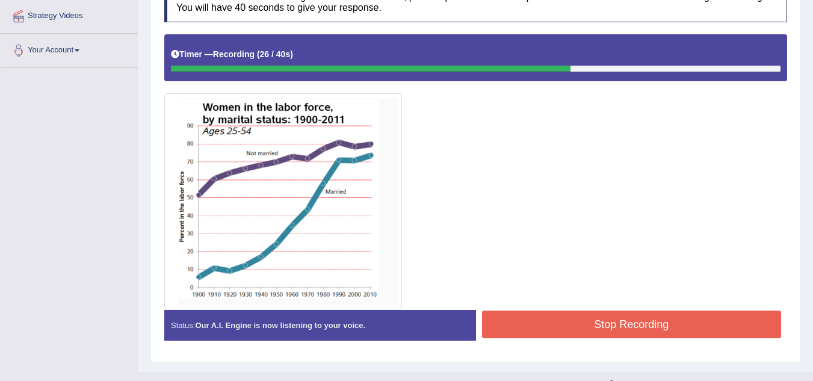
click at [569, 328] on button "Stop Recording" at bounding box center [632, 325] width 300 height 28
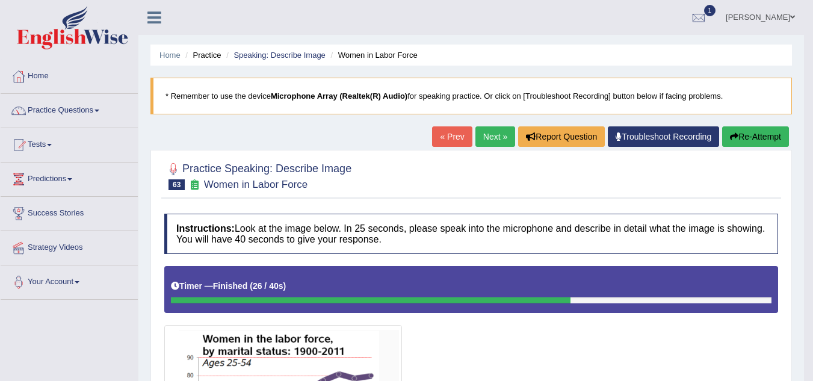
click at [482, 135] on link "Next »" at bounding box center [496, 136] width 40 height 20
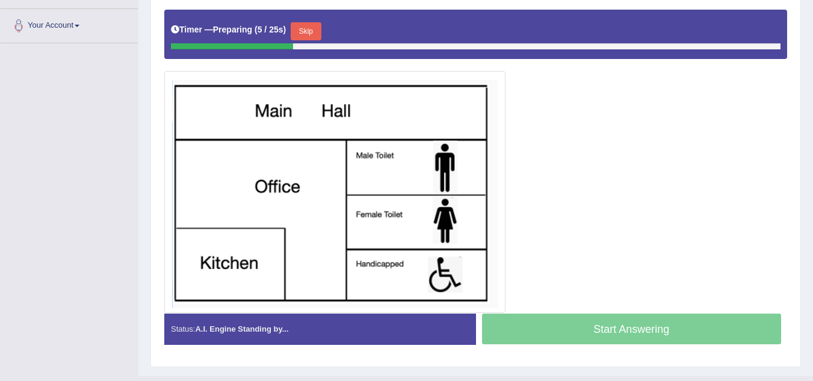
scroll to position [237, 0]
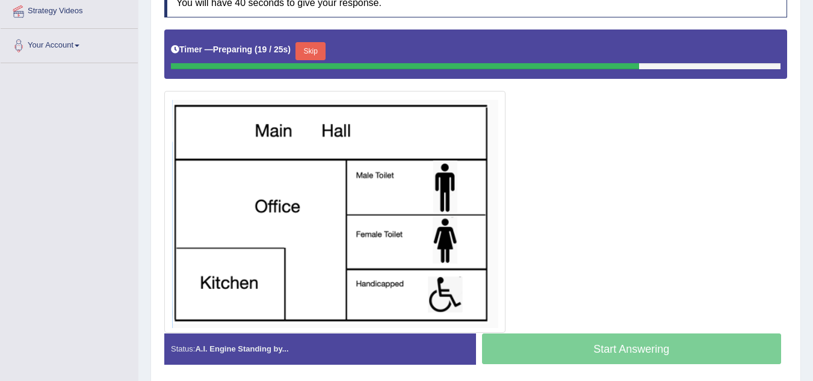
click at [325, 49] on button "Skip" at bounding box center [311, 51] width 30 height 18
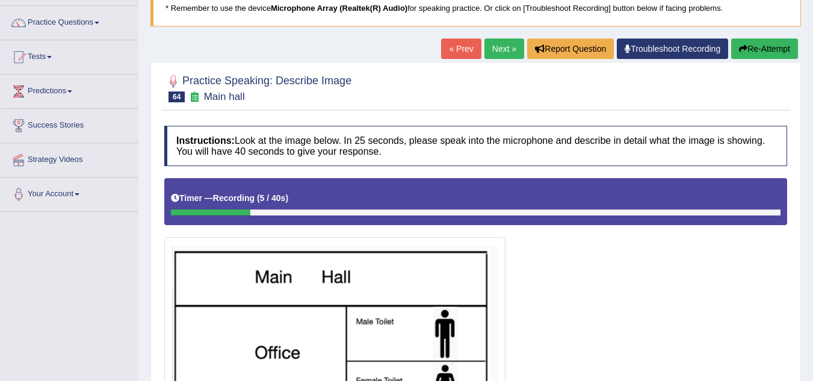
scroll to position [87, 0]
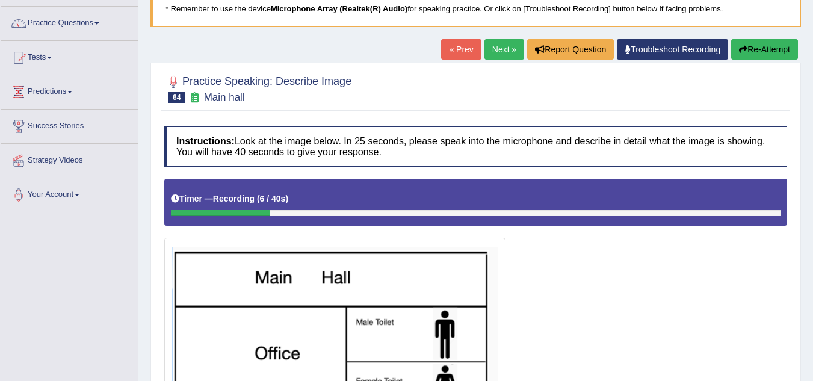
click at [754, 53] on button "Re-Attempt" at bounding box center [765, 49] width 67 height 20
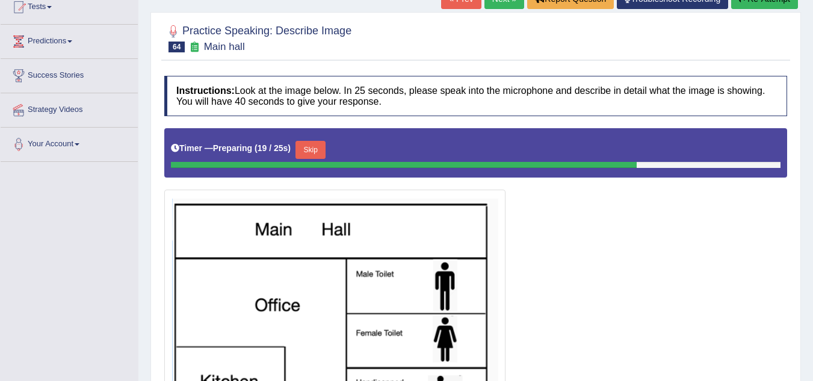
scroll to position [136, 0]
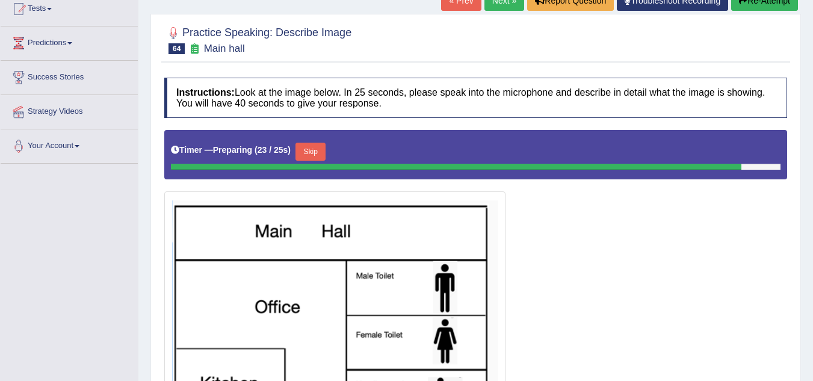
click at [758, 5] on button "Re-Attempt" at bounding box center [765, 0] width 67 height 20
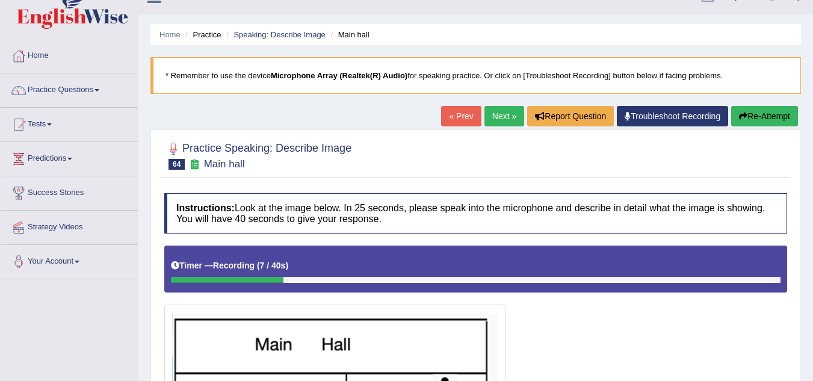
scroll to position [18, 0]
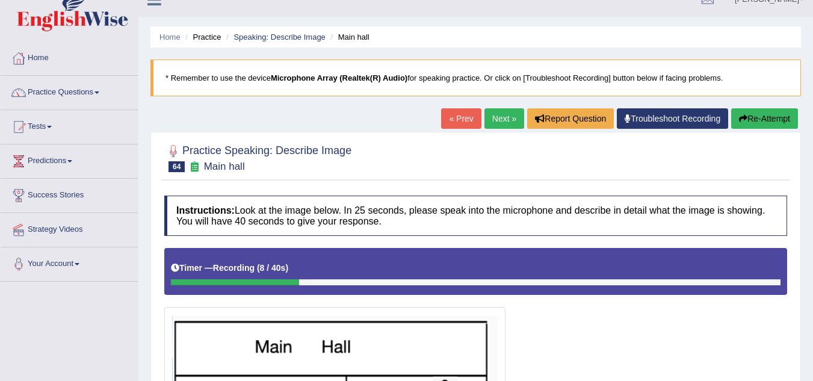
click at [742, 118] on icon "button" at bounding box center [743, 118] width 8 height 8
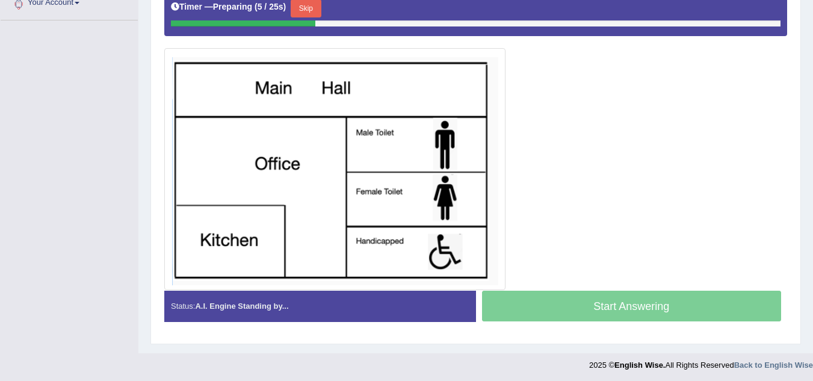
click at [305, 9] on button "Skip" at bounding box center [306, 8] width 30 height 18
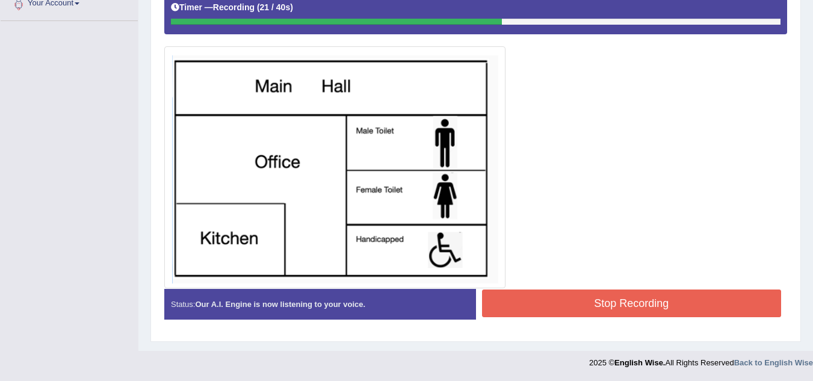
click at [544, 303] on button "Stop Recording" at bounding box center [632, 304] width 300 height 28
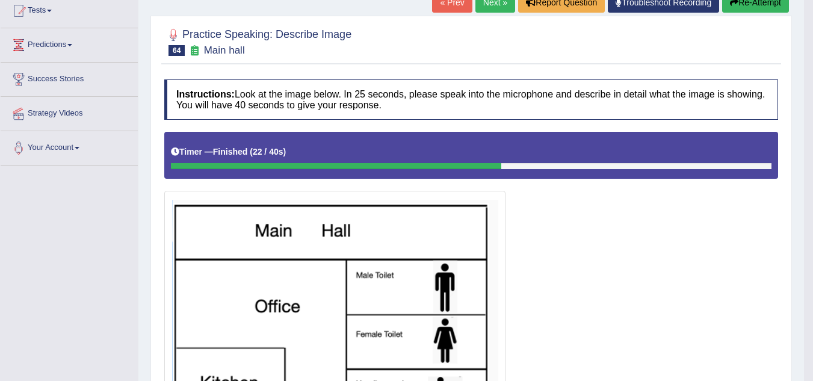
scroll to position [122, 0]
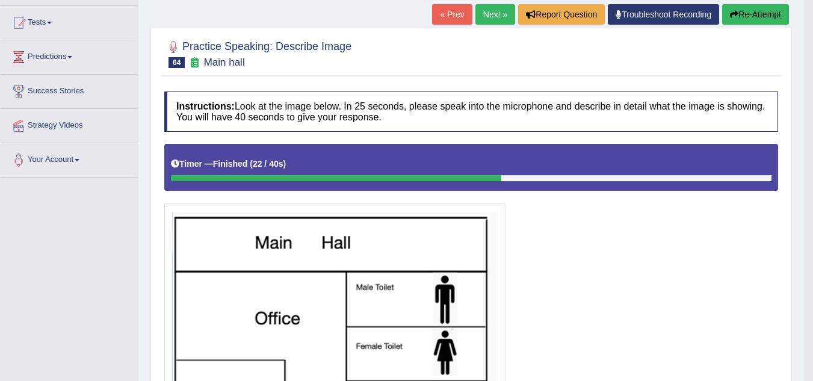
click at [750, 15] on button "Re-Attempt" at bounding box center [755, 14] width 67 height 20
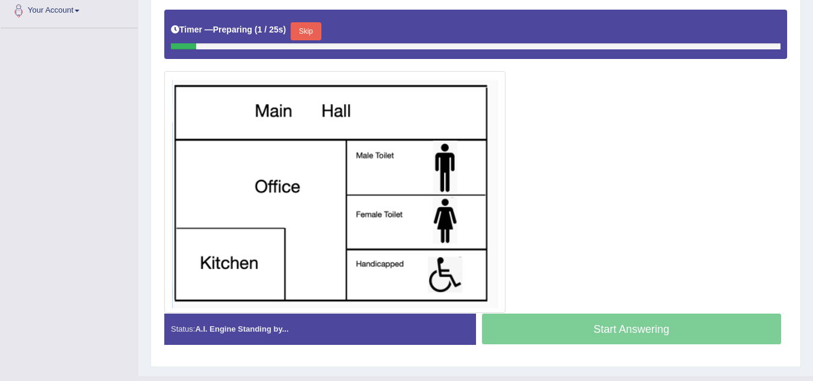
scroll to position [272, 0]
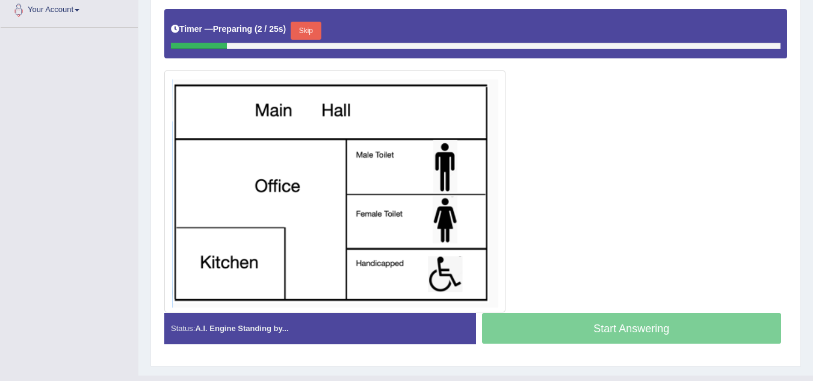
click at [315, 26] on button "Skip" at bounding box center [306, 31] width 30 height 18
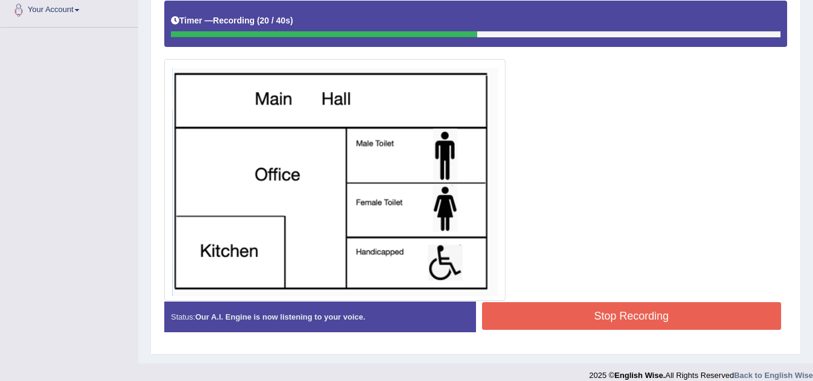
click at [536, 310] on button "Stop Recording" at bounding box center [632, 316] width 300 height 28
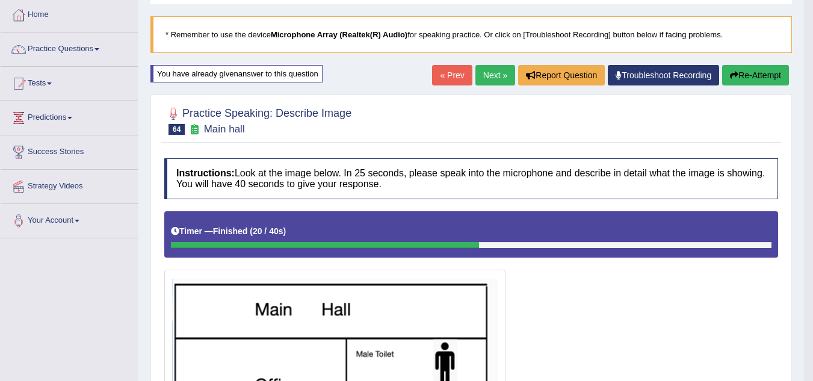
scroll to position [59, 0]
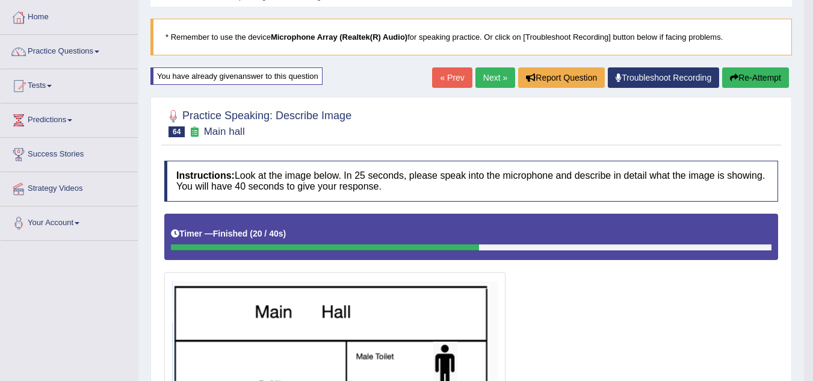
click at [489, 82] on link "Next »" at bounding box center [496, 77] width 40 height 20
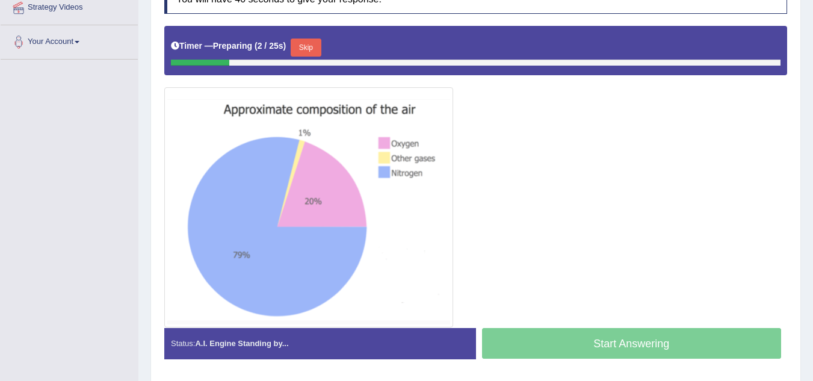
scroll to position [241, 0]
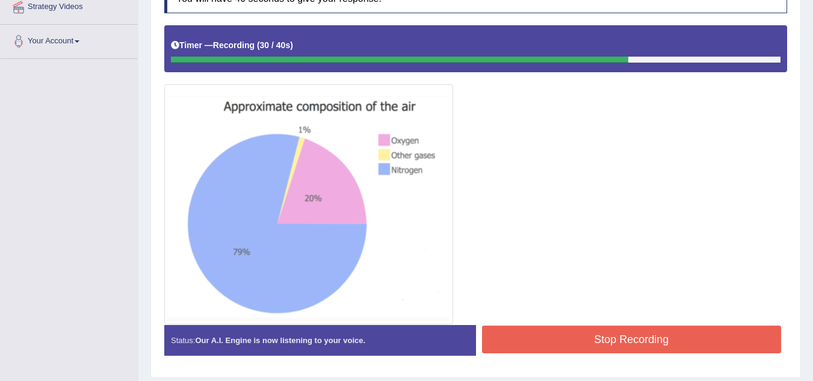
click at [549, 345] on button "Stop Recording" at bounding box center [632, 340] width 300 height 28
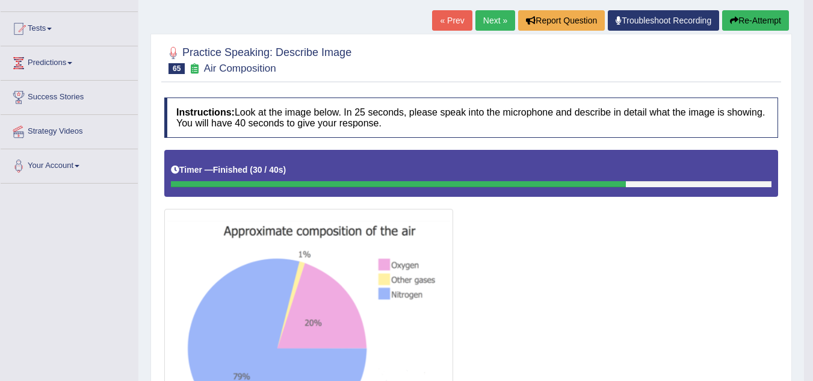
scroll to position [0, 0]
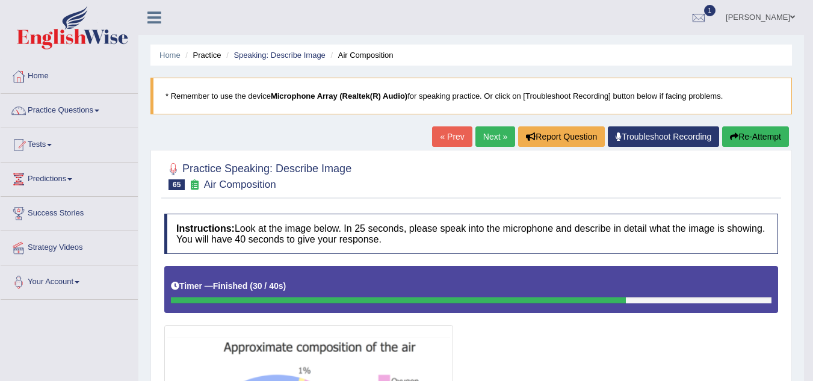
click at [749, 135] on button "Re-Attempt" at bounding box center [755, 136] width 67 height 20
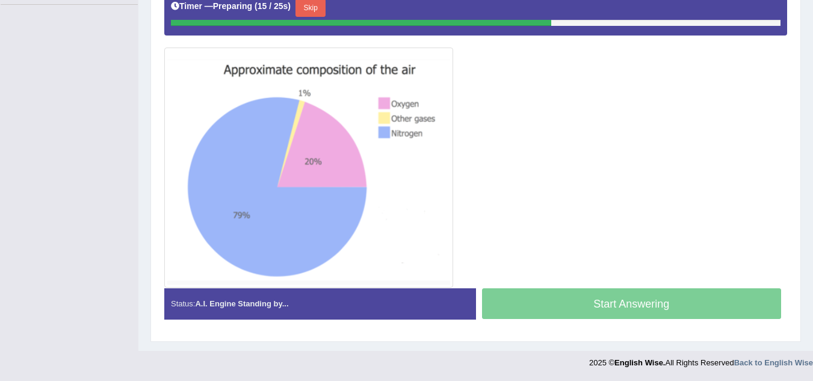
click at [308, 8] on button "Skip" at bounding box center [311, 8] width 30 height 18
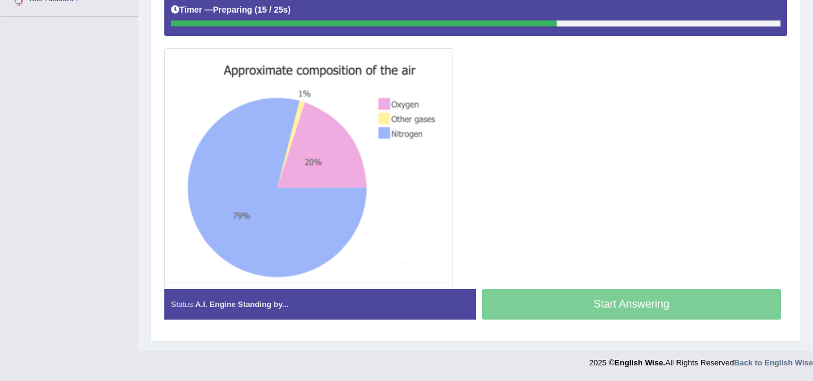
scroll to position [283, 0]
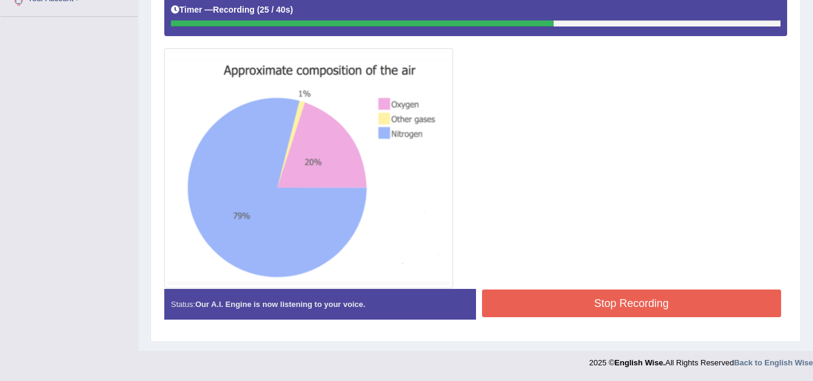
click at [590, 300] on button "Stop Recording" at bounding box center [632, 304] width 300 height 28
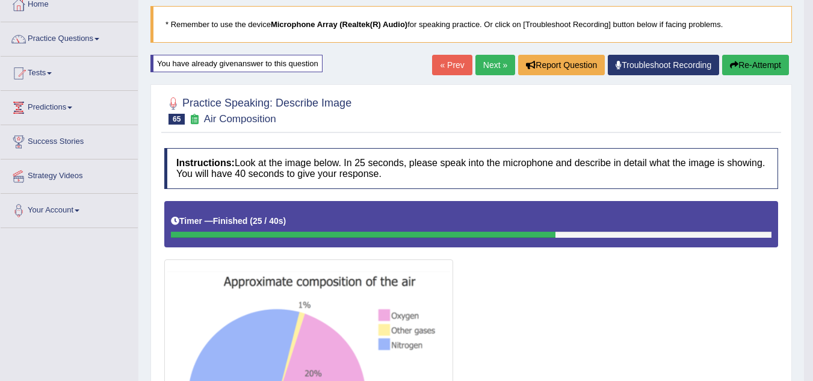
scroll to position [66, 0]
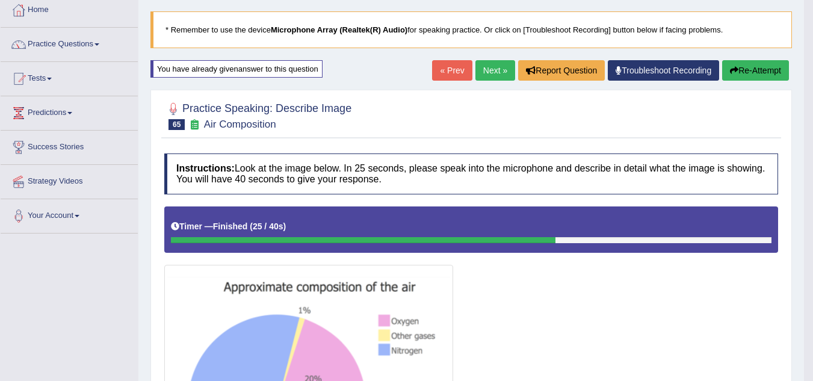
click at [488, 72] on link "Next »" at bounding box center [496, 70] width 40 height 20
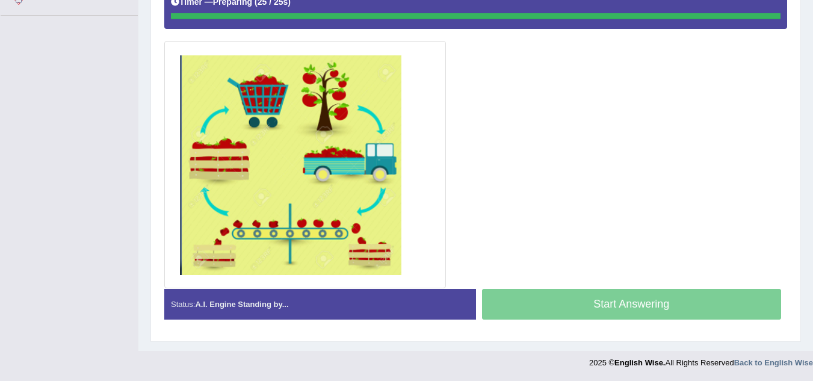
scroll to position [284, 0]
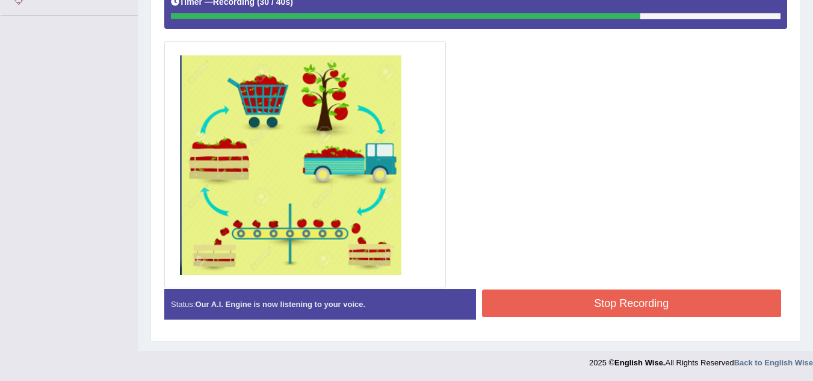
click at [542, 303] on button "Stop Recording" at bounding box center [632, 304] width 300 height 28
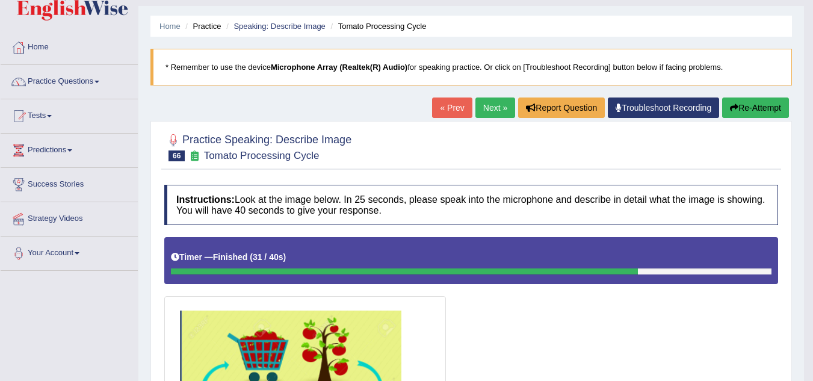
scroll to position [0, 0]
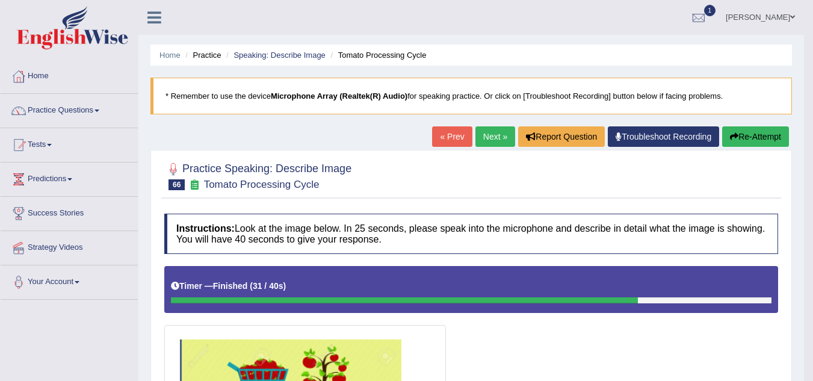
click at [480, 135] on link "Next »" at bounding box center [496, 136] width 40 height 20
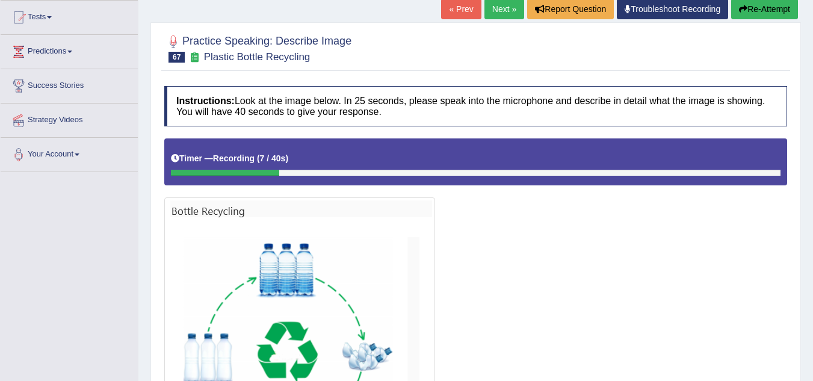
scroll to position [126, 0]
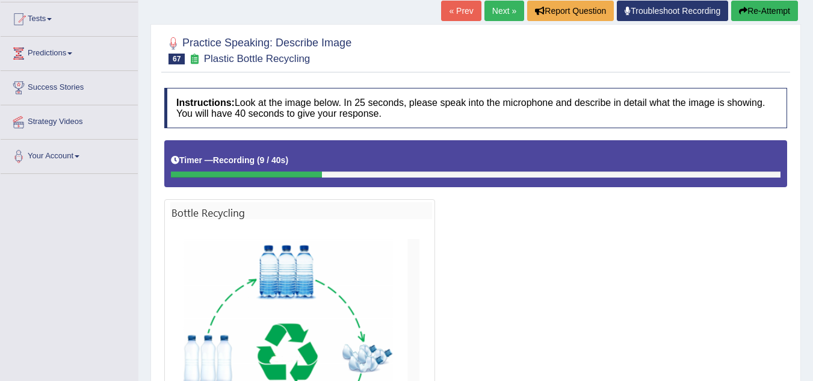
click at [781, 10] on button "Re-Attempt" at bounding box center [765, 11] width 67 height 20
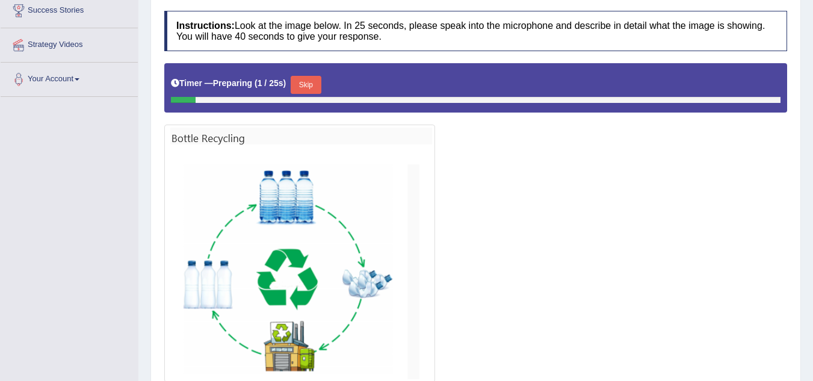
scroll to position [202, 0]
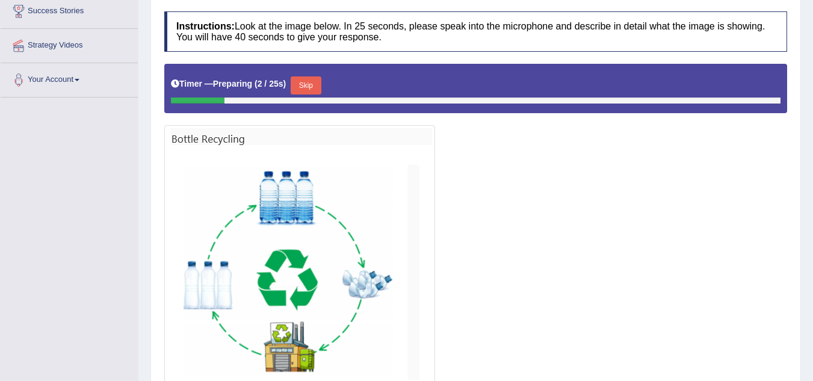
click at [305, 82] on button "Skip" at bounding box center [306, 85] width 30 height 18
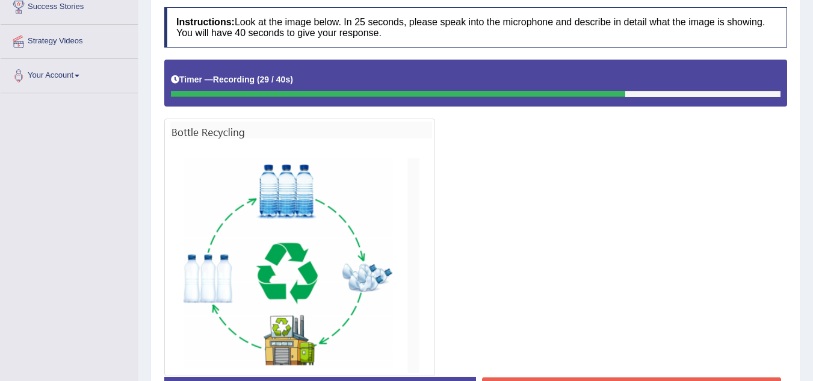
scroll to position [294, 0]
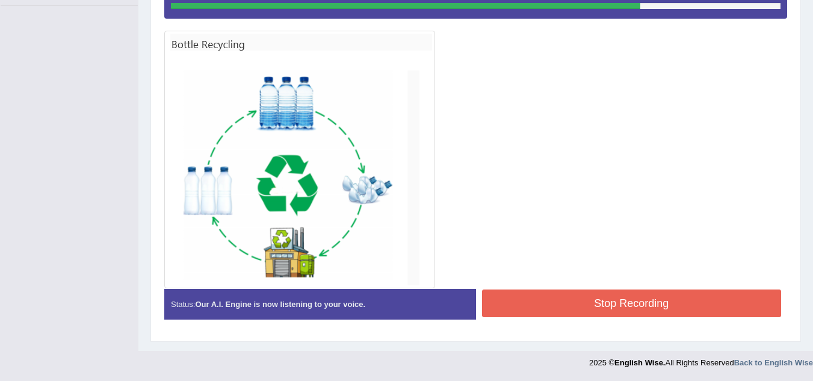
click at [589, 312] on button "Stop Recording" at bounding box center [632, 304] width 300 height 28
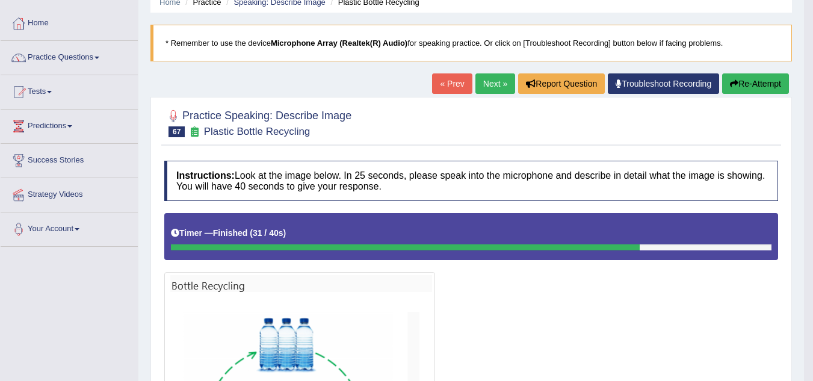
scroll to position [26, 0]
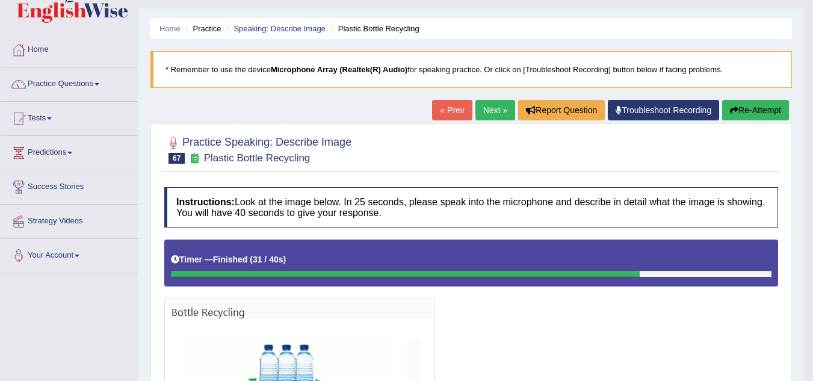
click at [488, 116] on link "Next »" at bounding box center [496, 110] width 40 height 20
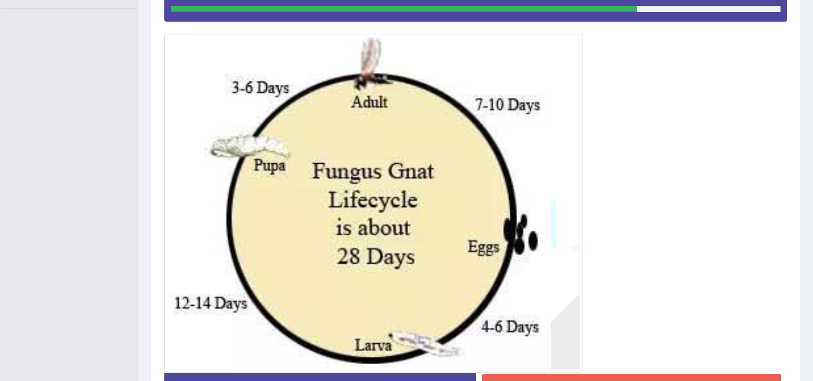
scroll to position [376, 0]
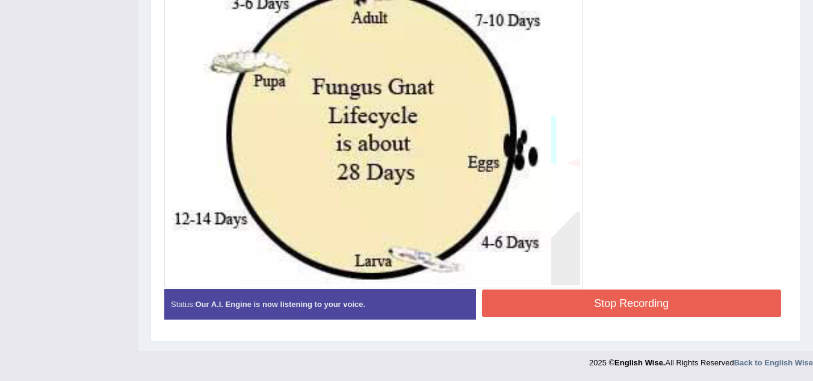
click at [666, 315] on button "Stop Recording" at bounding box center [632, 304] width 300 height 28
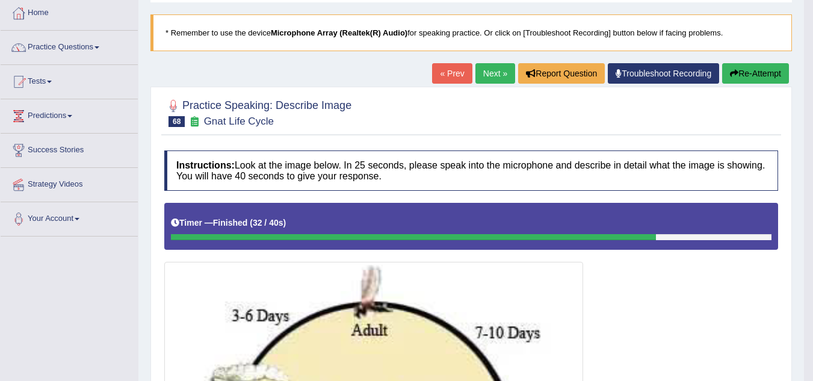
scroll to position [0, 0]
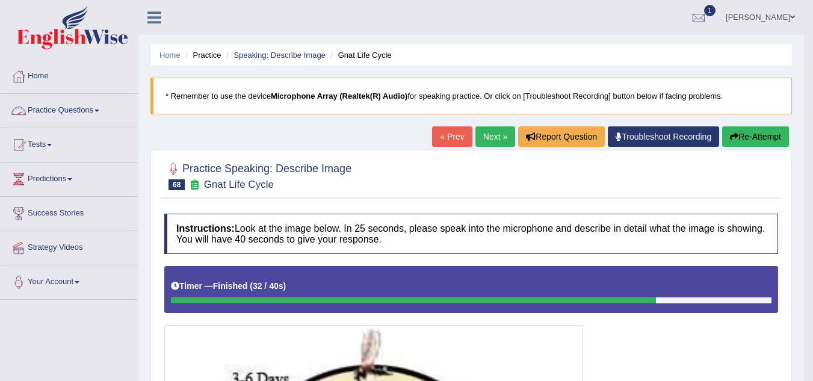
click at [82, 113] on link "Practice Questions" at bounding box center [69, 109] width 137 height 30
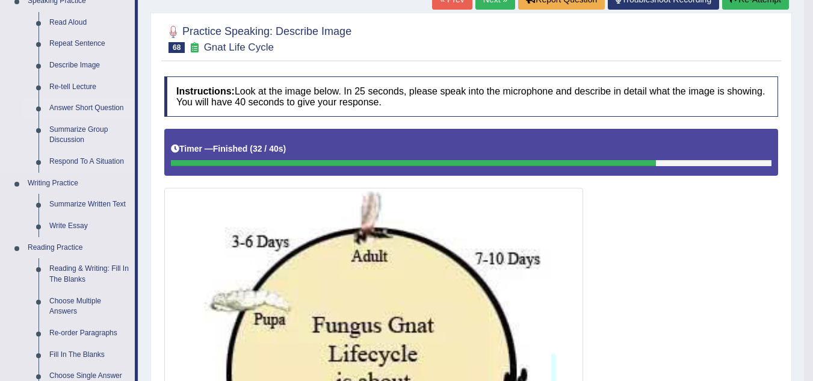
scroll to position [138, 0]
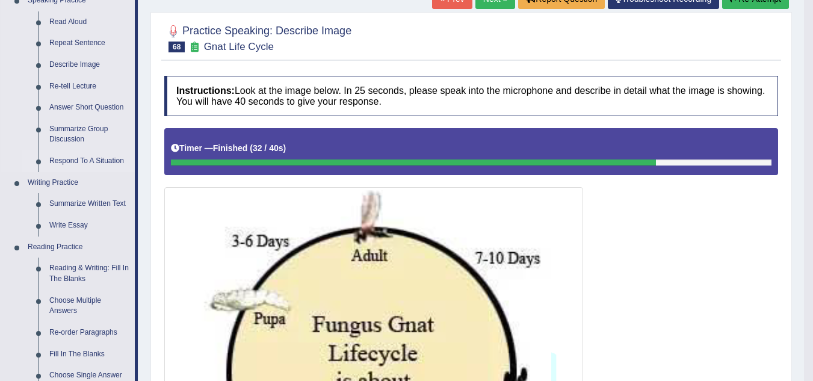
click at [113, 155] on link "Respond To A Situation" at bounding box center [89, 162] width 91 height 22
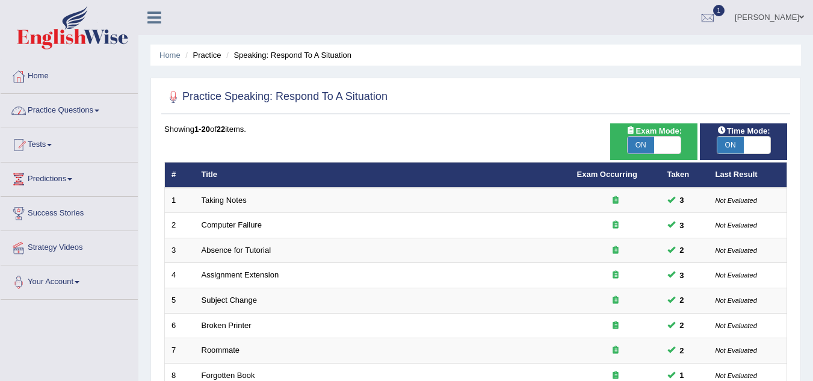
click at [635, 148] on span "ON" at bounding box center [641, 145] width 26 height 17
checkbox input "false"
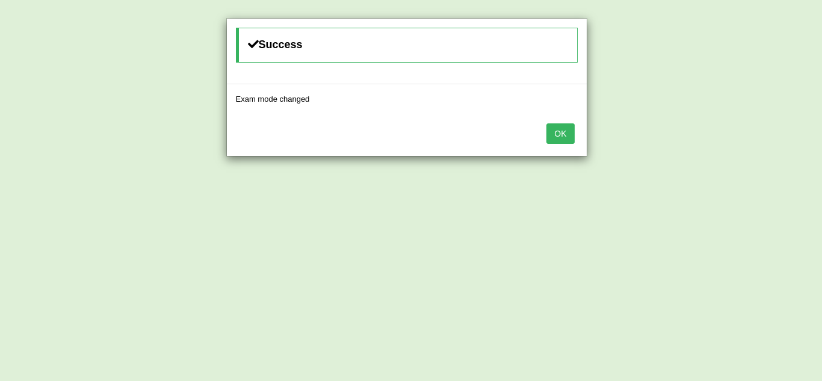
click at [645, 140] on div "Success Exam mode changed OK" at bounding box center [411, 190] width 822 height 381
click at [562, 135] on button "OK" at bounding box center [561, 133] width 28 height 20
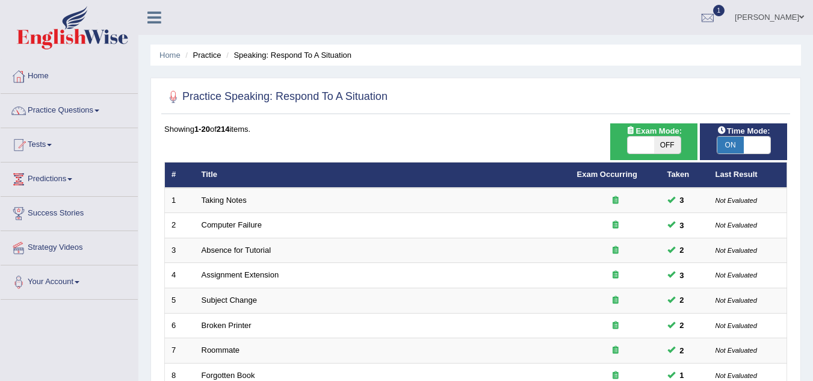
click at [749, 139] on span at bounding box center [757, 145] width 26 height 17
checkbox input "false"
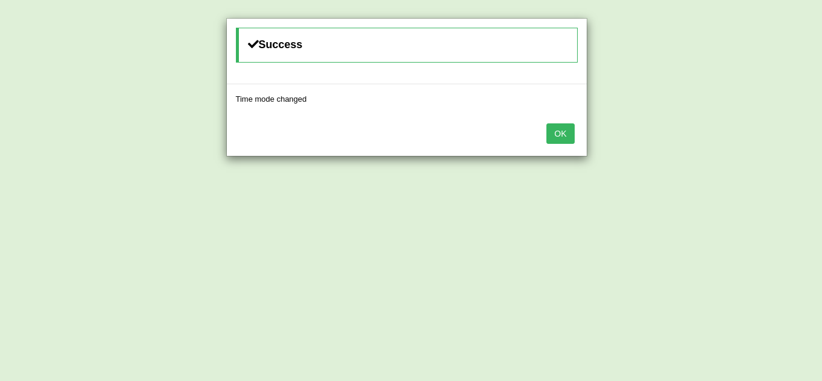
click at [564, 129] on button "OK" at bounding box center [561, 133] width 28 height 20
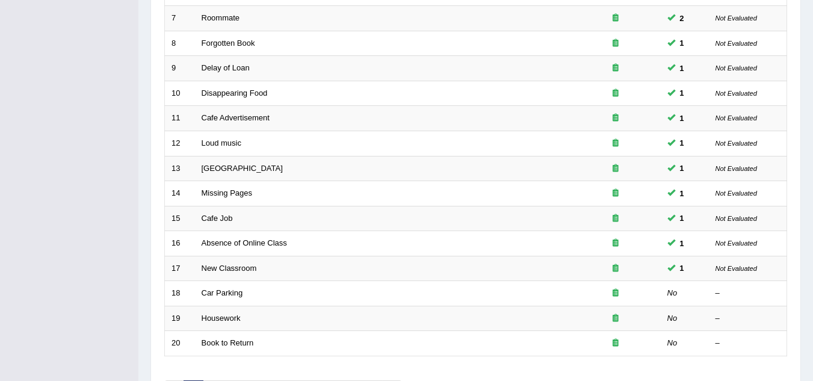
scroll to position [353, 0]
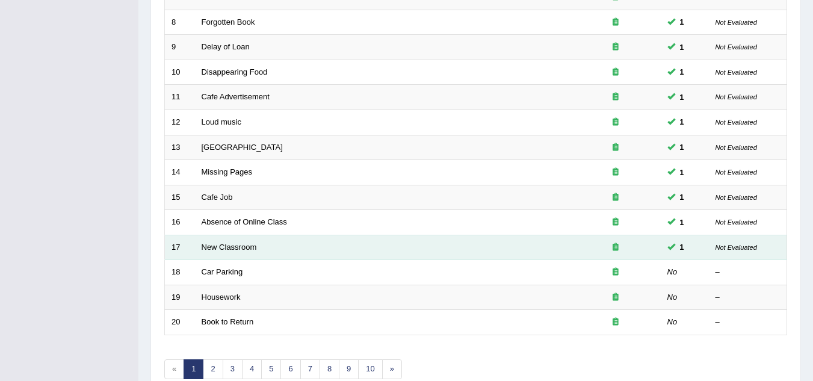
click at [260, 251] on td "New Classroom" at bounding box center [383, 247] width 376 height 25
click at [247, 255] on td "New Classroom" at bounding box center [383, 247] width 376 height 25
click at [254, 251] on link "New Classroom" at bounding box center [229, 247] width 55 height 9
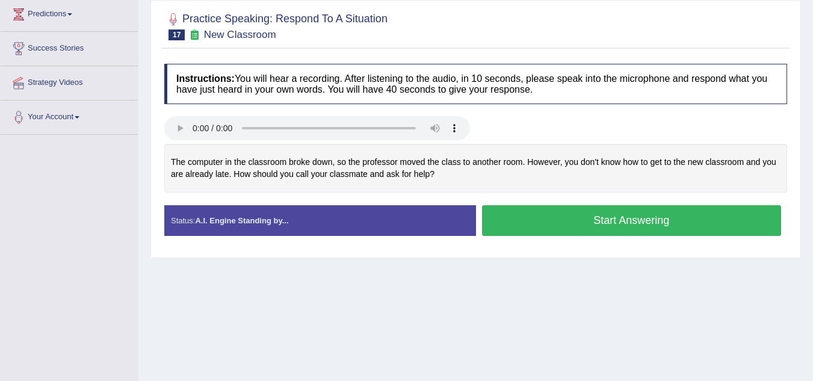
scroll to position [164, 0]
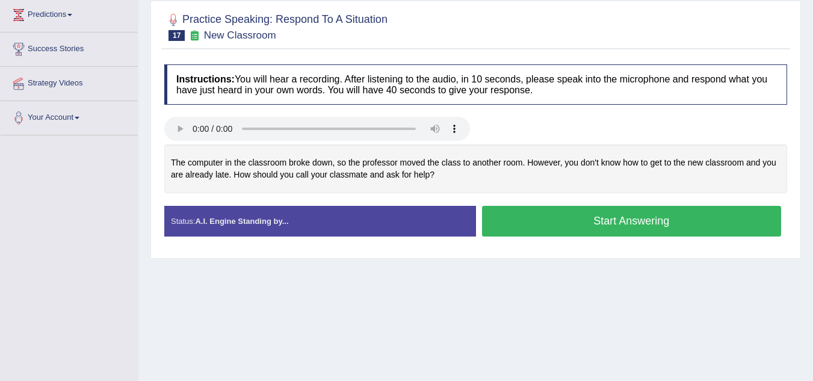
click at [499, 220] on button "Start Answering" at bounding box center [632, 221] width 300 height 31
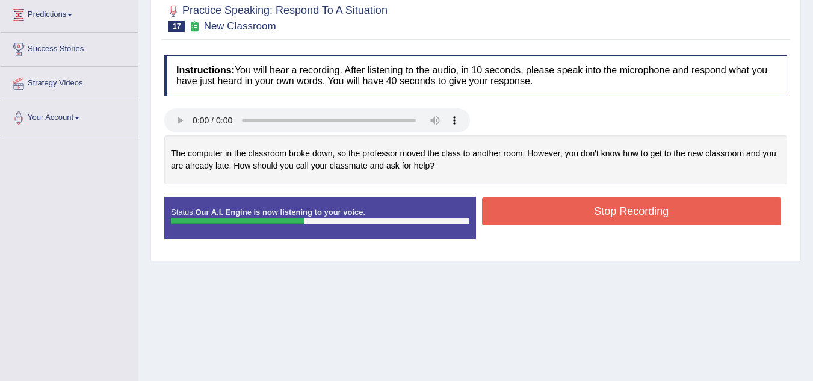
click at [521, 208] on button "Stop Recording" at bounding box center [632, 211] width 300 height 28
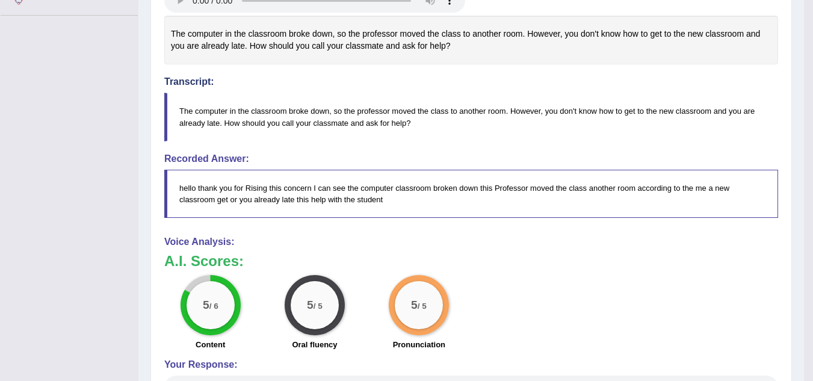
scroll to position [0, 0]
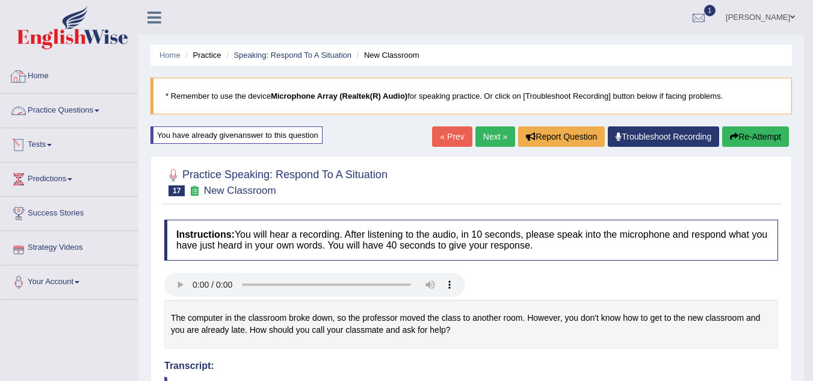
click at [19, 66] on link "Home" at bounding box center [69, 75] width 137 height 30
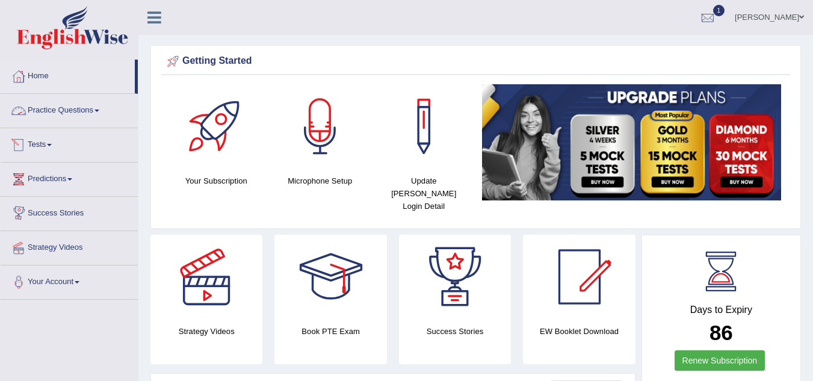
click at [90, 110] on link "Practice Questions" at bounding box center [69, 109] width 137 height 30
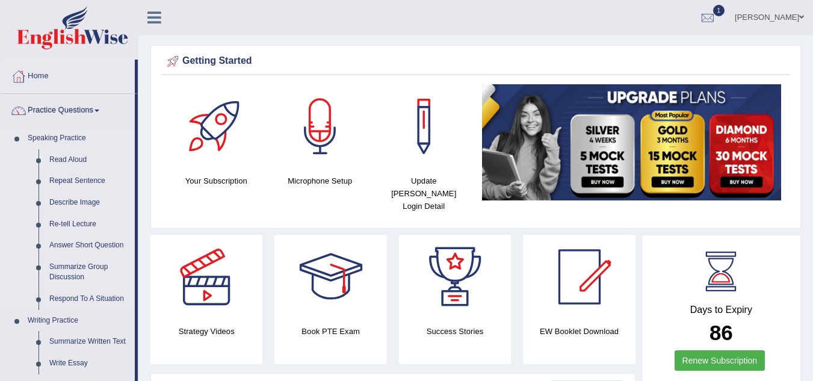
click at [78, 156] on link "Read Aloud" at bounding box center [89, 160] width 91 height 22
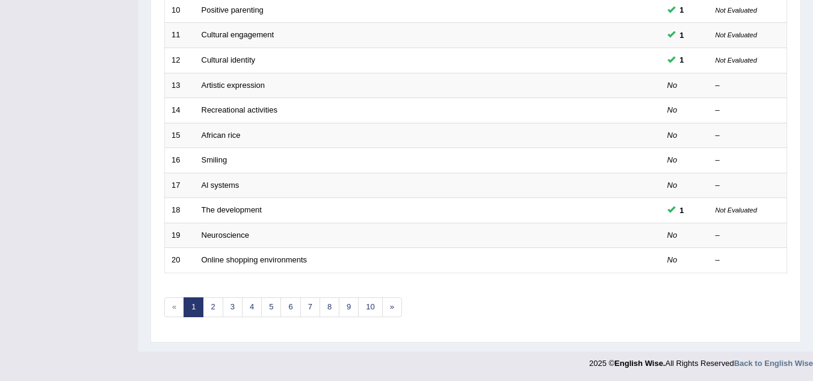
scroll to position [416, 0]
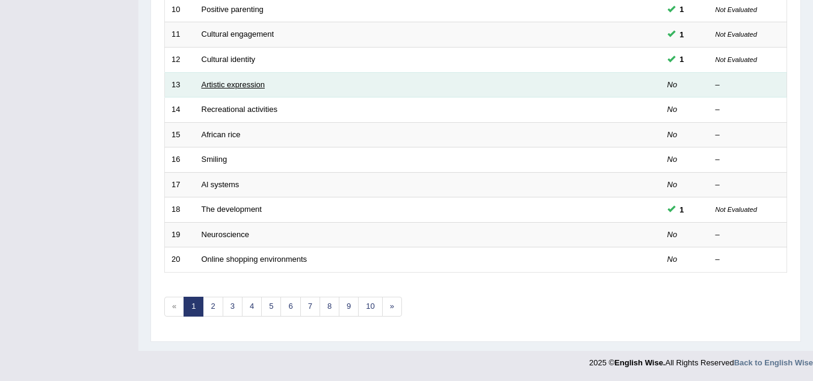
click at [239, 89] on link "Artistic expression" at bounding box center [233, 84] width 63 height 9
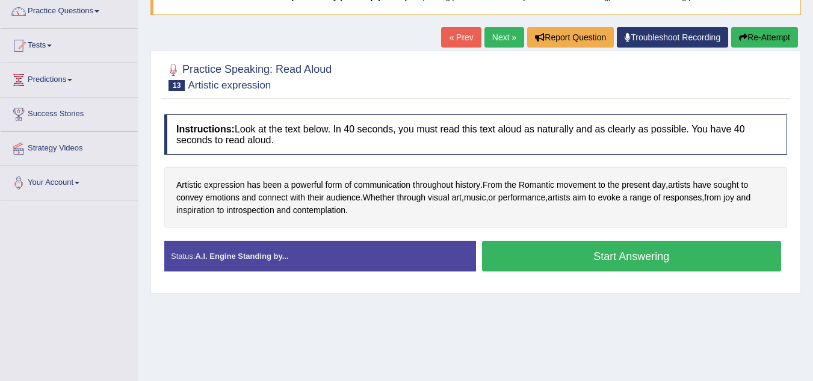
scroll to position [100, 0]
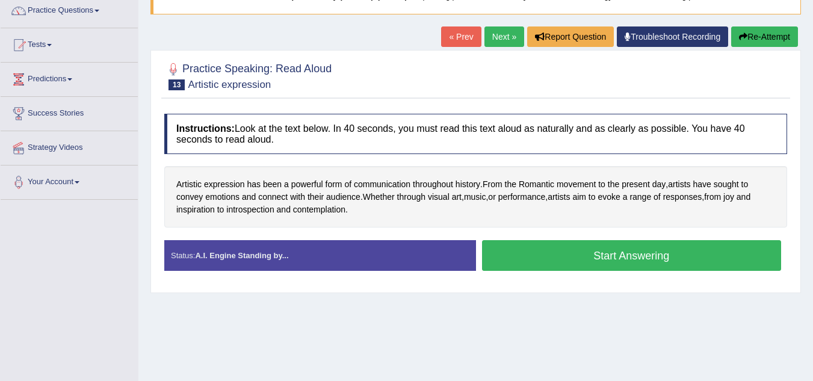
click at [590, 249] on button "Start Answering" at bounding box center [632, 255] width 300 height 31
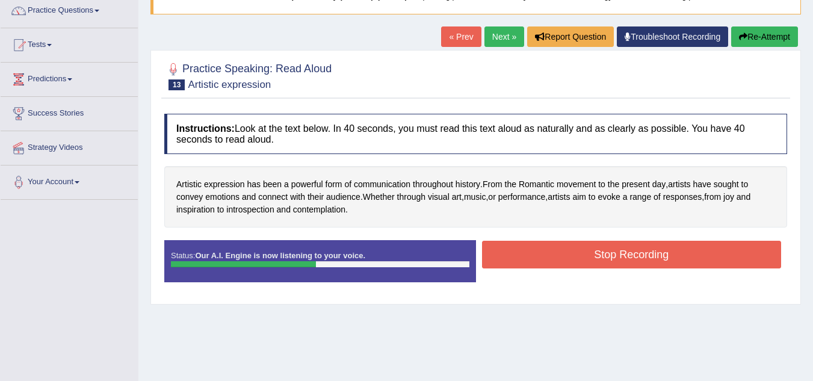
click at [589, 249] on button "Stop Recording" at bounding box center [632, 255] width 300 height 28
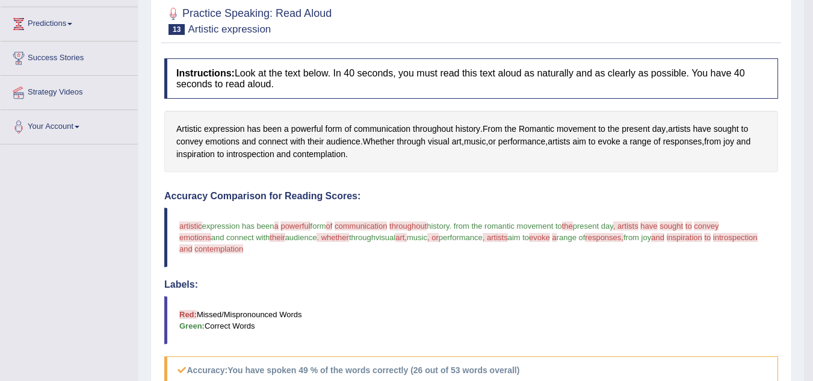
scroll to position [0, 0]
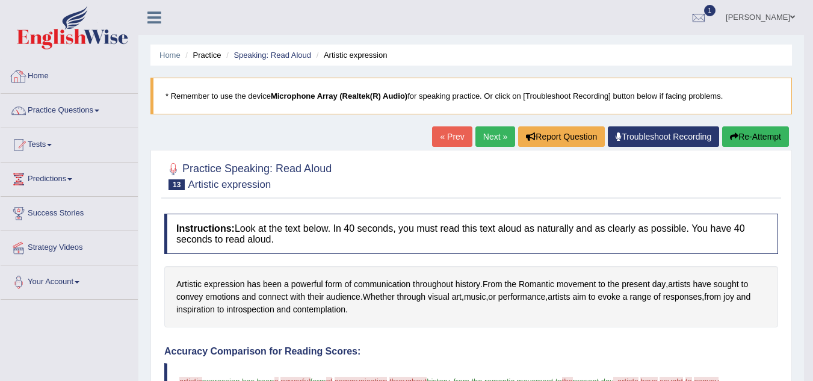
click at [42, 77] on link "Home" at bounding box center [69, 75] width 137 height 30
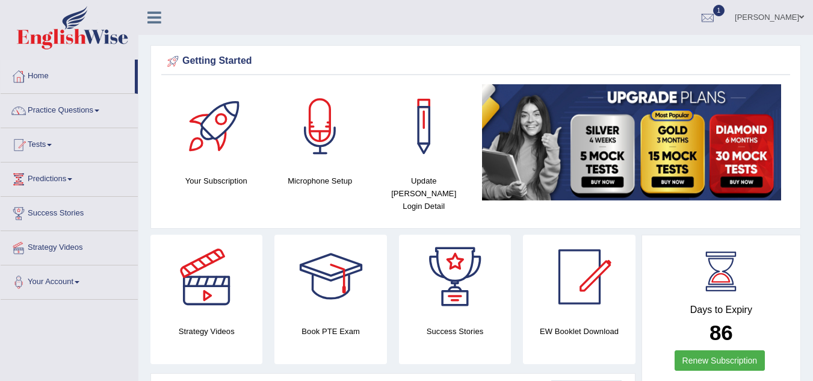
click at [41, 148] on link "Tests" at bounding box center [69, 143] width 137 height 30
